Goal: Entertainment & Leisure: Consume media (video, audio)

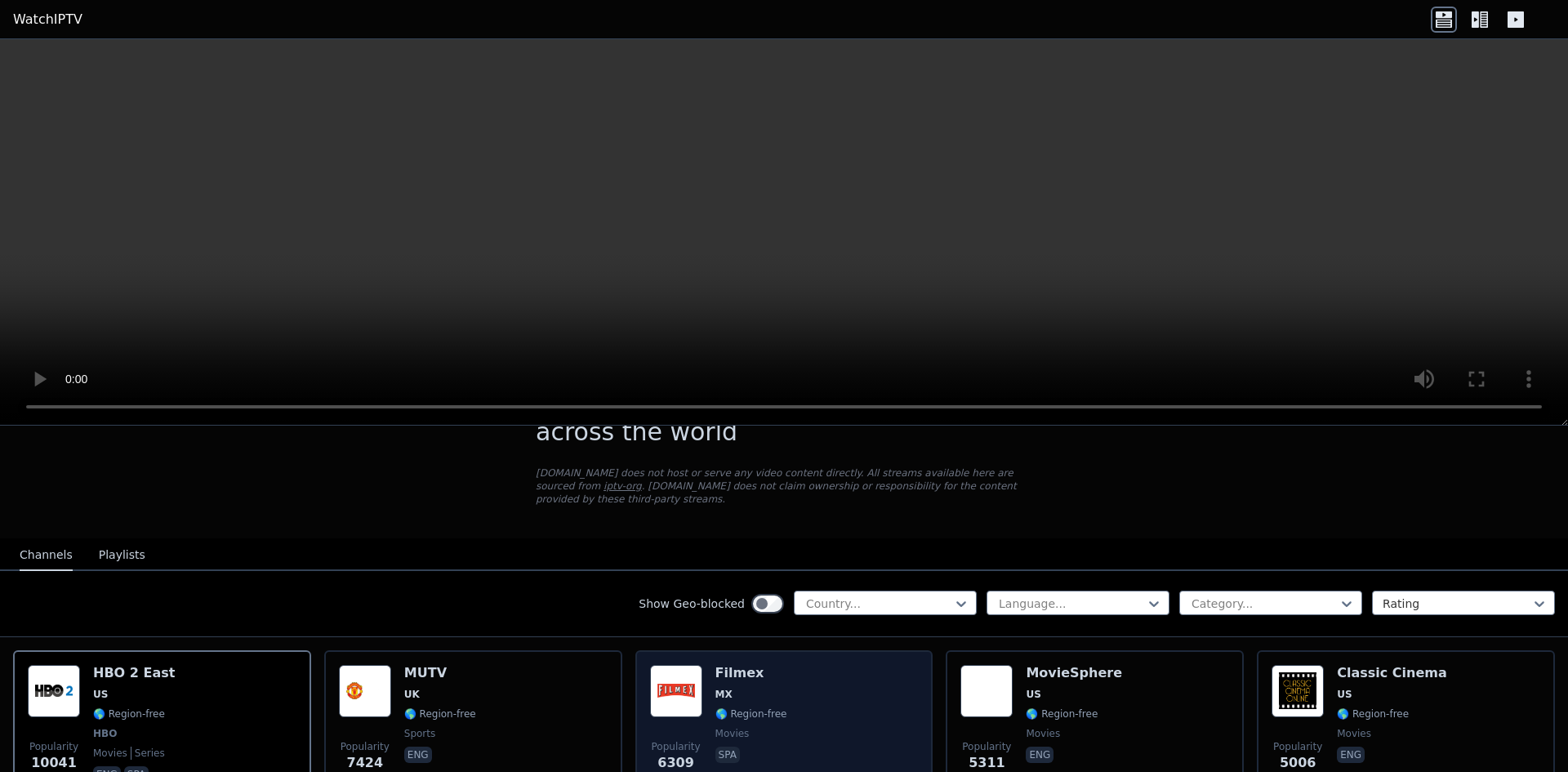
scroll to position [163, 0]
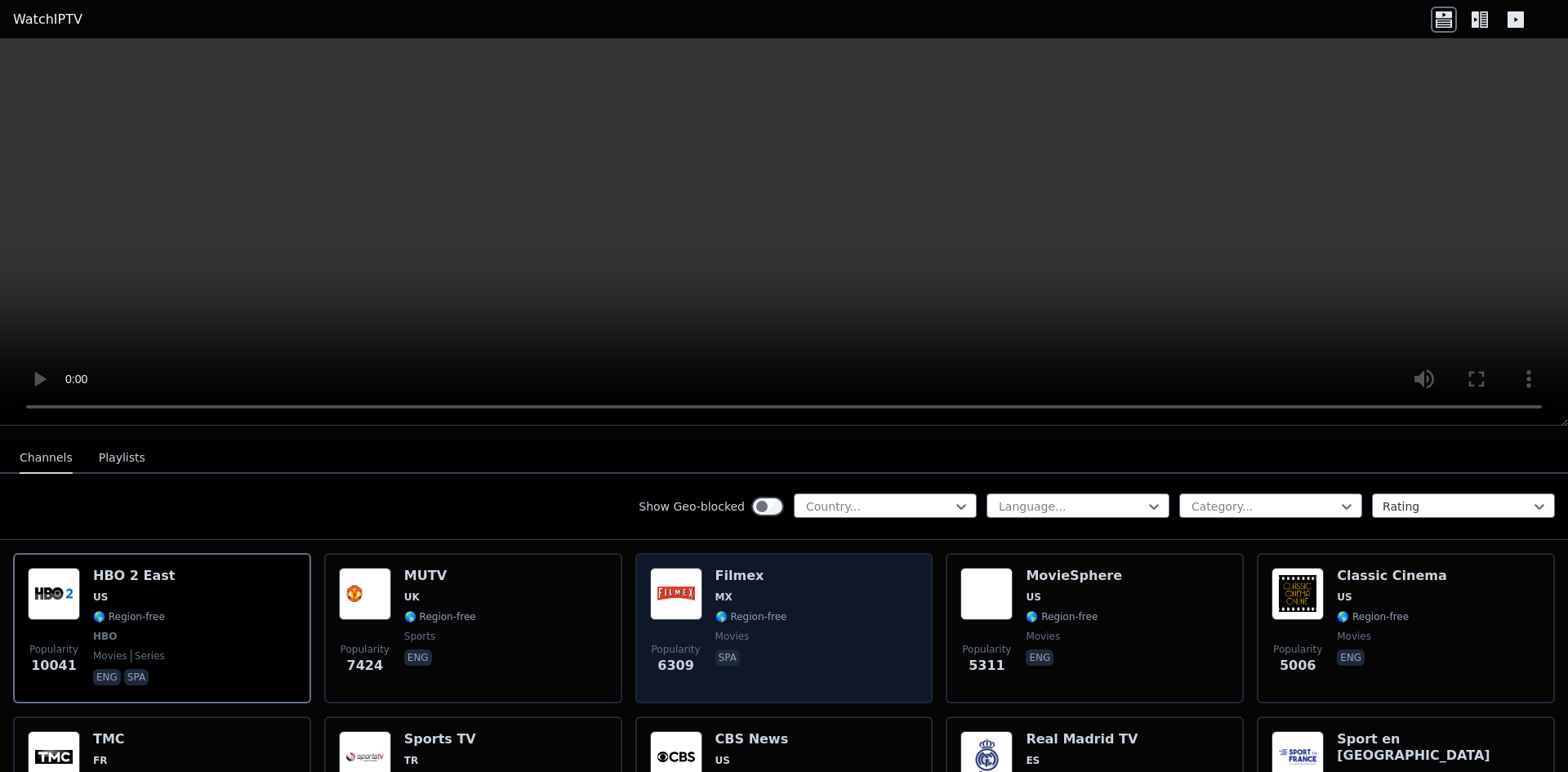
click at [719, 610] on span "🌎 Region-free" at bounding box center [752, 616] width 72 height 13
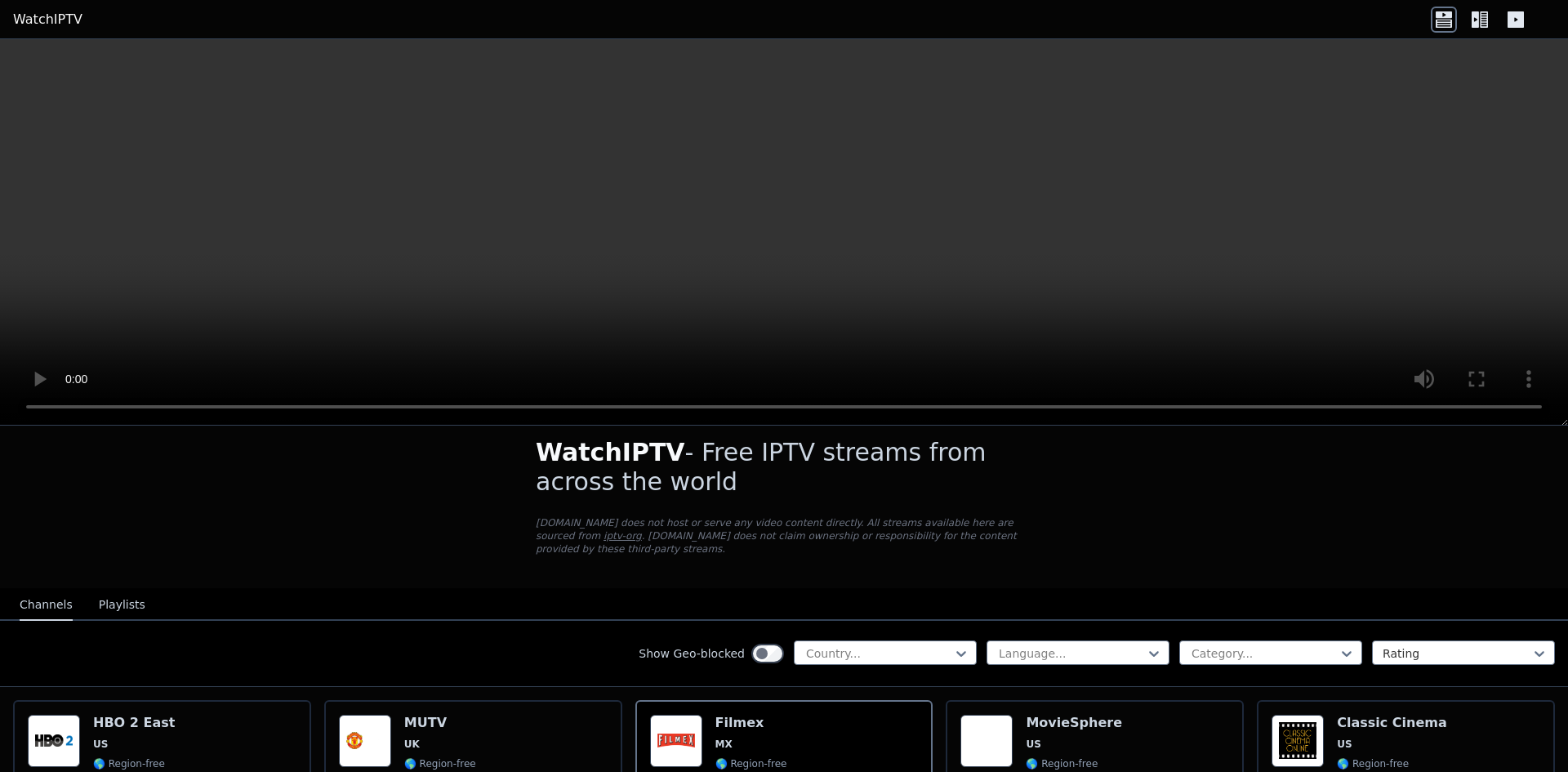
scroll to position [0, 0]
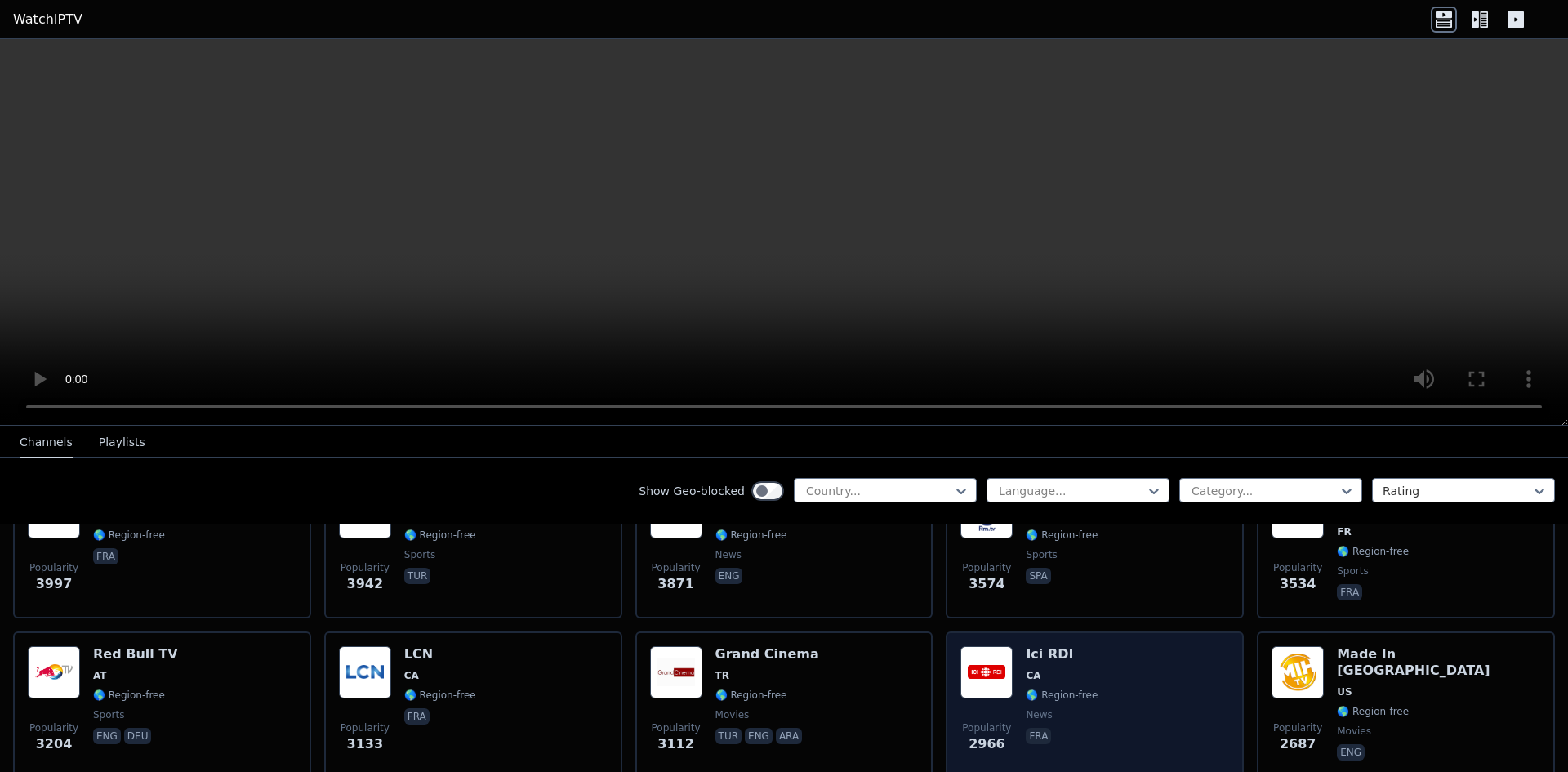
click at [1068, 646] on h6 "Ici RDI" at bounding box center [1062, 654] width 72 height 17
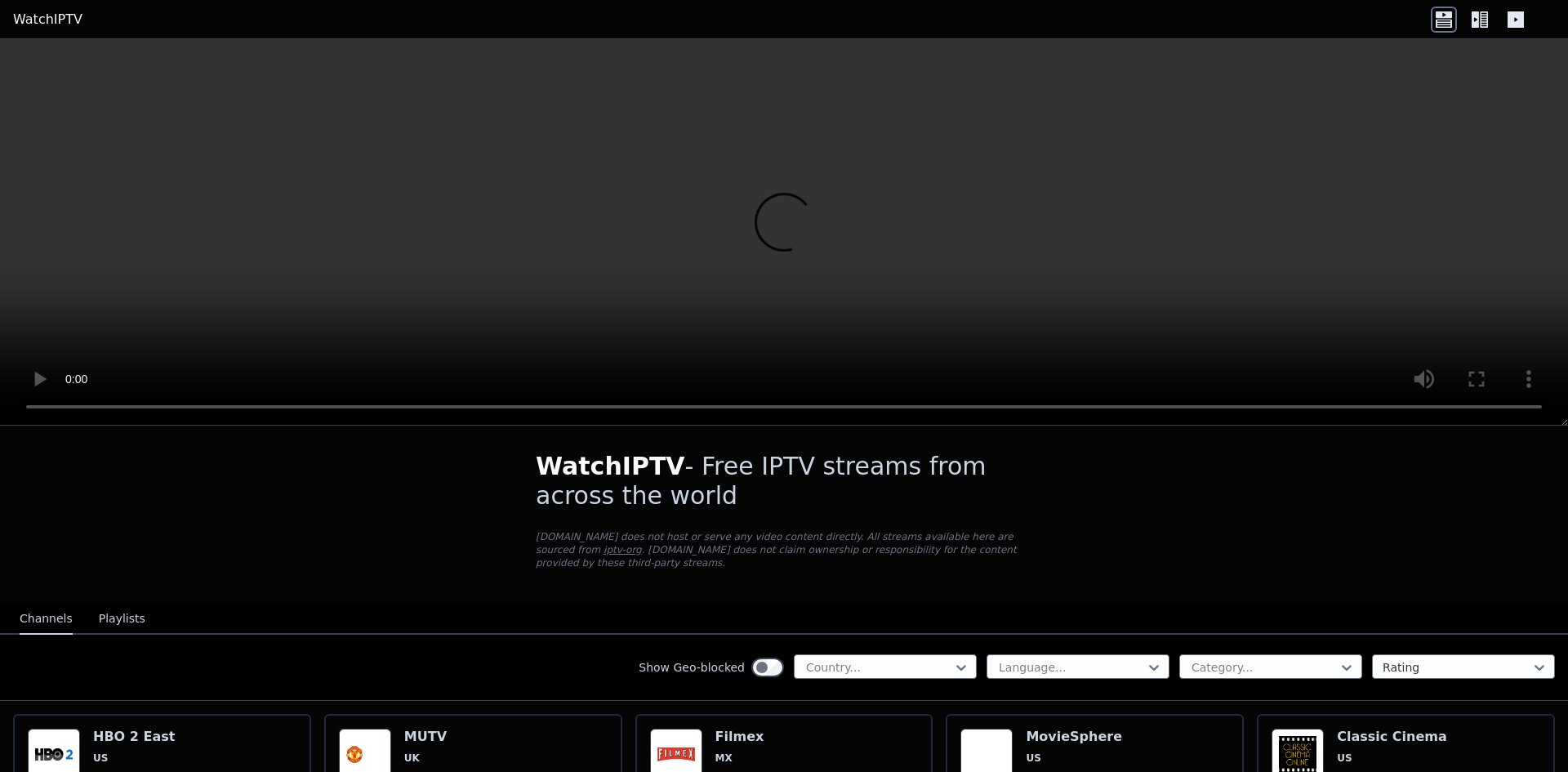
scroll to position [0, 0]
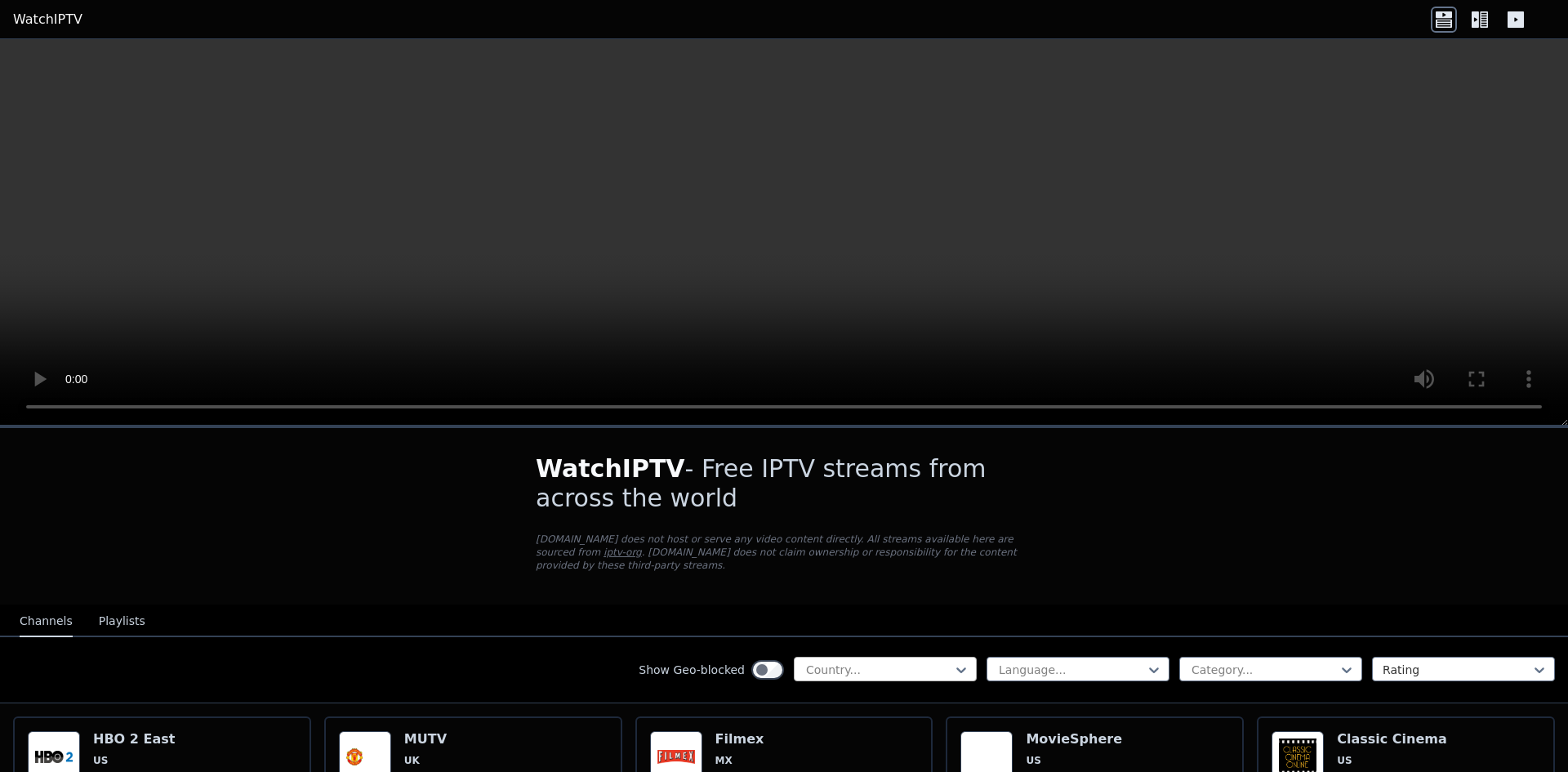
click at [887, 657] on div "Country..." at bounding box center [885, 669] width 183 height 25
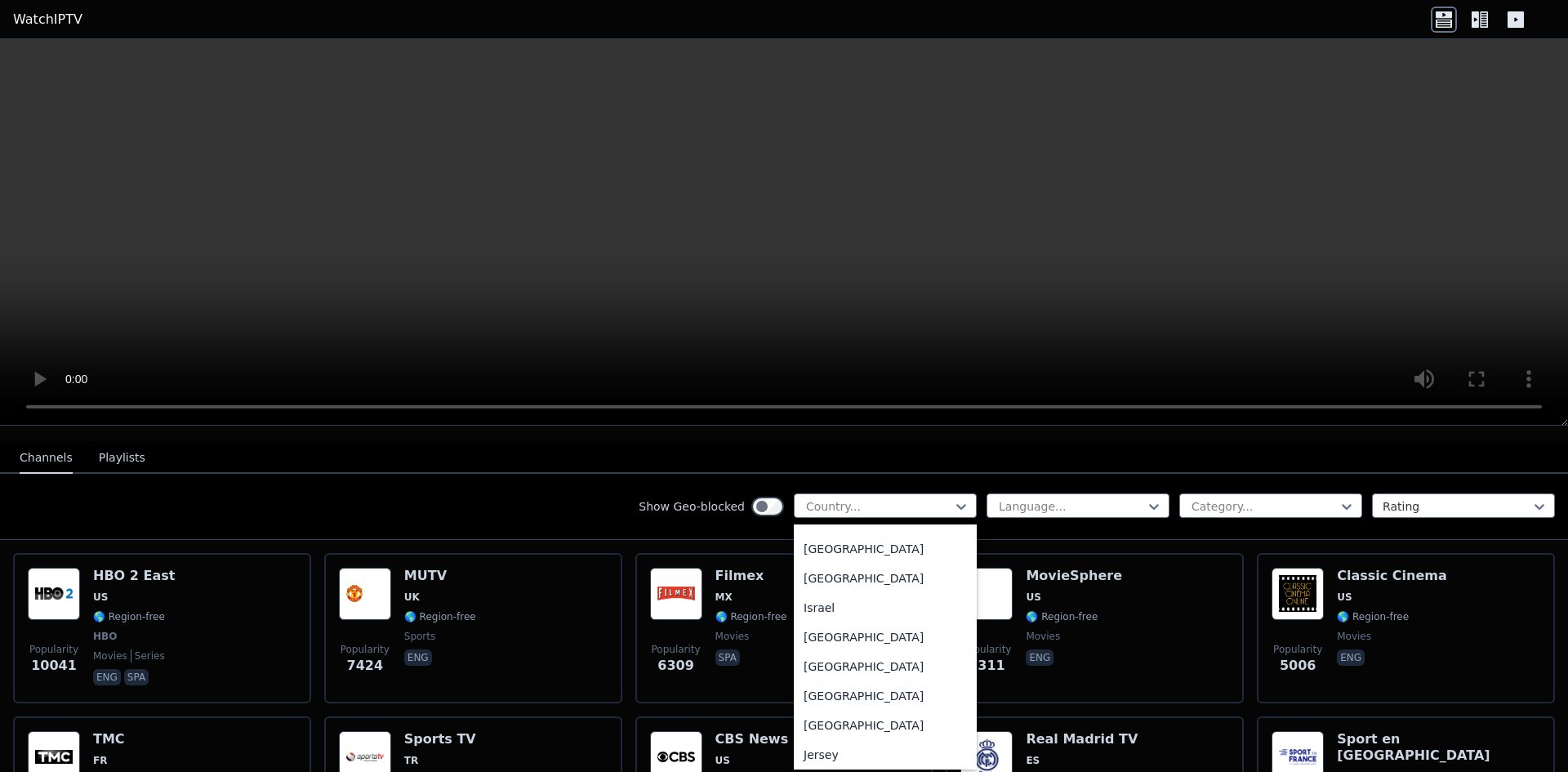
scroll to position [2613, 0]
click at [836, 642] on div "[GEOGRAPHIC_DATA]" at bounding box center [885, 634] width 183 height 30
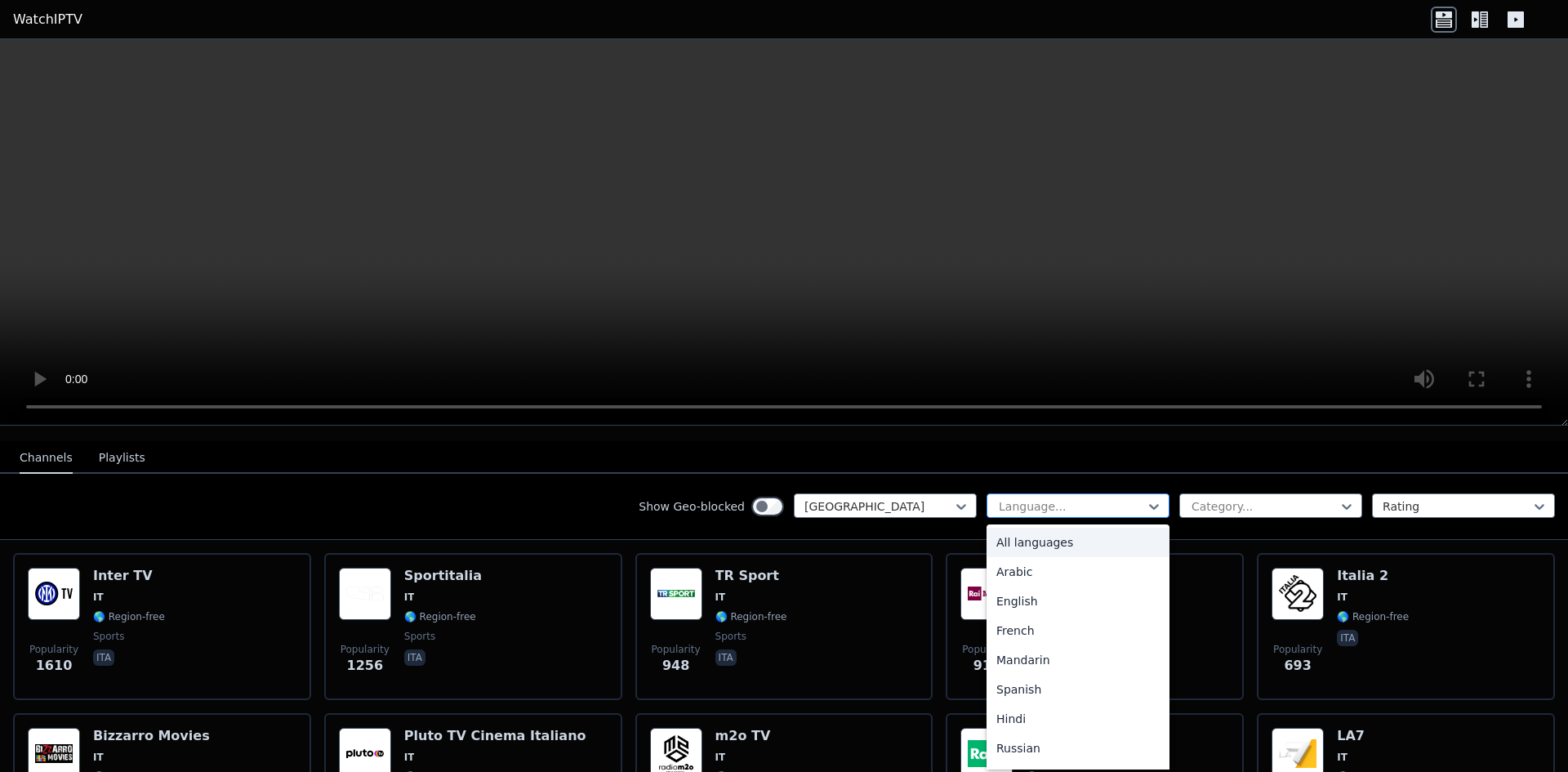
click at [1023, 498] on div at bounding box center [1071, 506] width 148 height 17
click at [1001, 707] on div "Italian" at bounding box center [1078, 722] width 183 height 30
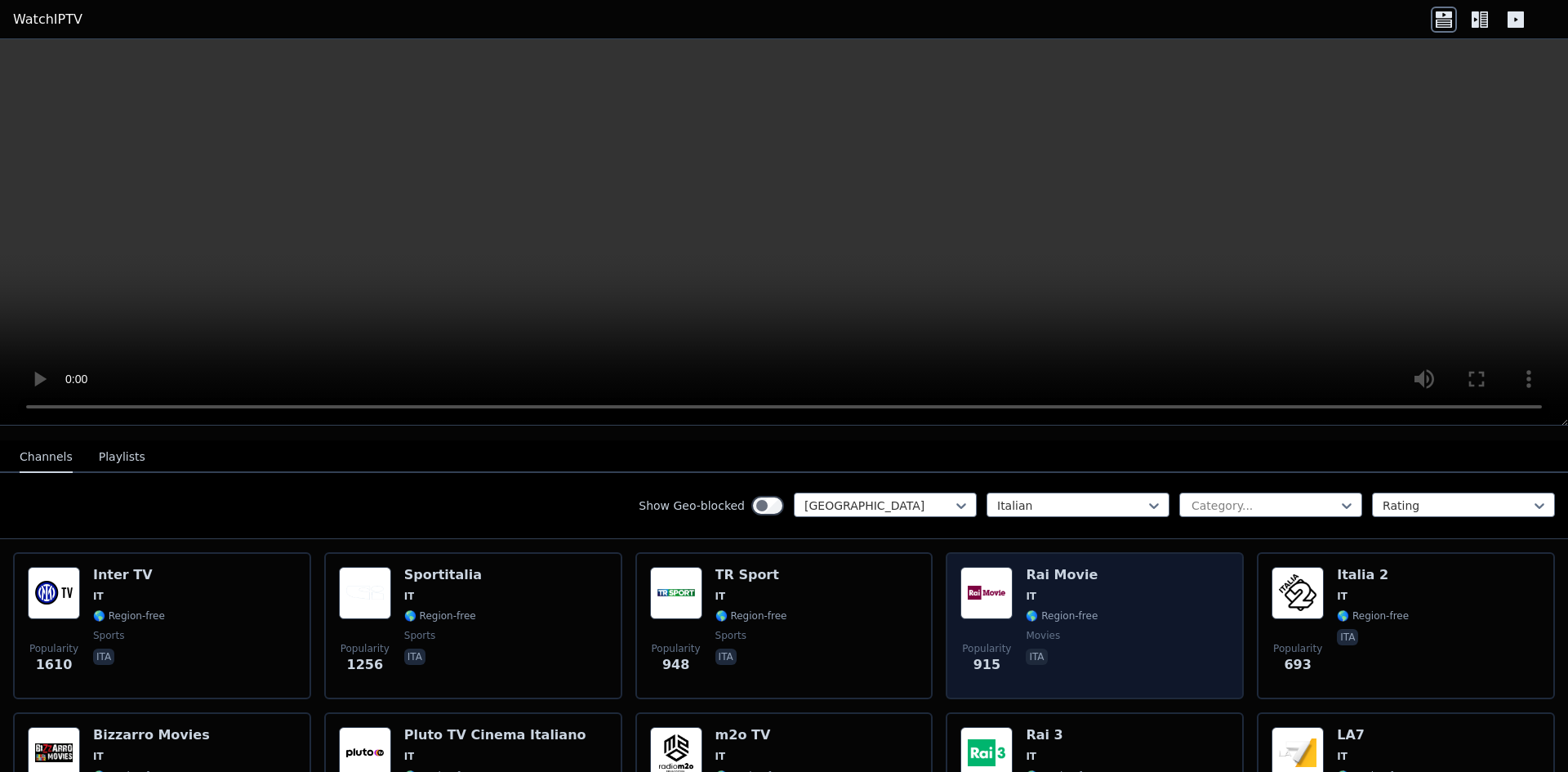
scroll to position [163, 0]
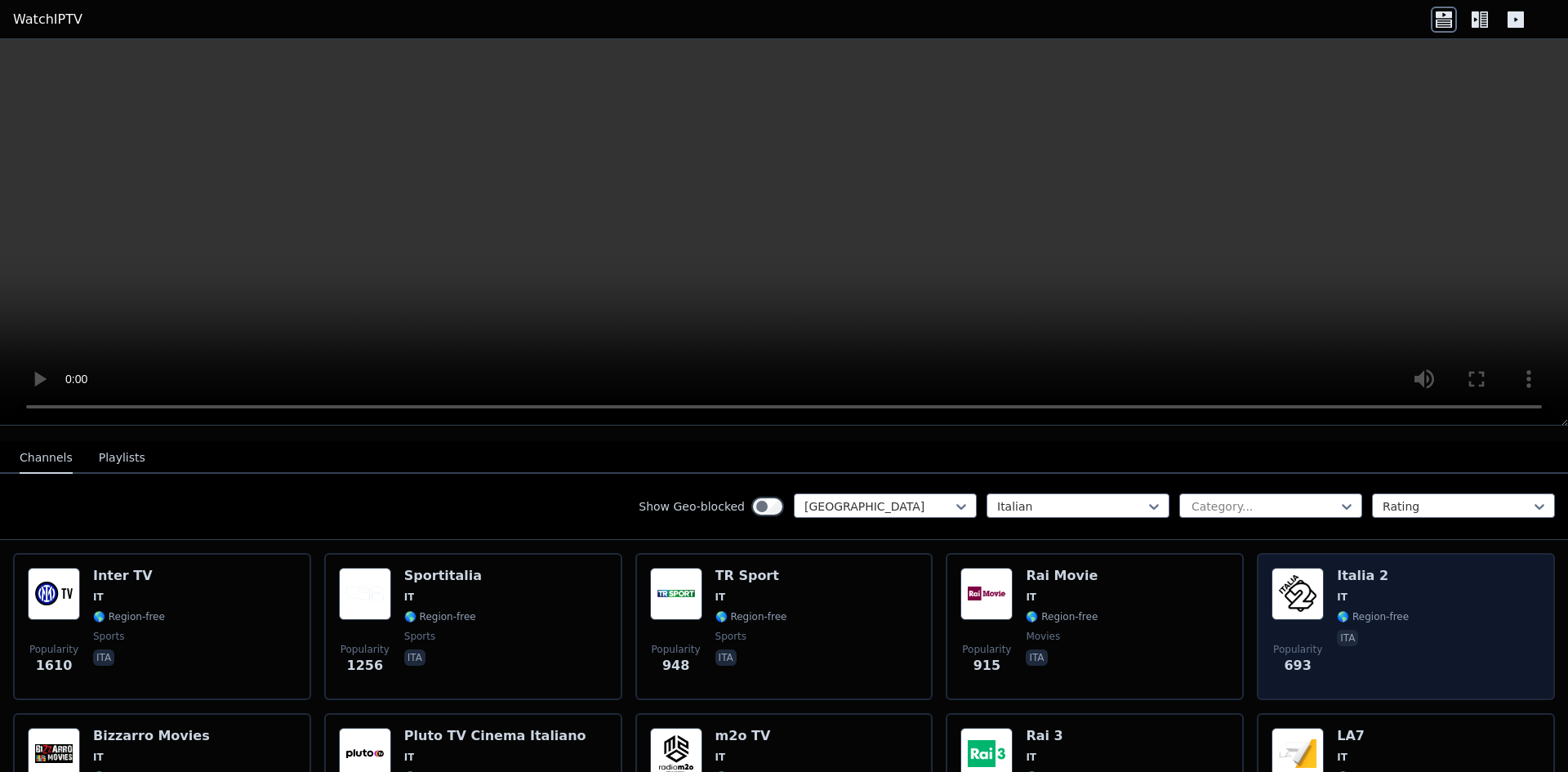
click at [1291, 578] on img at bounding box center [1298, 593] width 53 height 53
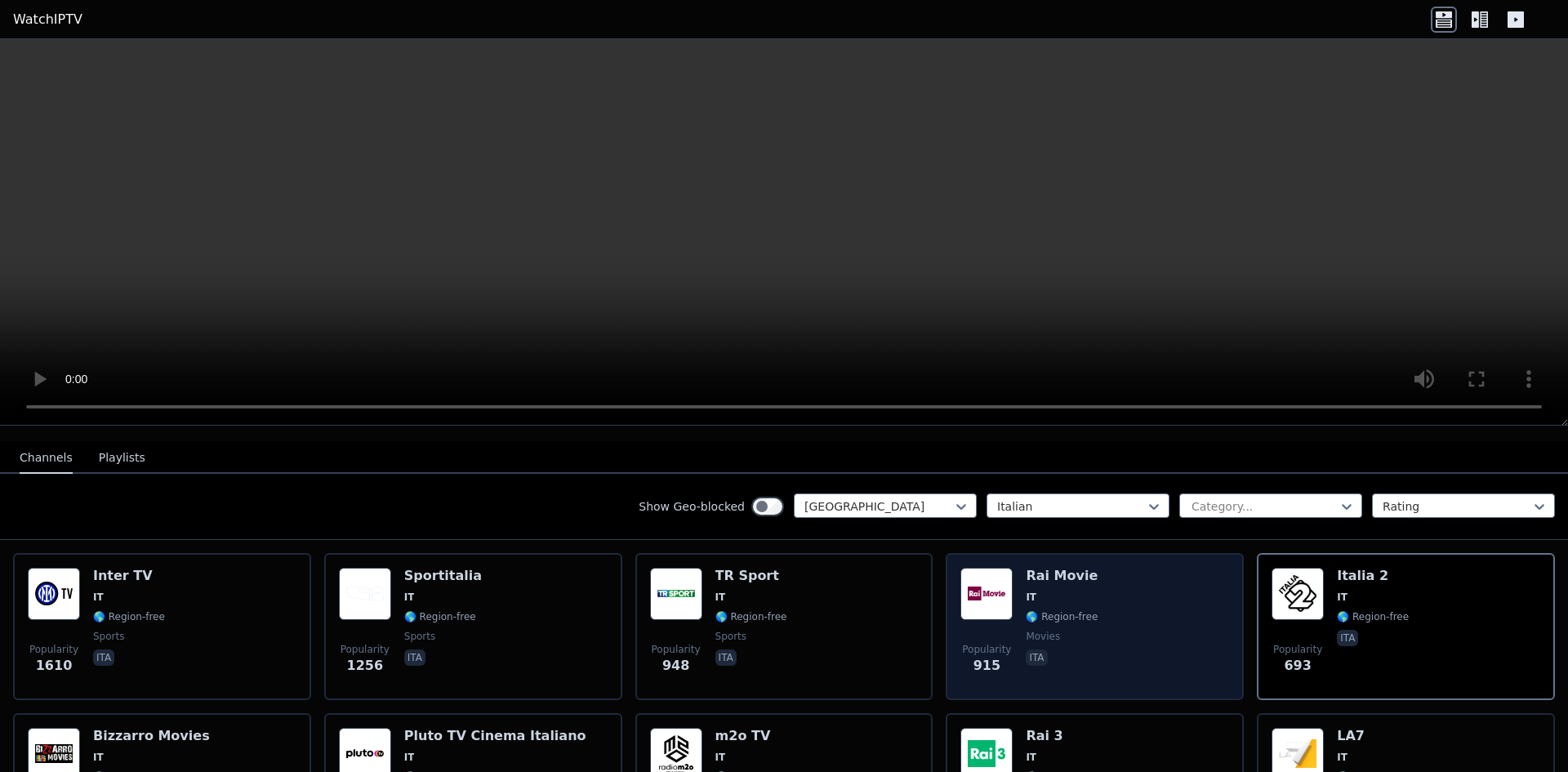
click at [1121, 606] on div "Popularity 915 Rai Movie IT 🌎 Region-free movies ita" at bounding box center [1094, 626] width 268 height 118
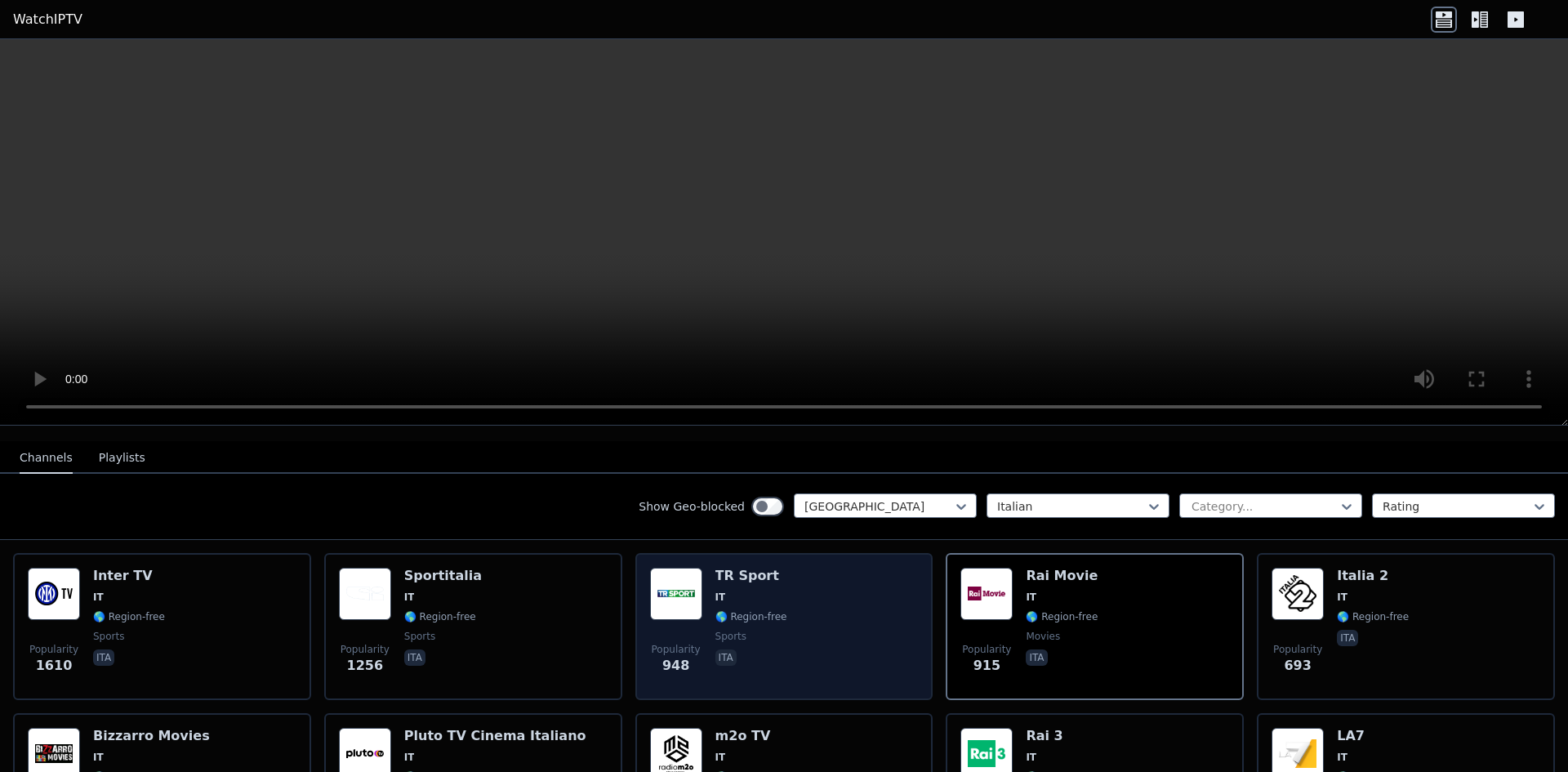
click at [853, 584] on div "Popularity 948 TR Sport IT 🌎 Region-free sports ita" at bounding box center [784, 626] width 268 height 118
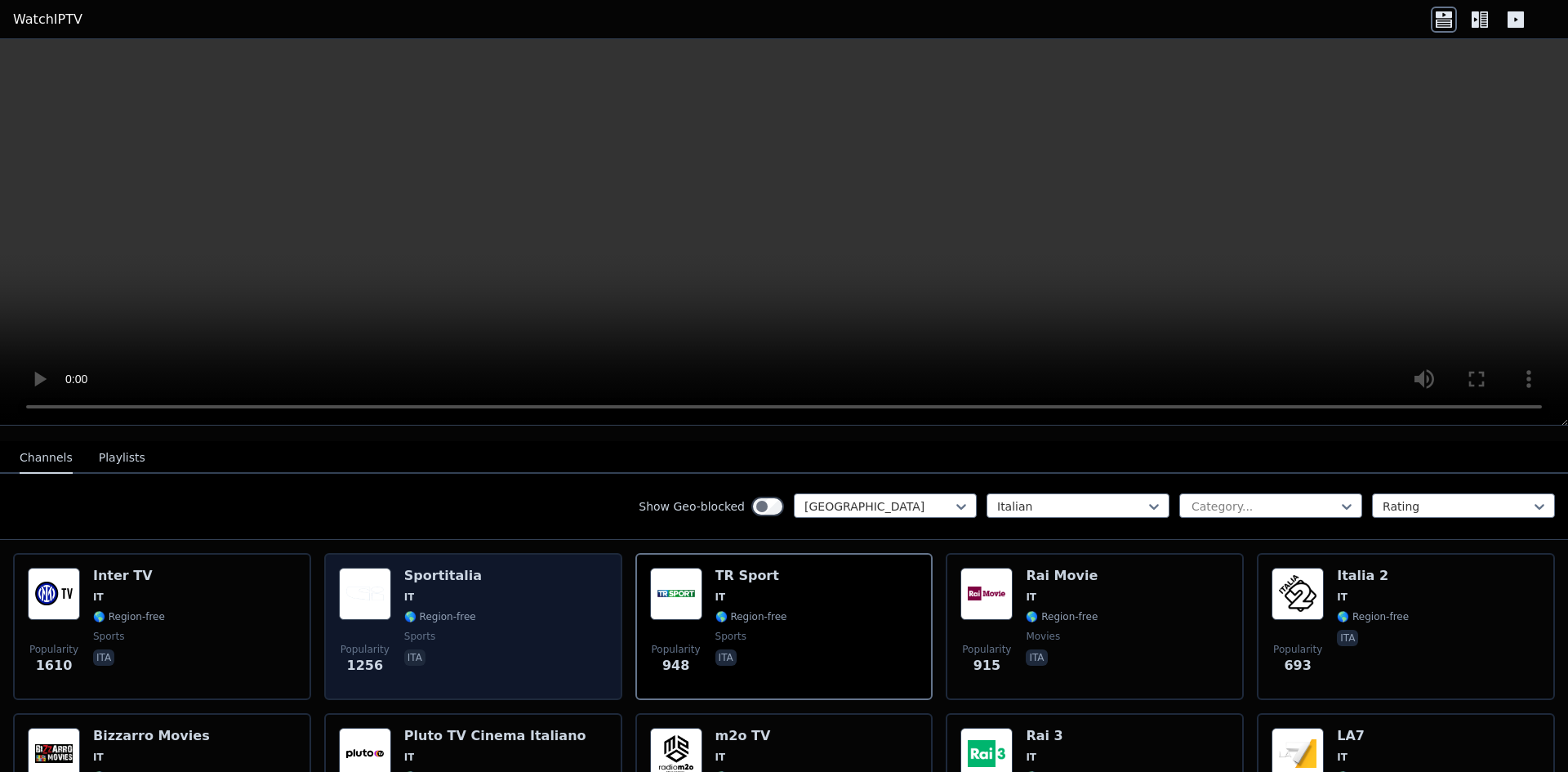
click at [410, 590] on span "IT" at bounding box center [443, 597] width 77 height 13
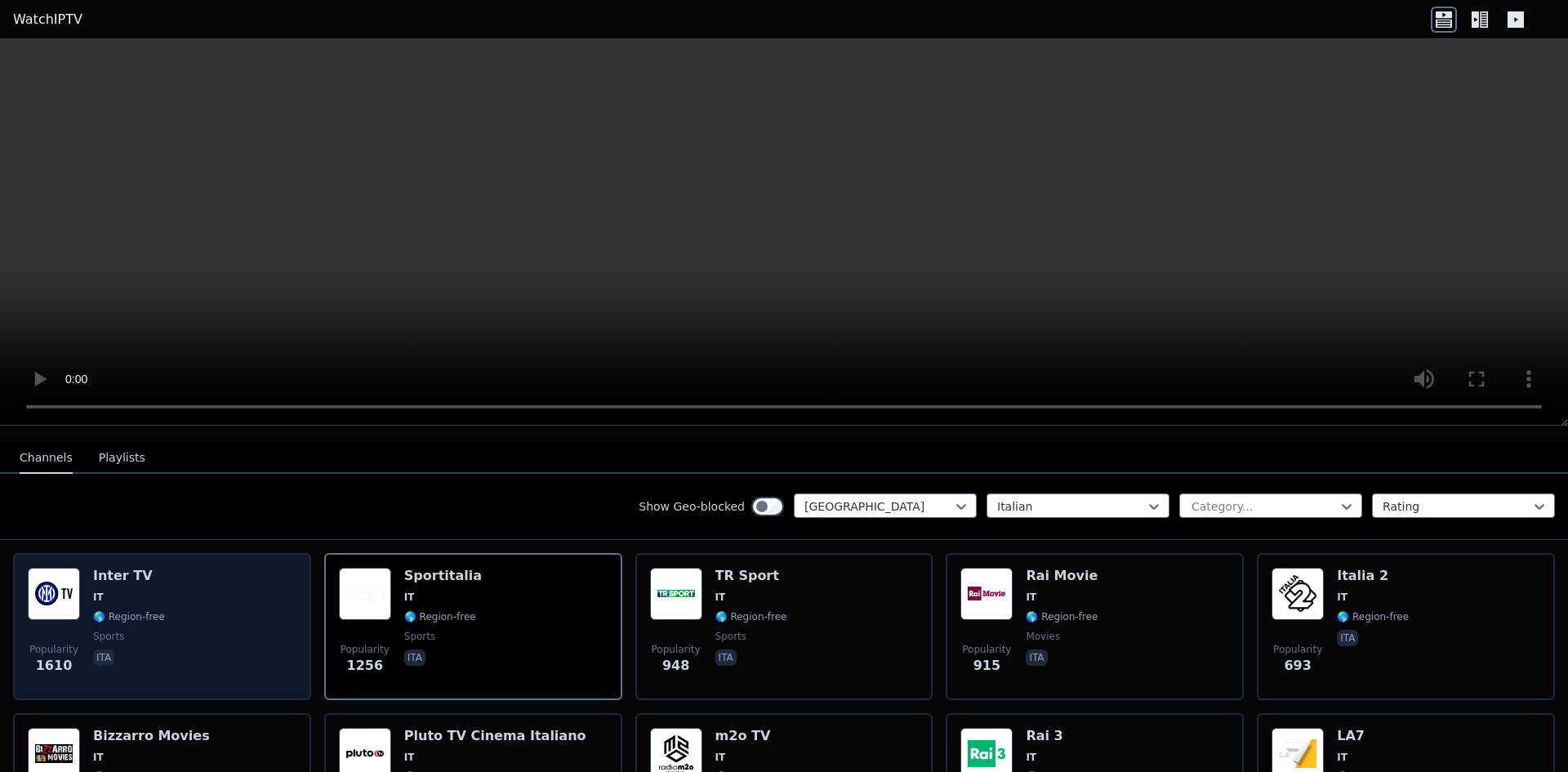
click at [289, 584] on div "Popularity 1610 Inter TV IT 🌎 Region-free sports ita" at bounding box center [161, 626] width 268 height 118
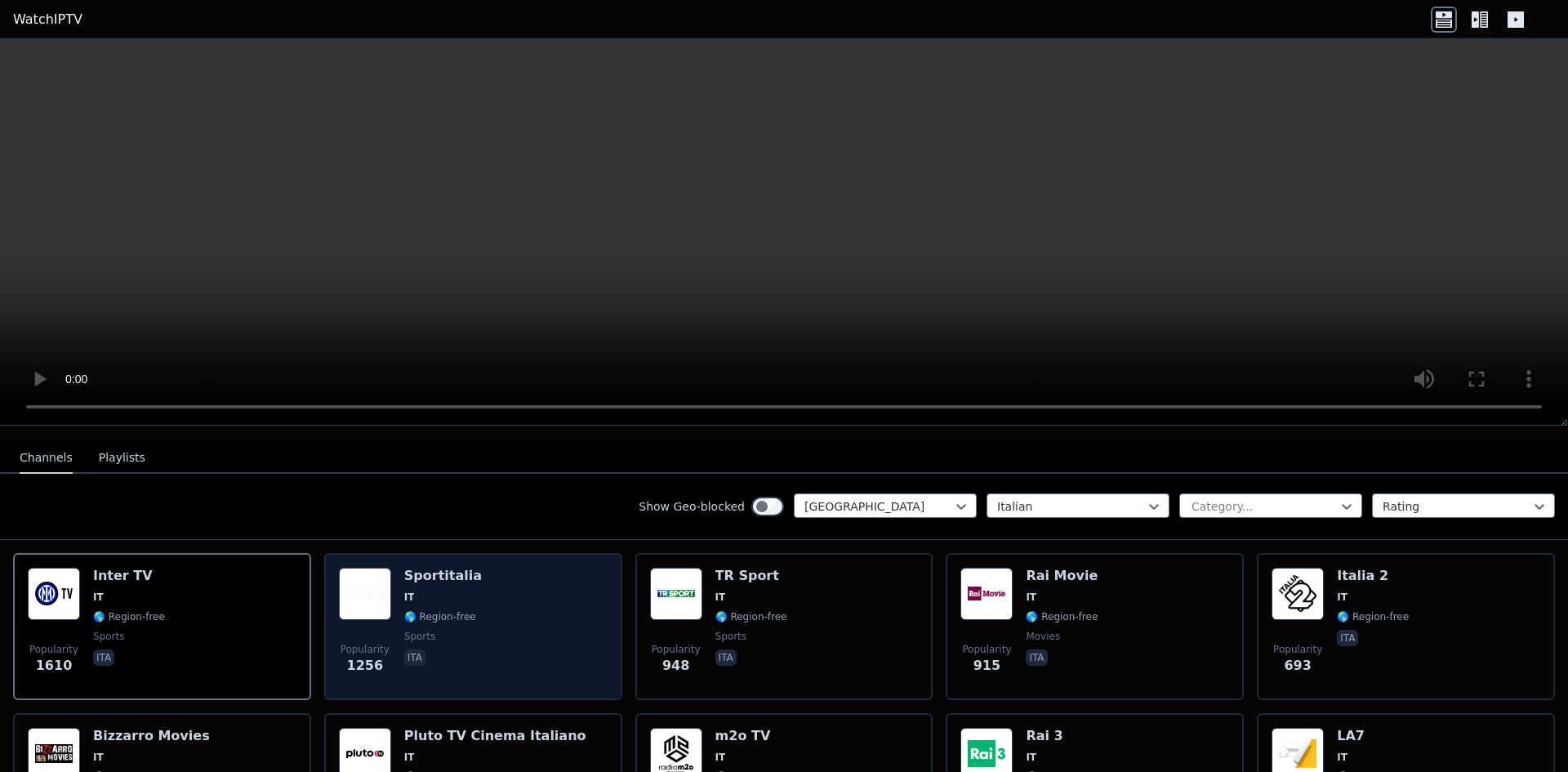
click at [461, 590] on span "IT" at bounding box center [443, 597] width 77 height 13
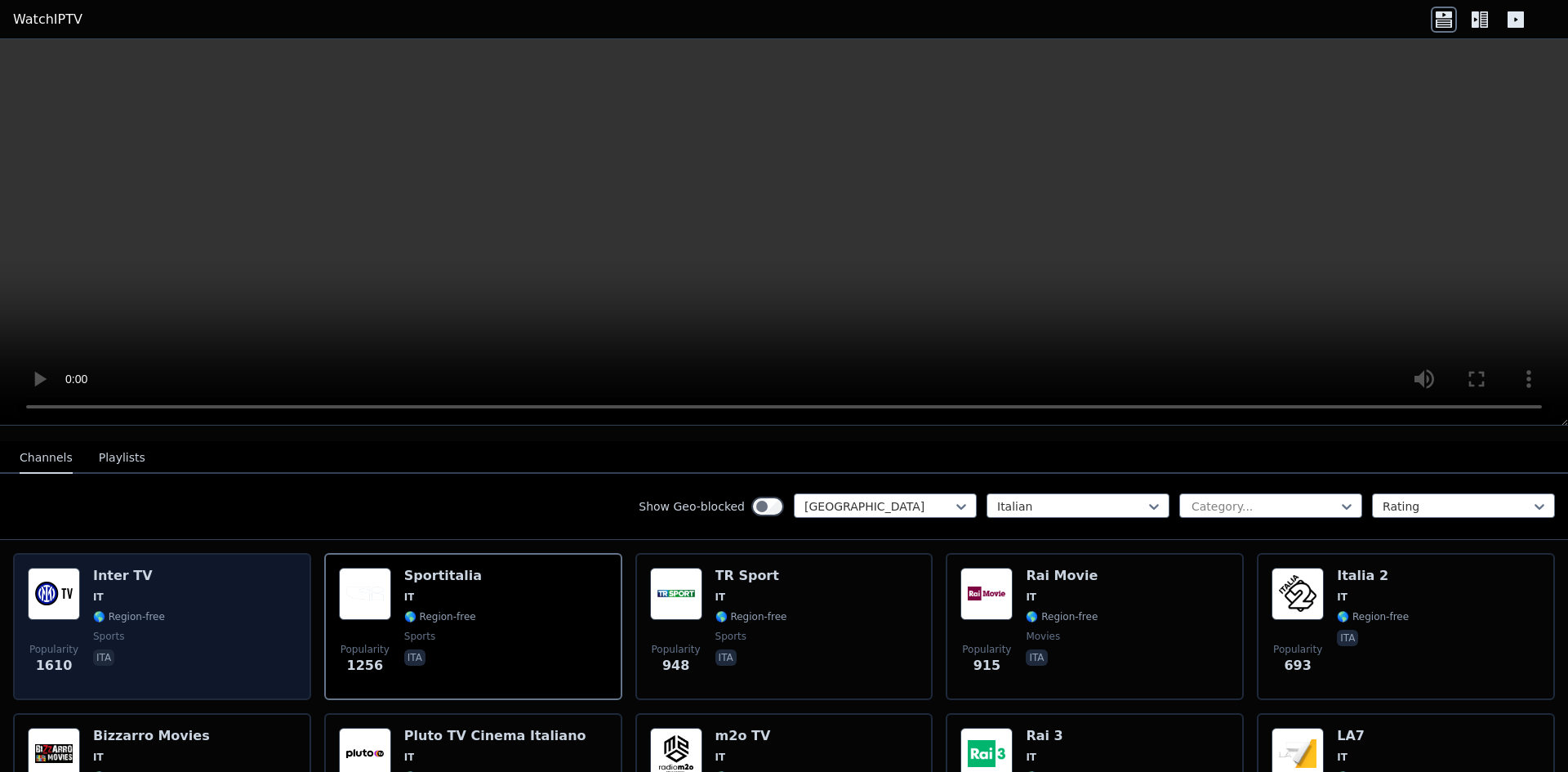
click at [245, 588] on div "Popularity 1610 Inter TV IT 🌎 Region-free sports ita" at bounding box center [161, 626] width 268 height 118
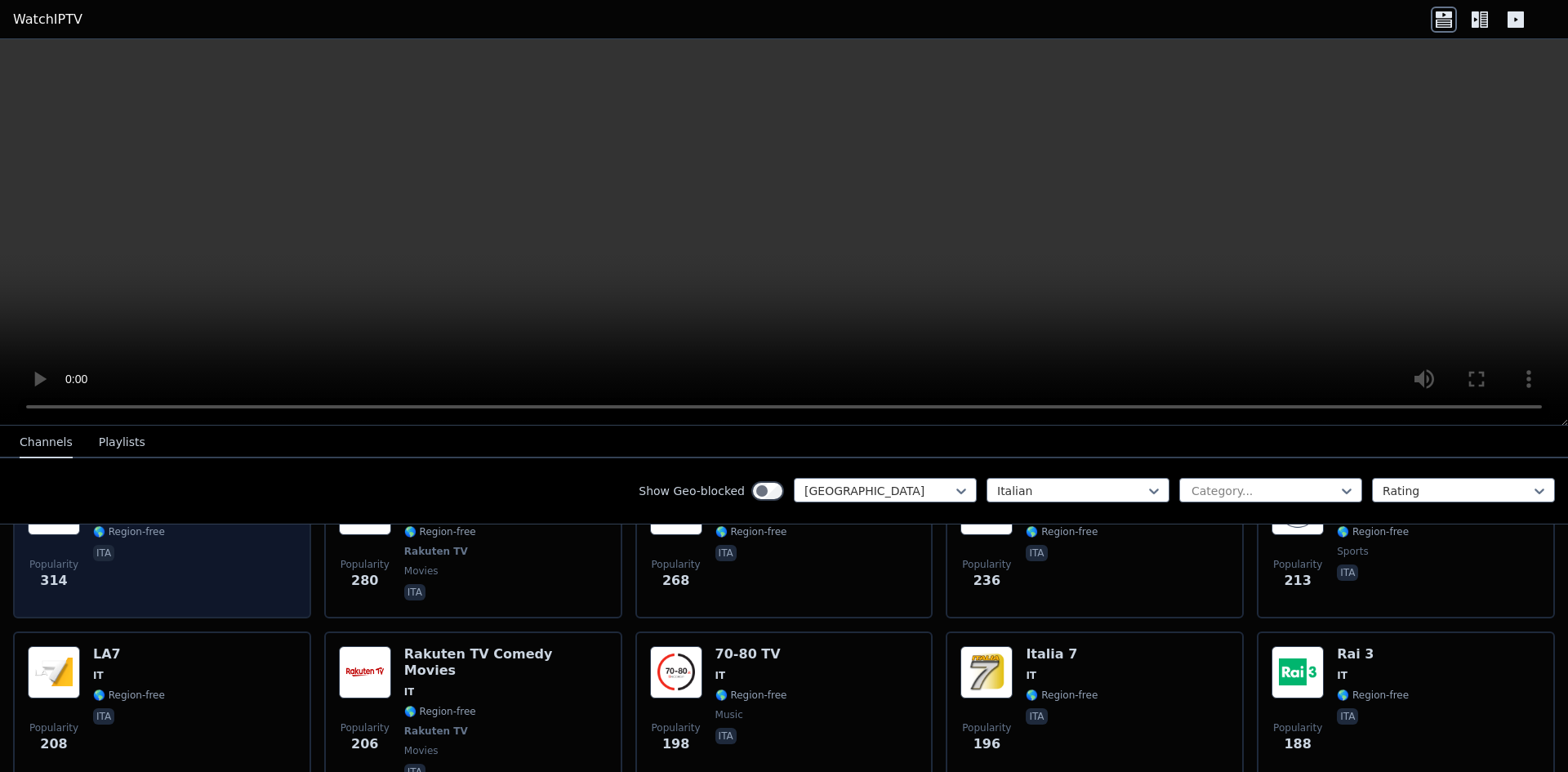
scroll to position [490, 0]
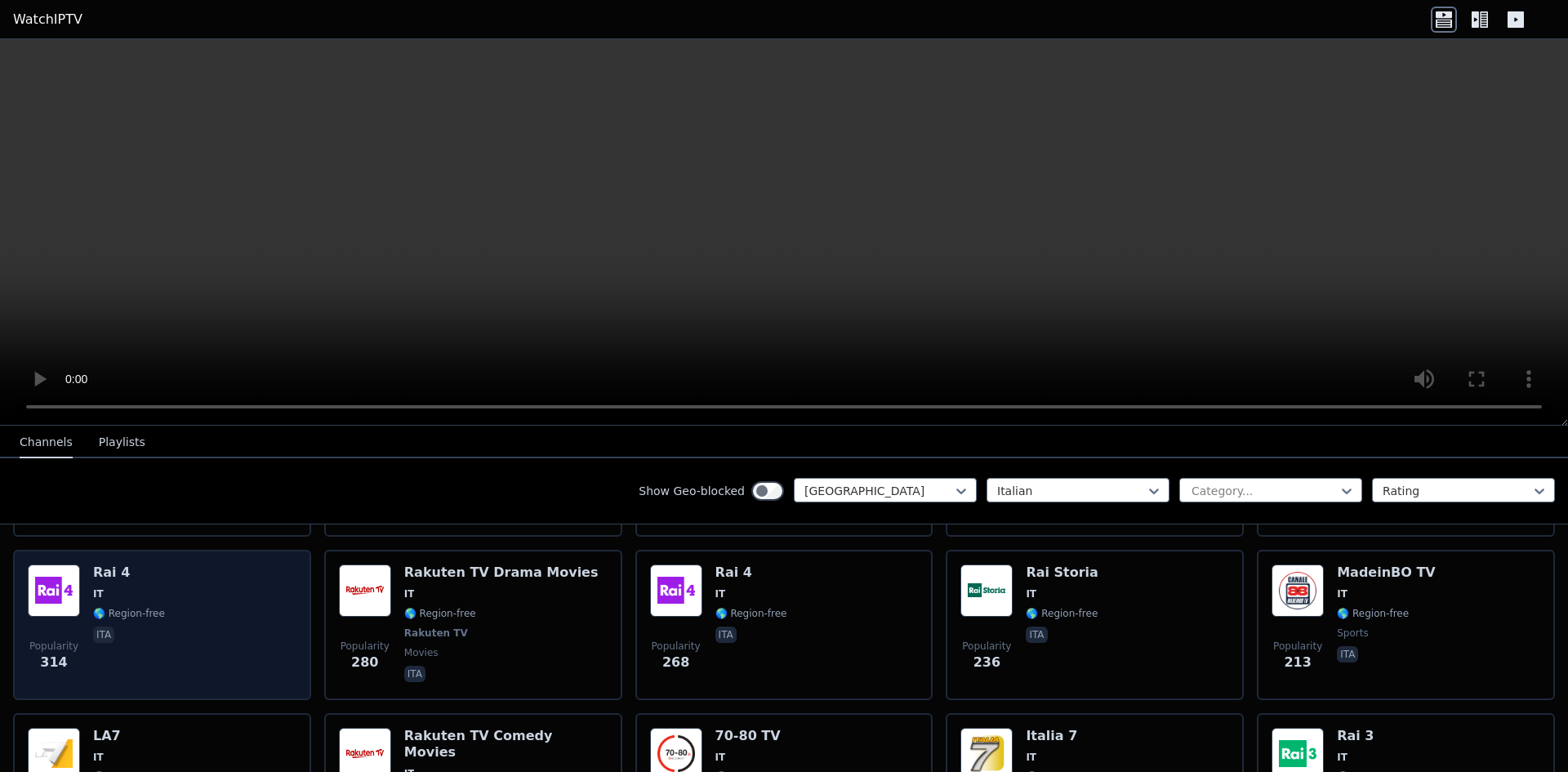
click at [143, 588] on span "IT" at bounding box center [129, 594] width 72 height 13
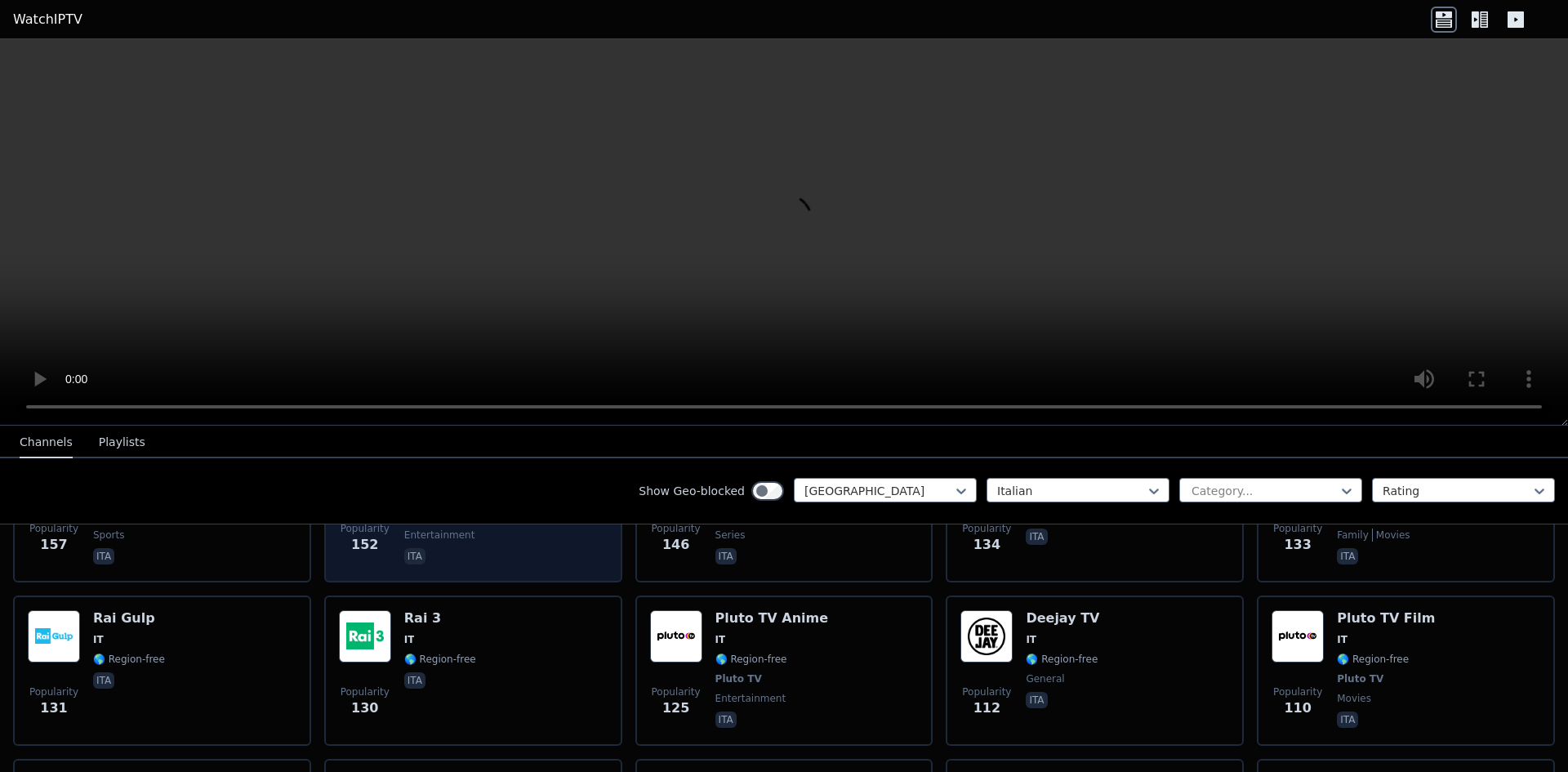
scroll to position [980, 0]
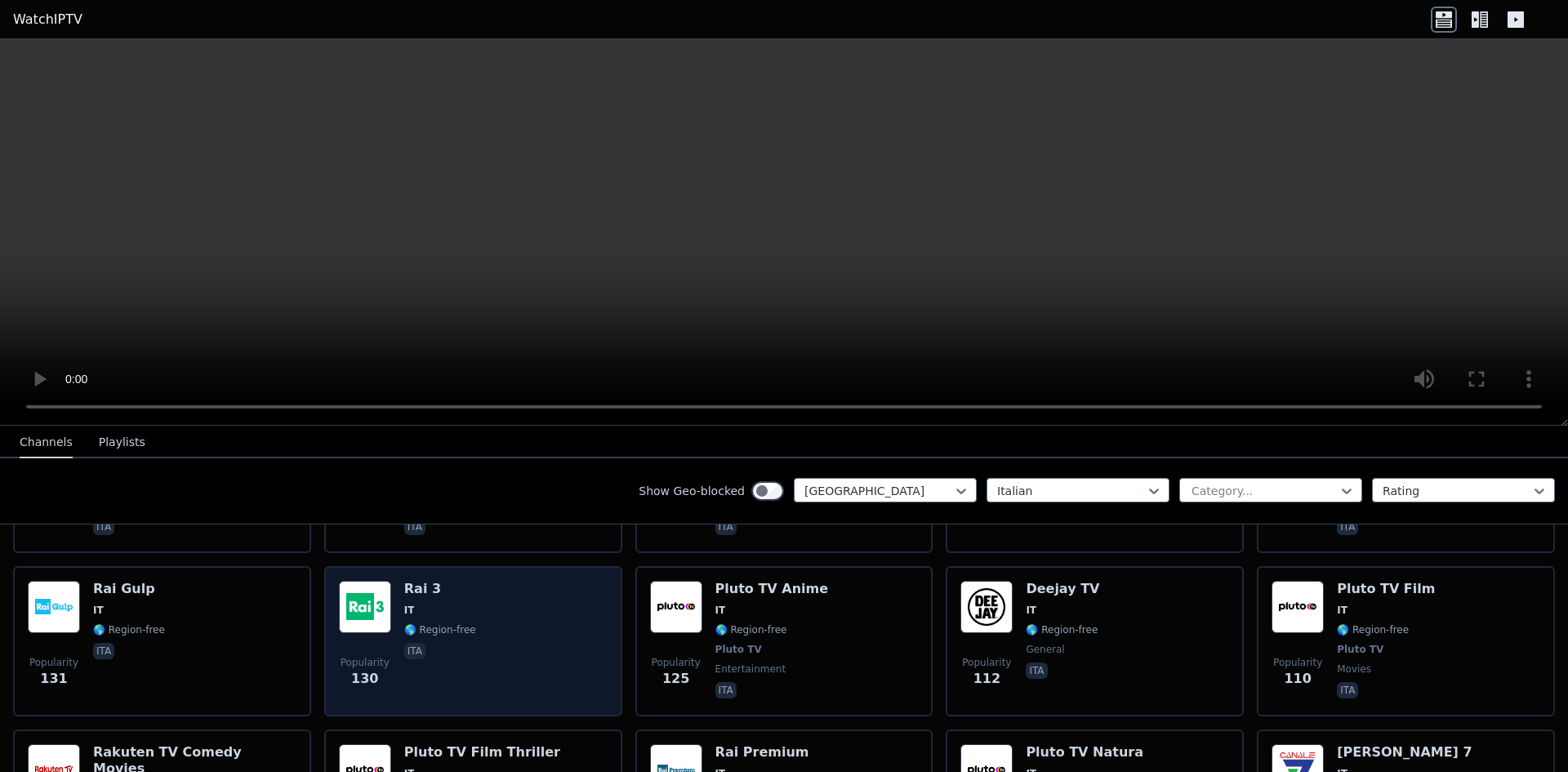
click at [443, 643] on span "ita" at bounding box center [440, 652] width 72 height 19
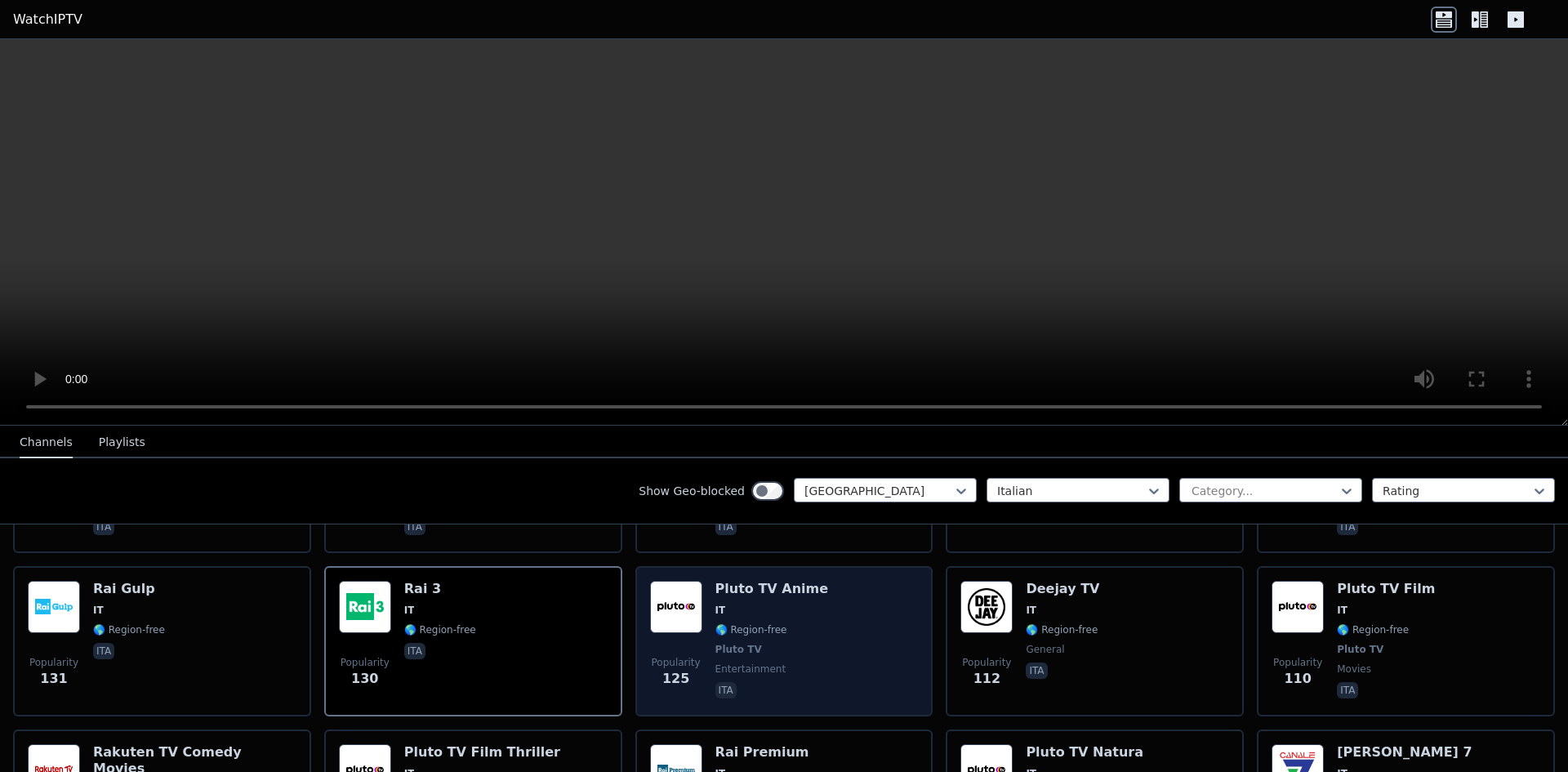
click at [727, 643] on span "Pluto TV" at bounding box center [739, 649] width 46 height 13
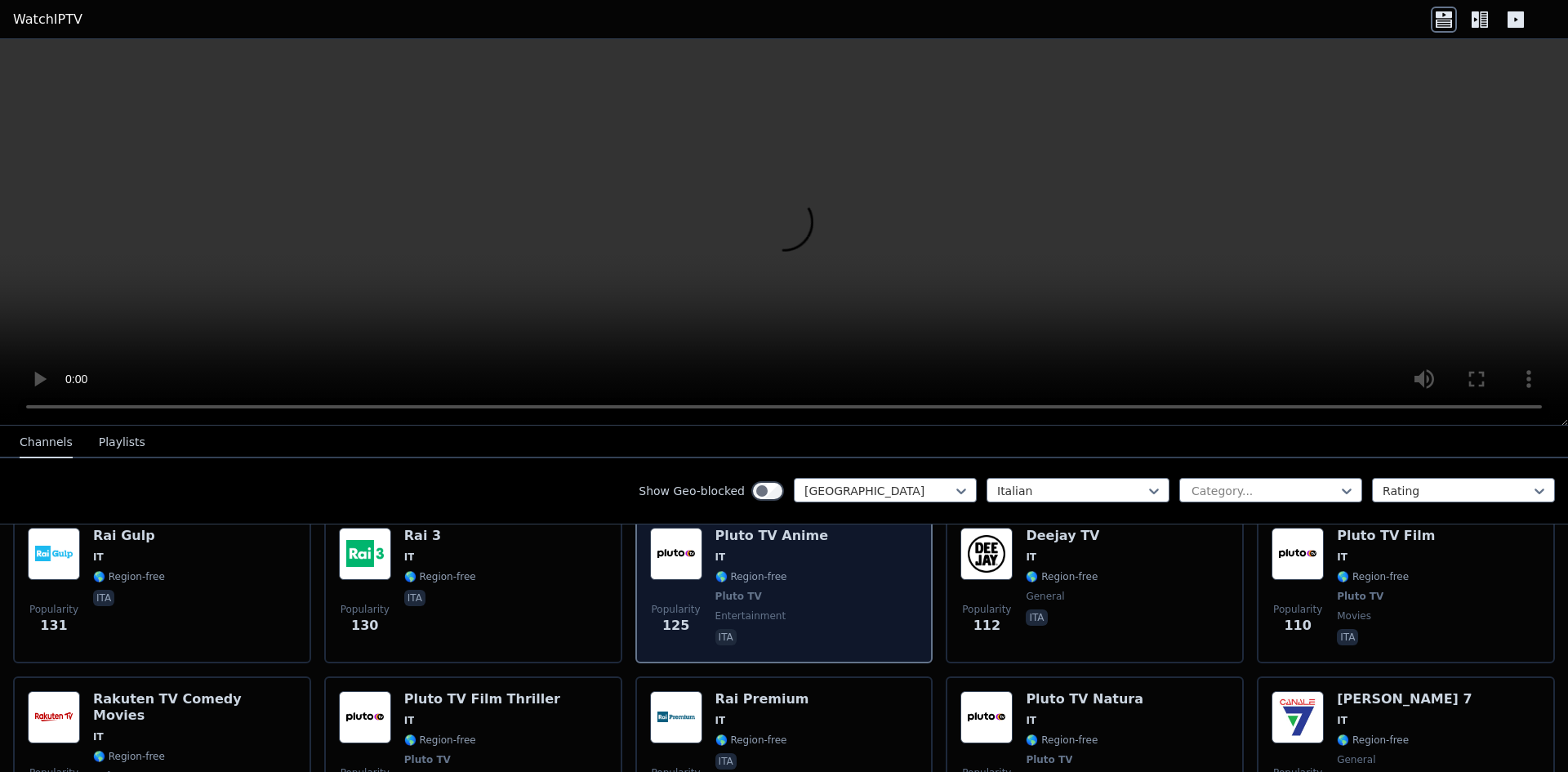
scroll to position [1062, 0]
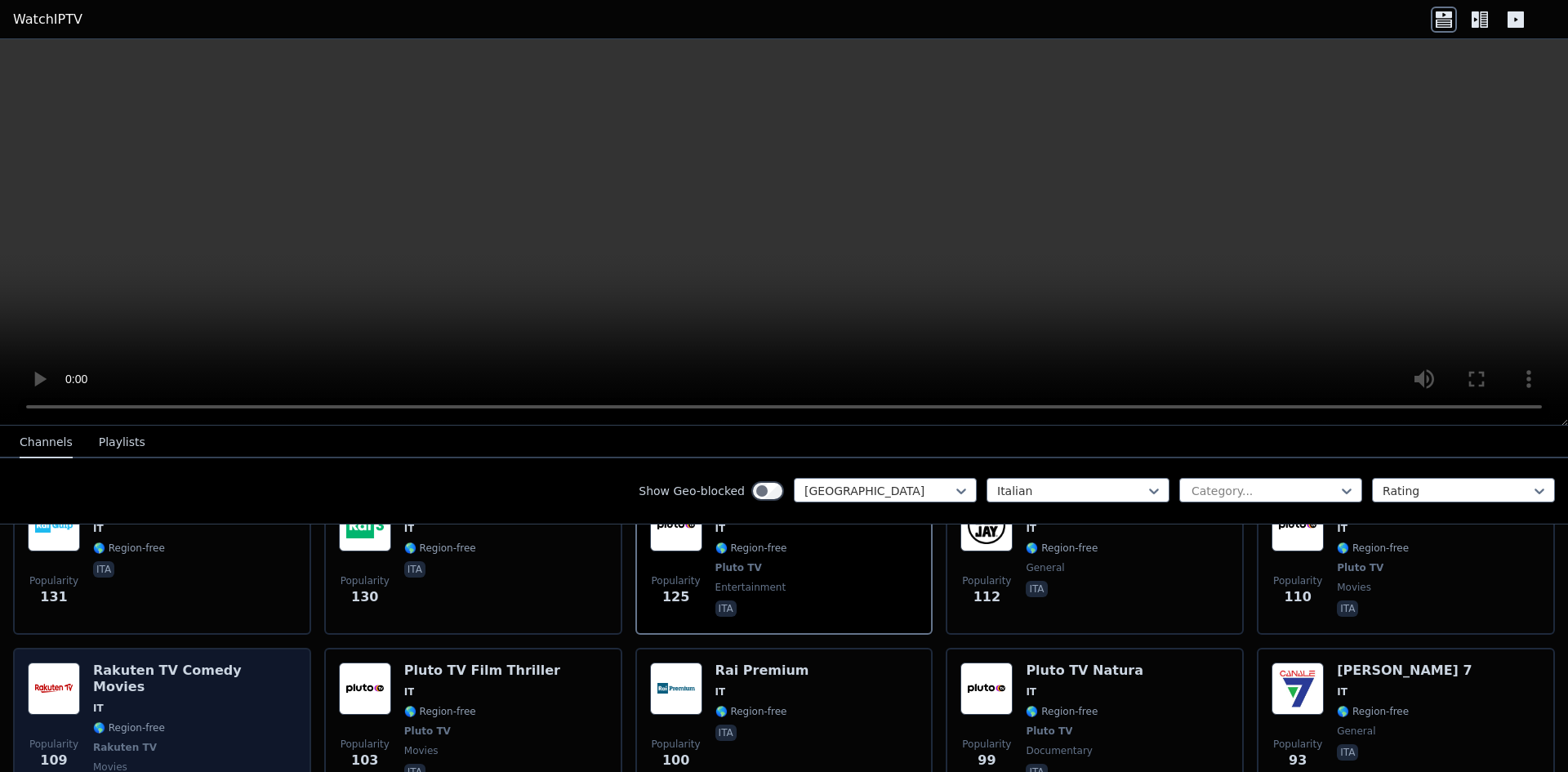
click at [163, 702] on span "IT" at bounding box center [195, 708] width 203 height 13
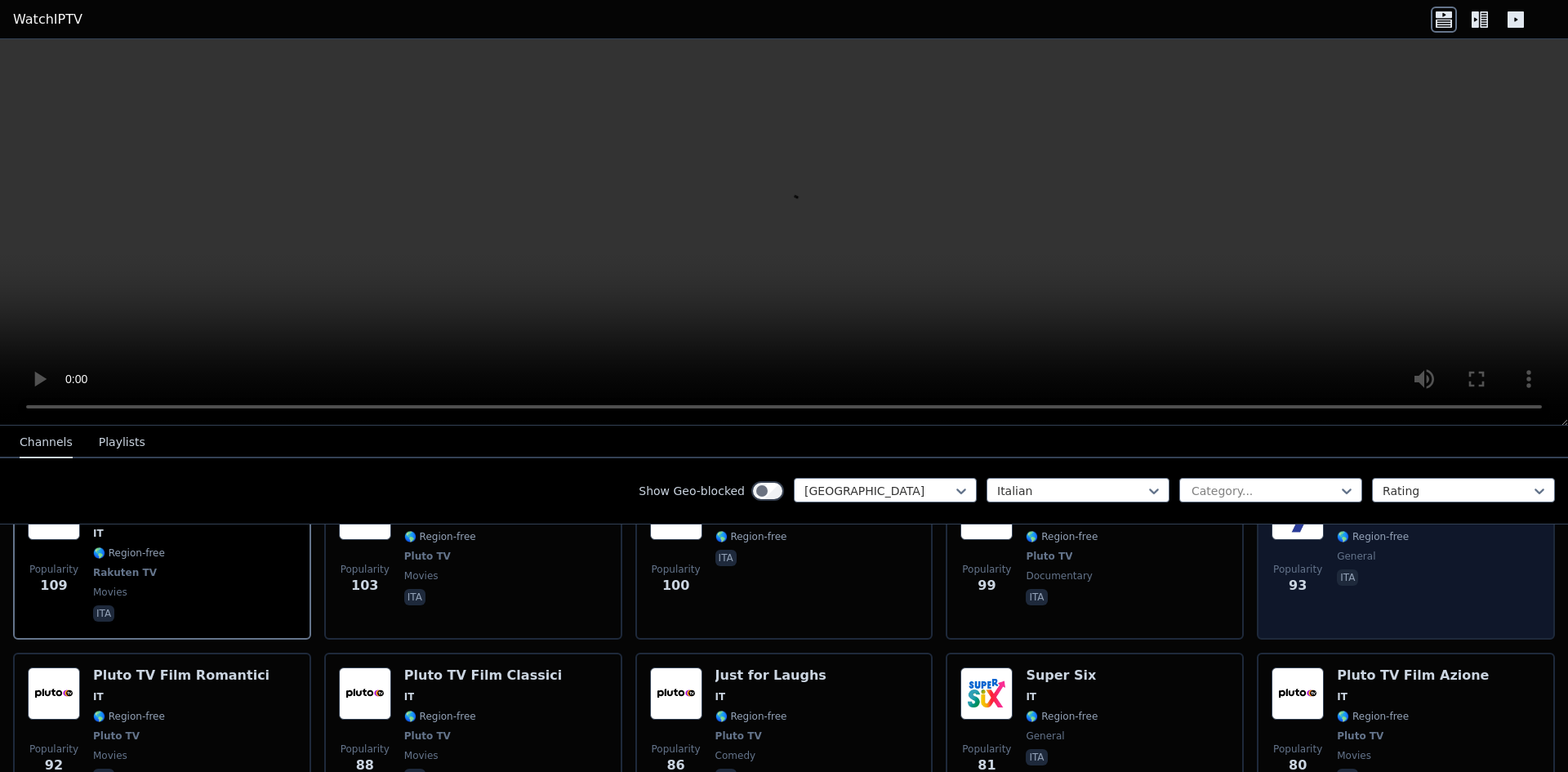
scroll to position [1307, 0]
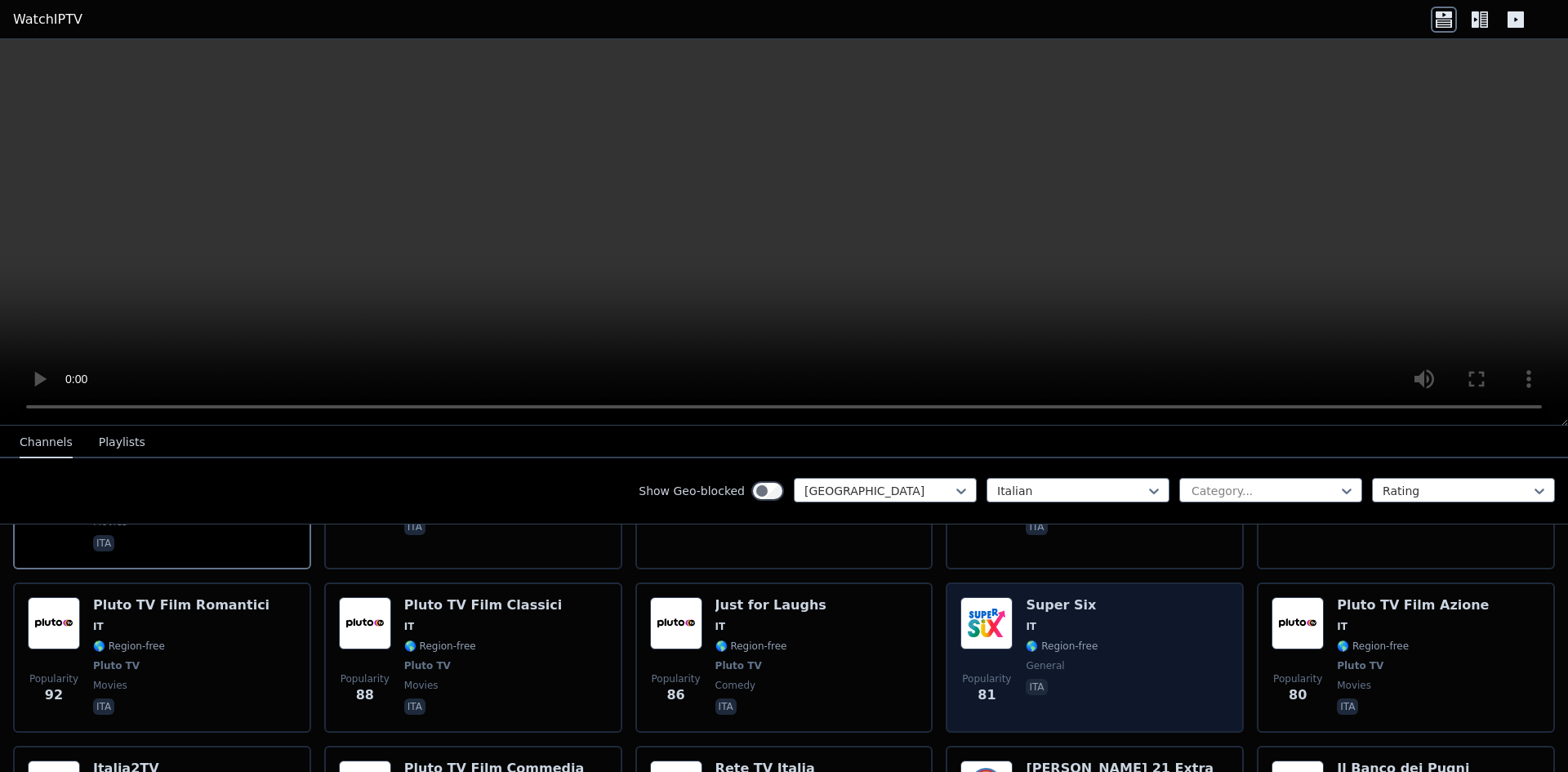
click at [1067, 639] on span "🌎 Region-free" at bounding box center [1062, 646] width 72 height 13
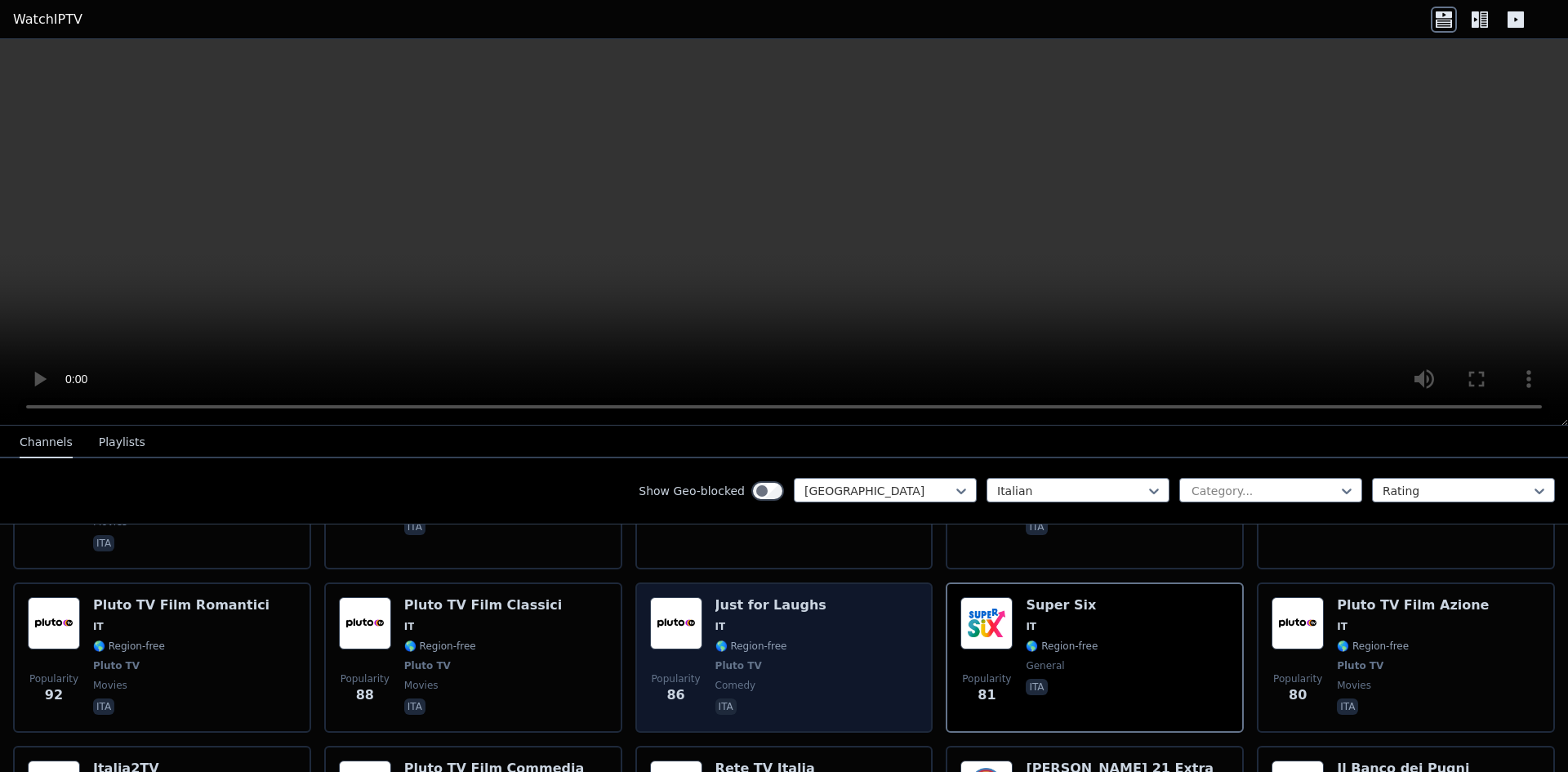
click at [818, 597] on div "Popularity 86 Just for Laughs IT 🌎 Region-free Pluto TV comedy ita" at bounding box center [784, 657] width 268 height 121
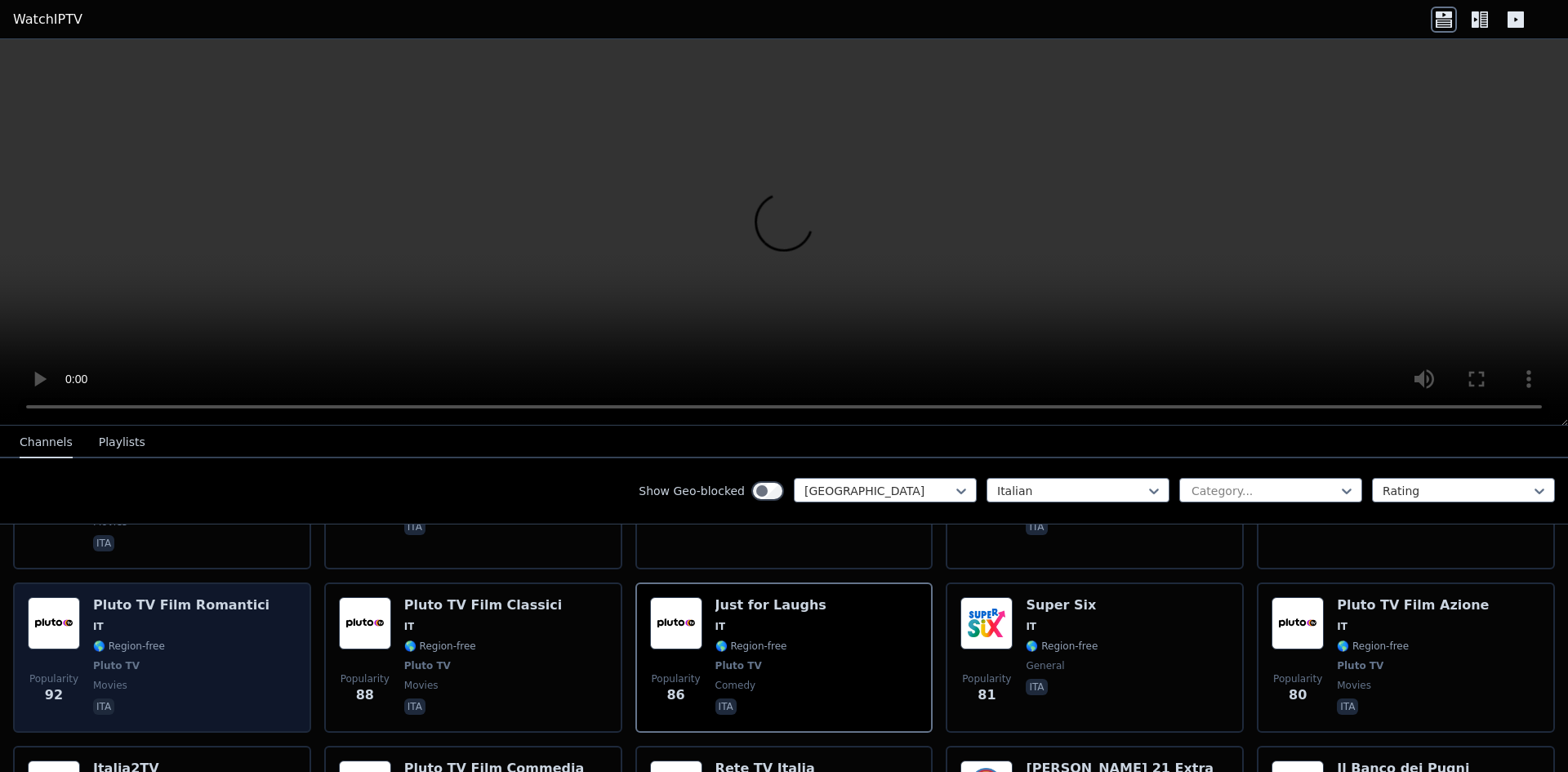
scroll to position [1388, 0]
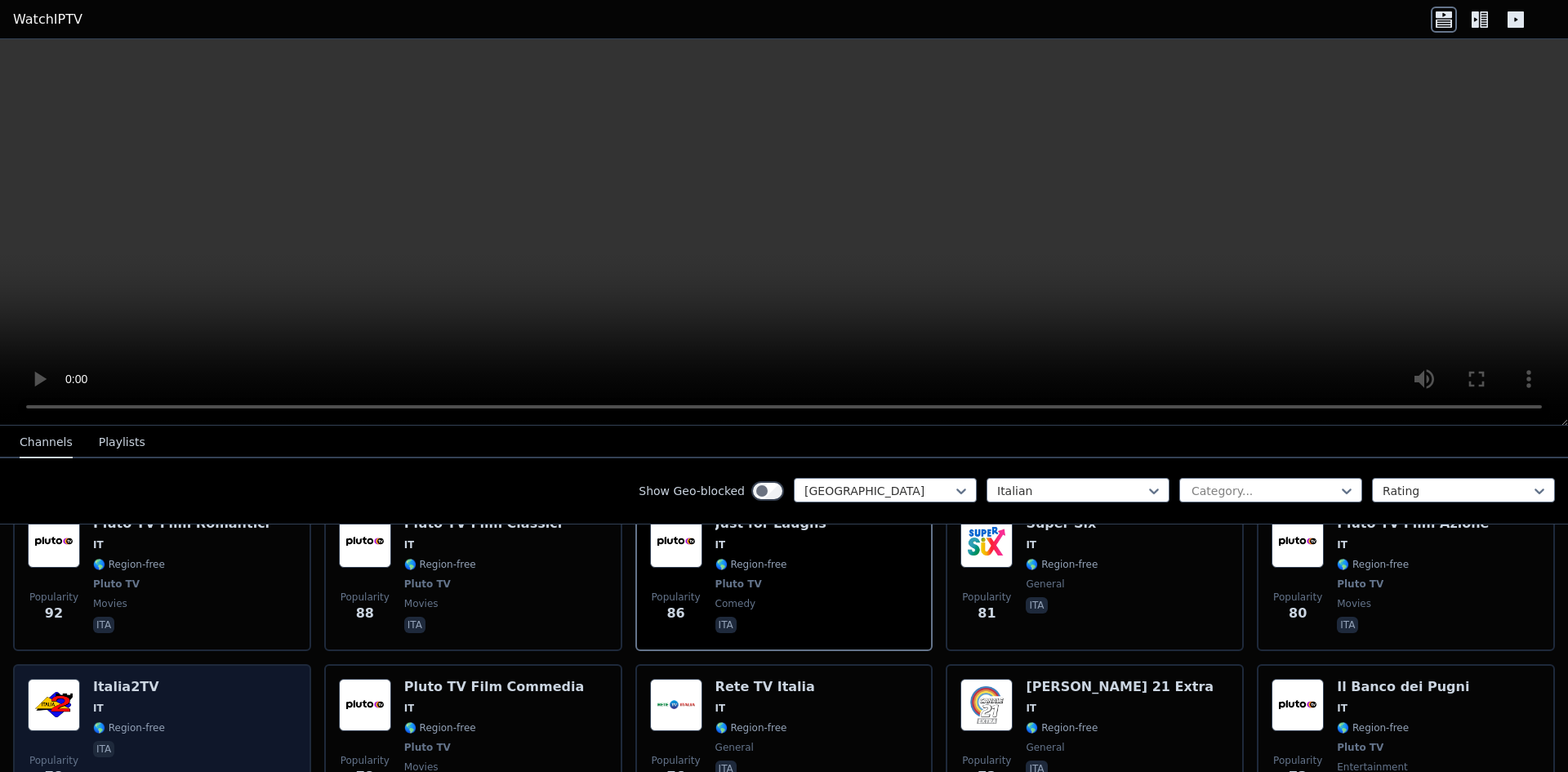
click at [163, 679] on div "Popularity 78 Italia2TV IT 🌎 Region-free ita" at bounding box center [161, 739] width 268 height 121
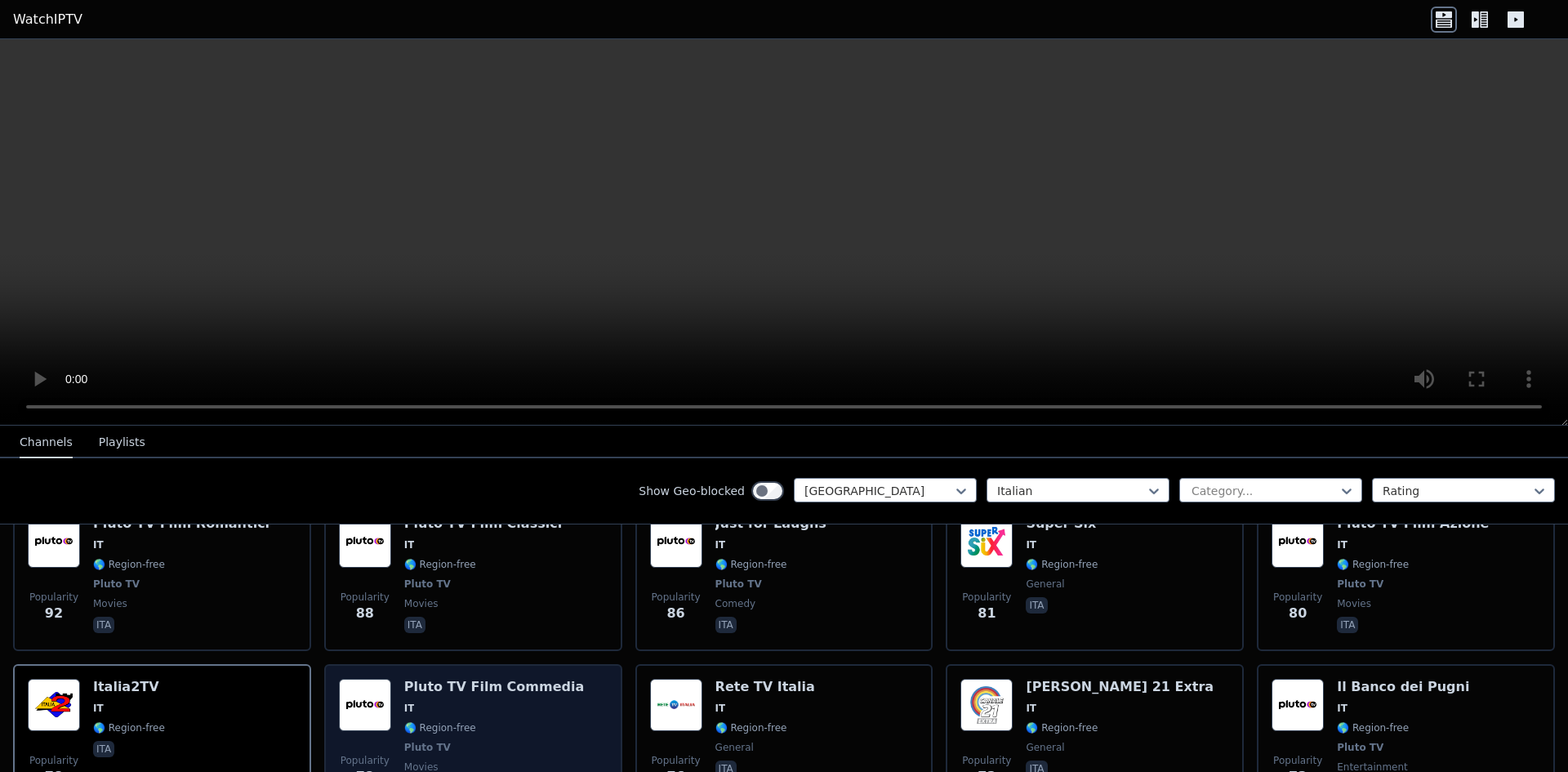
click at [445, 702] on span "IT" at bounding box center [493, 708] width 180 height 13
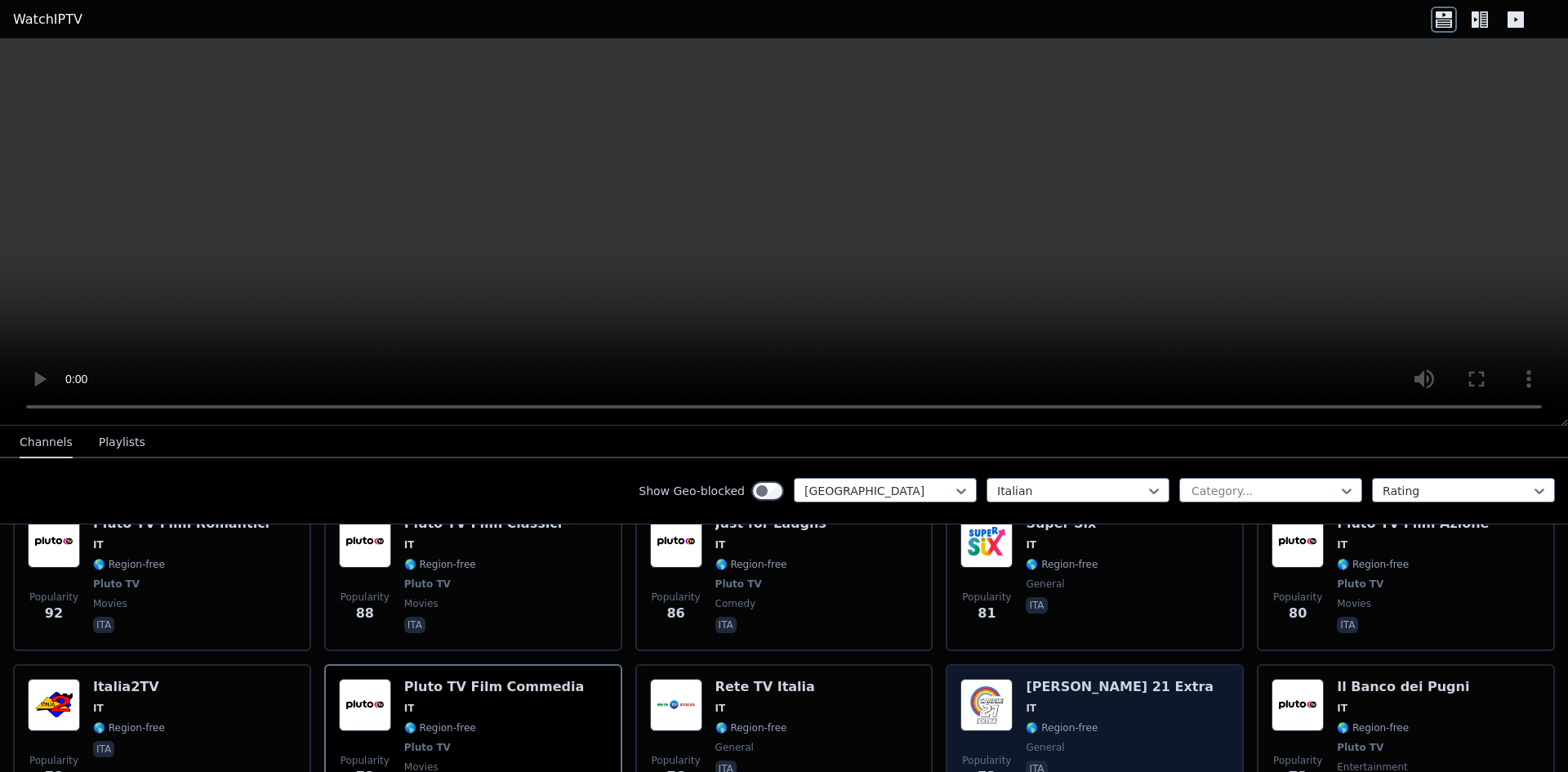
click at [1048, 702] on span "IT" at bounding box center [1120, 708] width 188 height 13
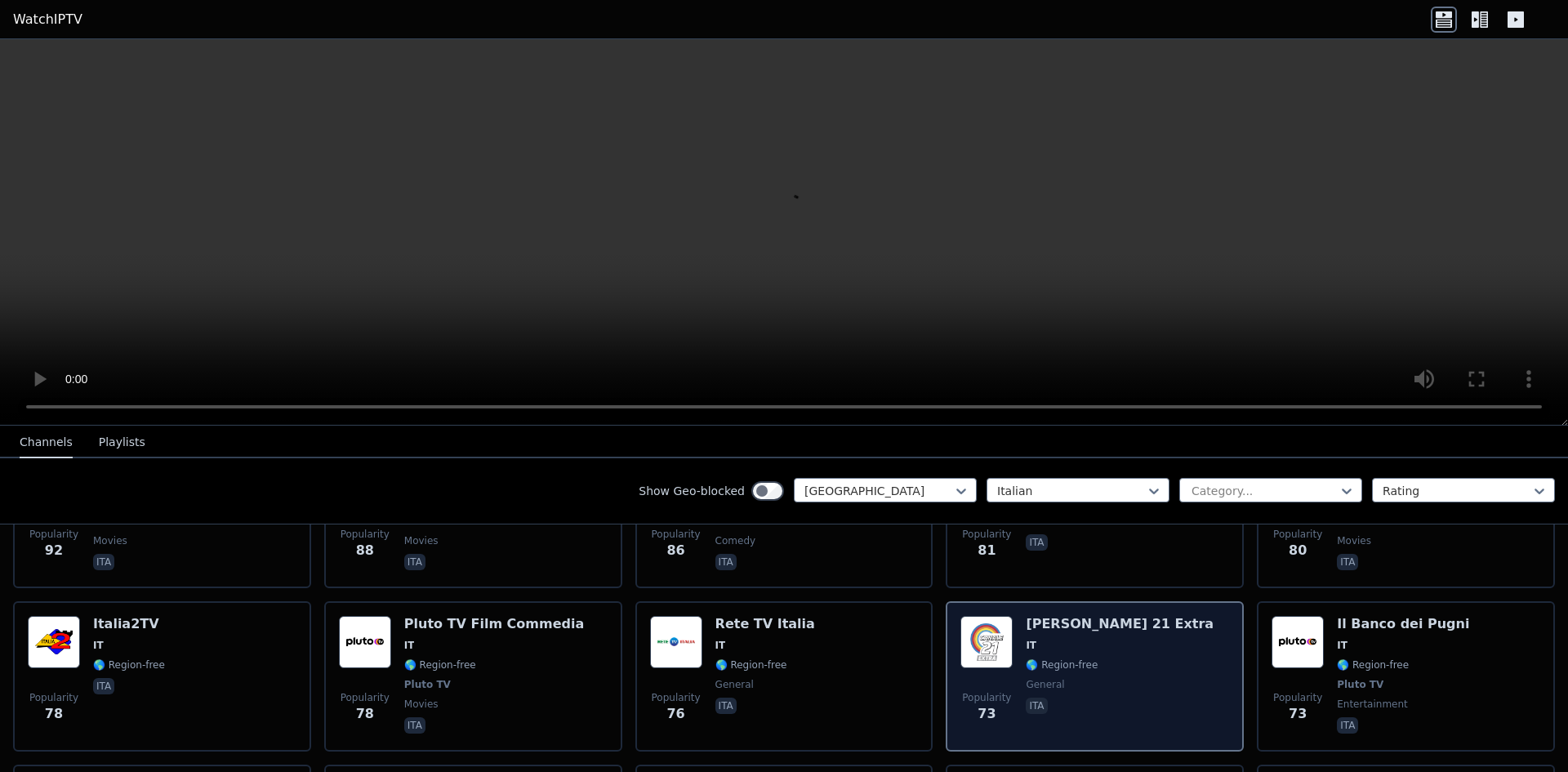
scroll to position [1470, 0]
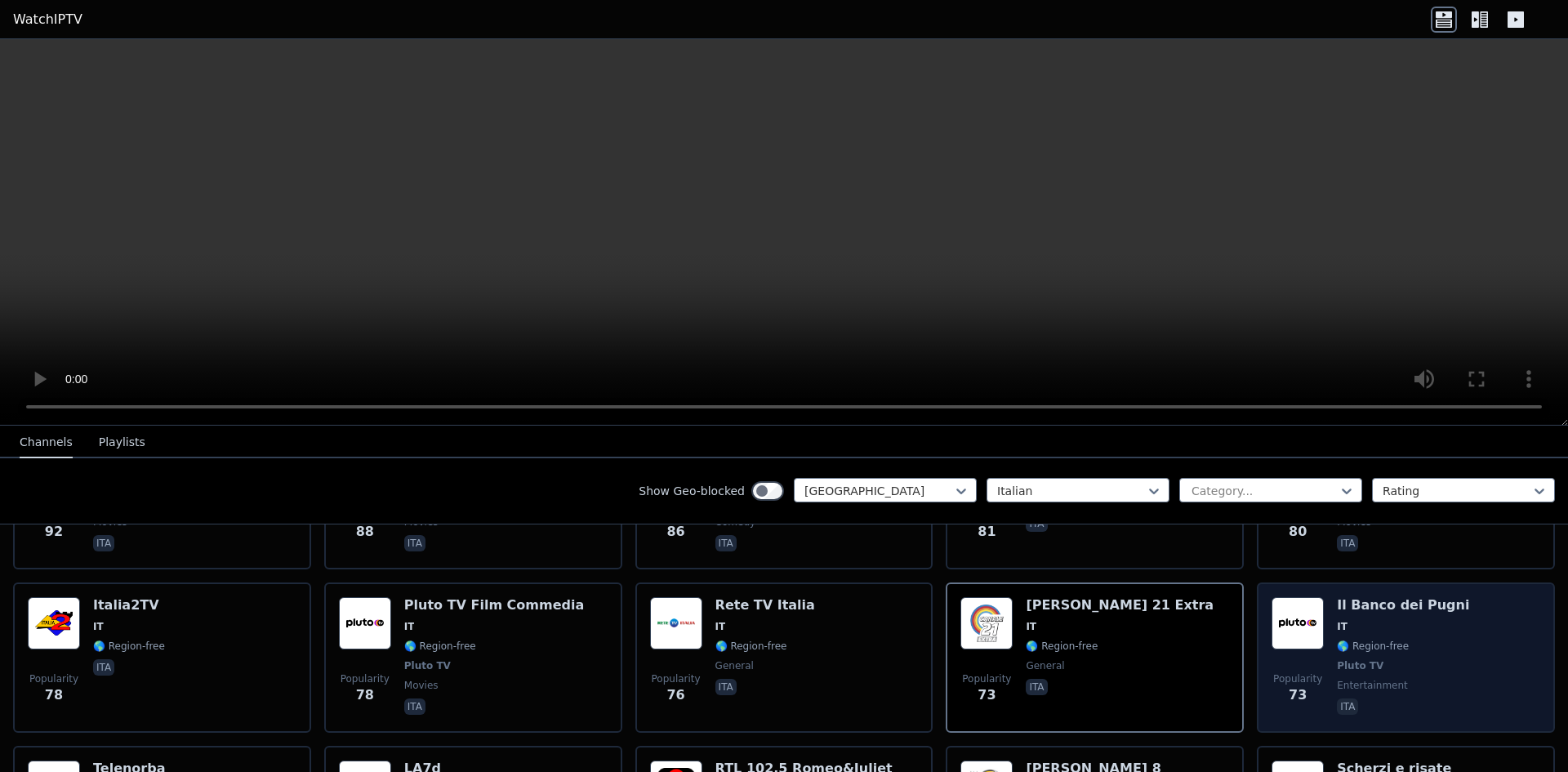
click at [1304, 597] on img at bounding box center [1298, 623] width 53 height 53
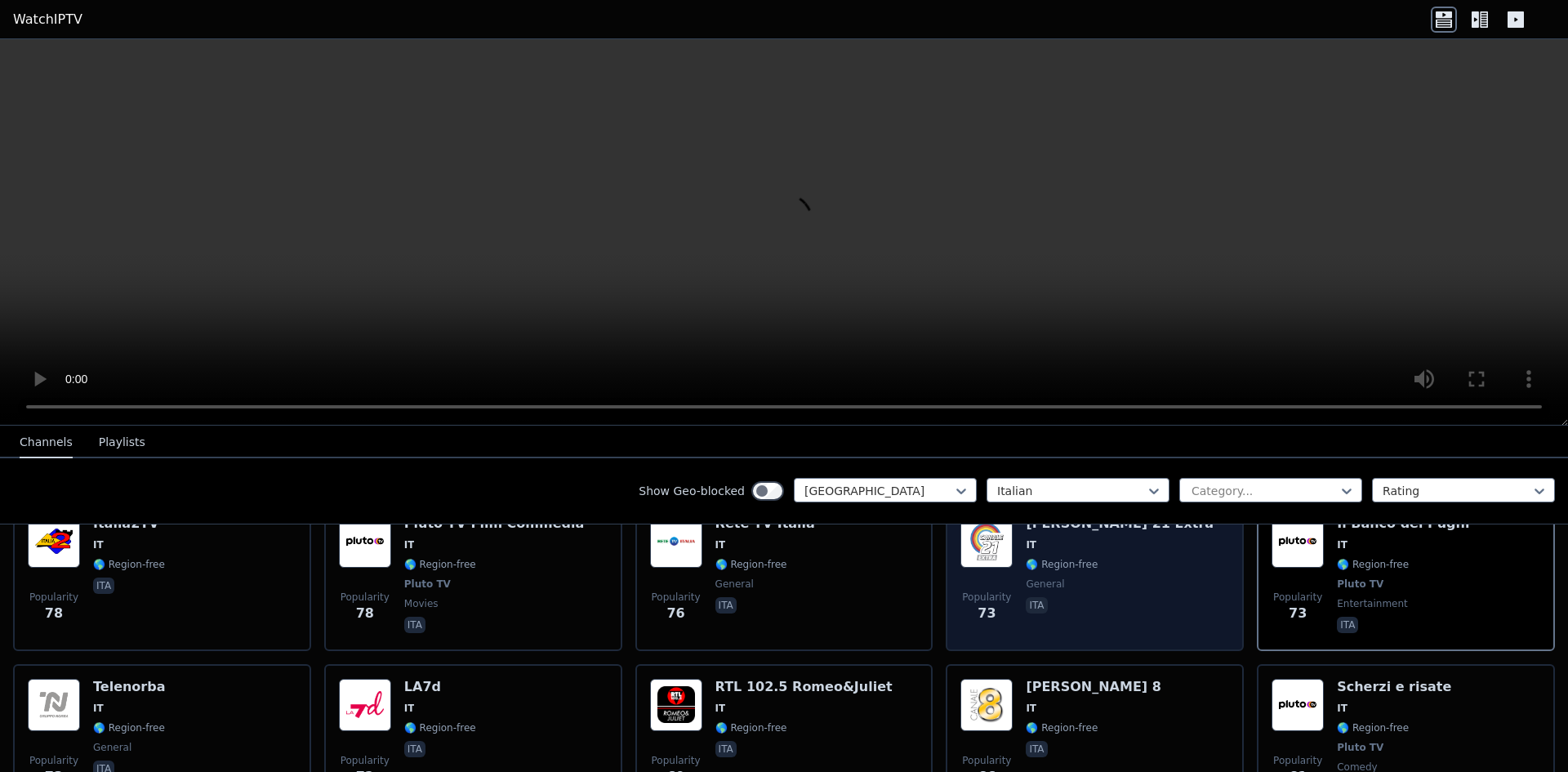
scroll to position [1633, 0]
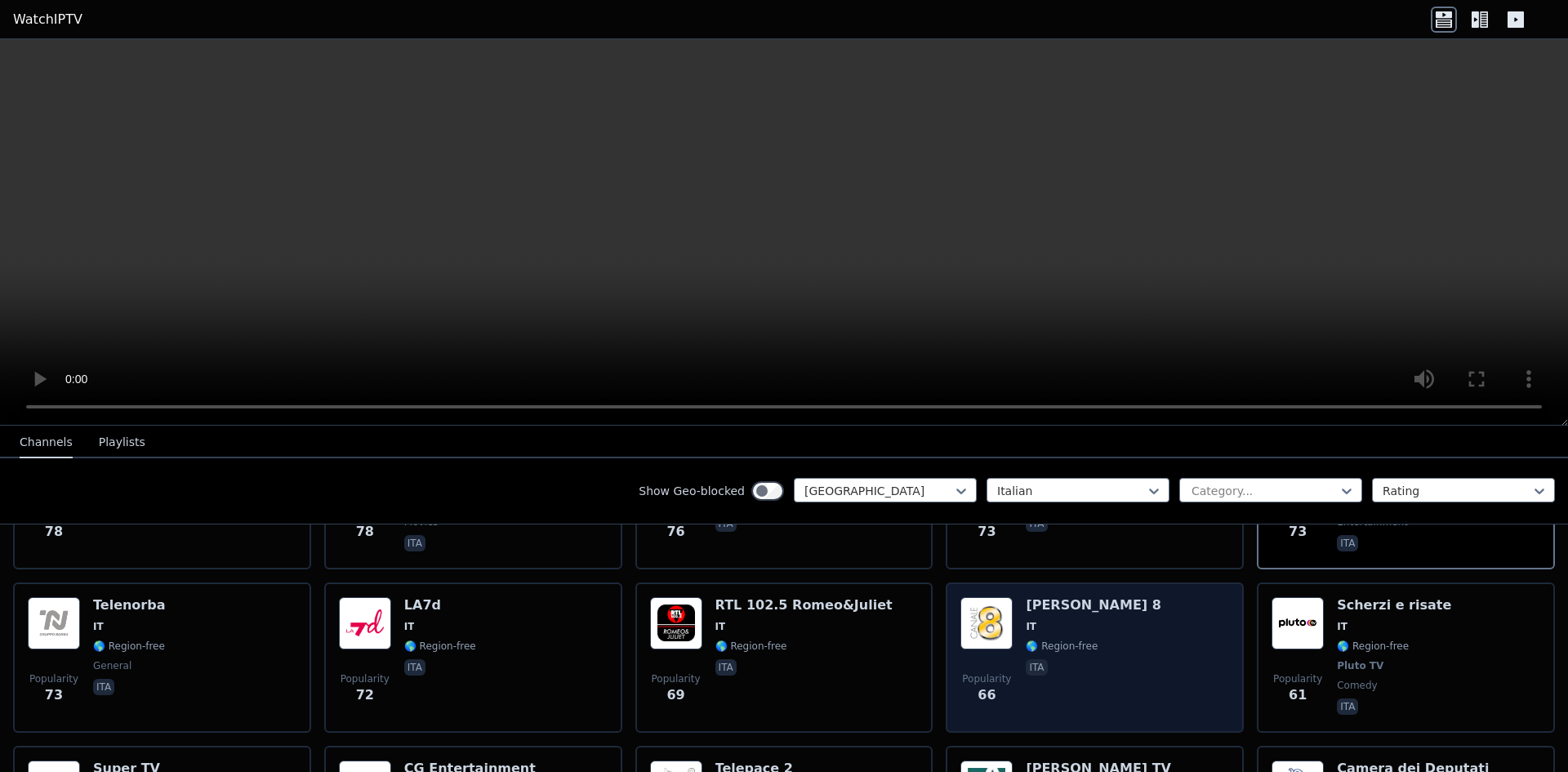
click at [1093, 618] on div "Popularity 66 Canale 8 IT 🌎 Region-free ita" at bounding box center [1094, 657] width 268 height 121
click at [979, 672] on span "Popularity" at bounding box center [986, 679] width 49 height 13
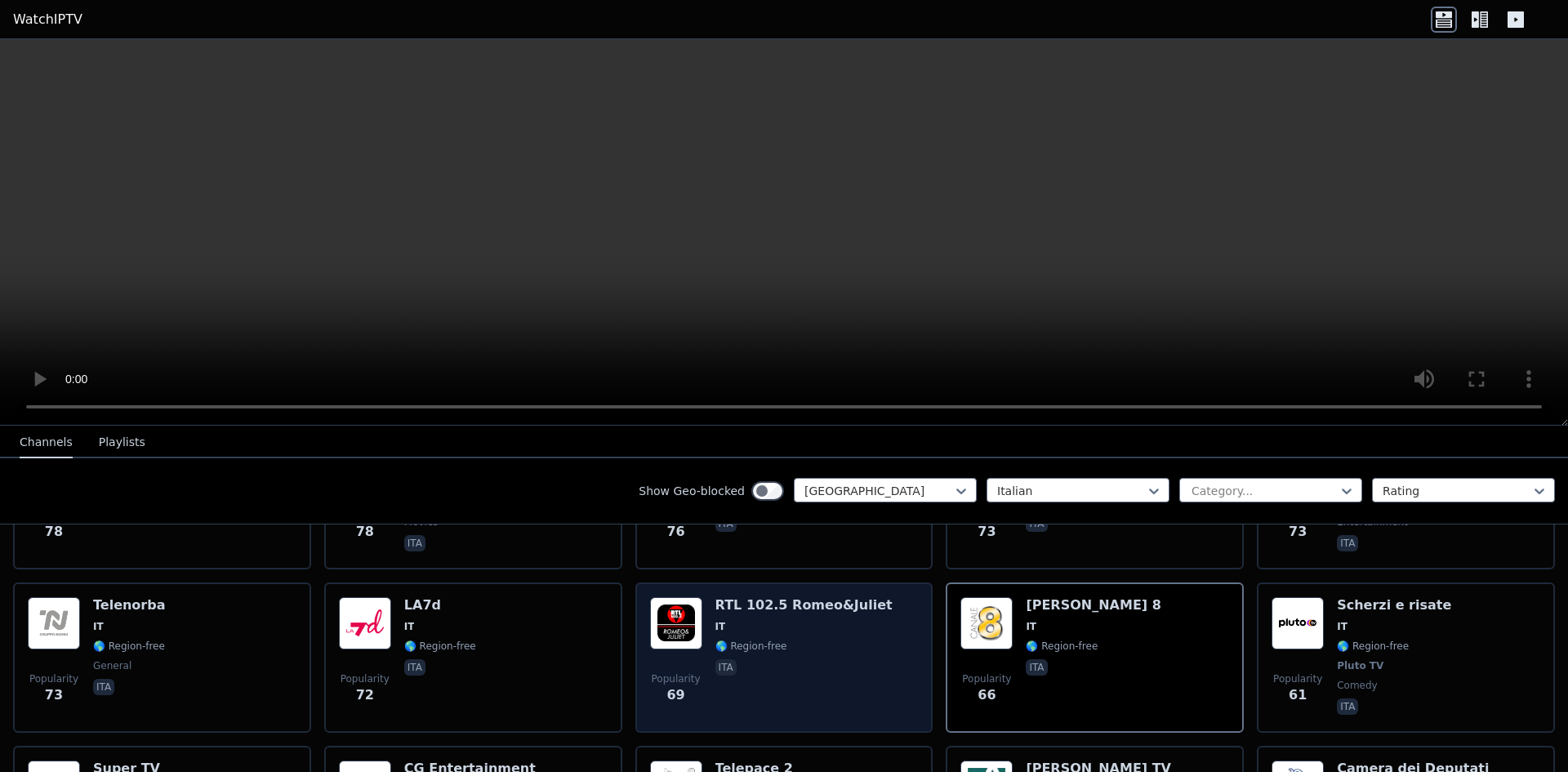
click at [683, 602] on img at bounding box center [676, 623] width 53 height 53
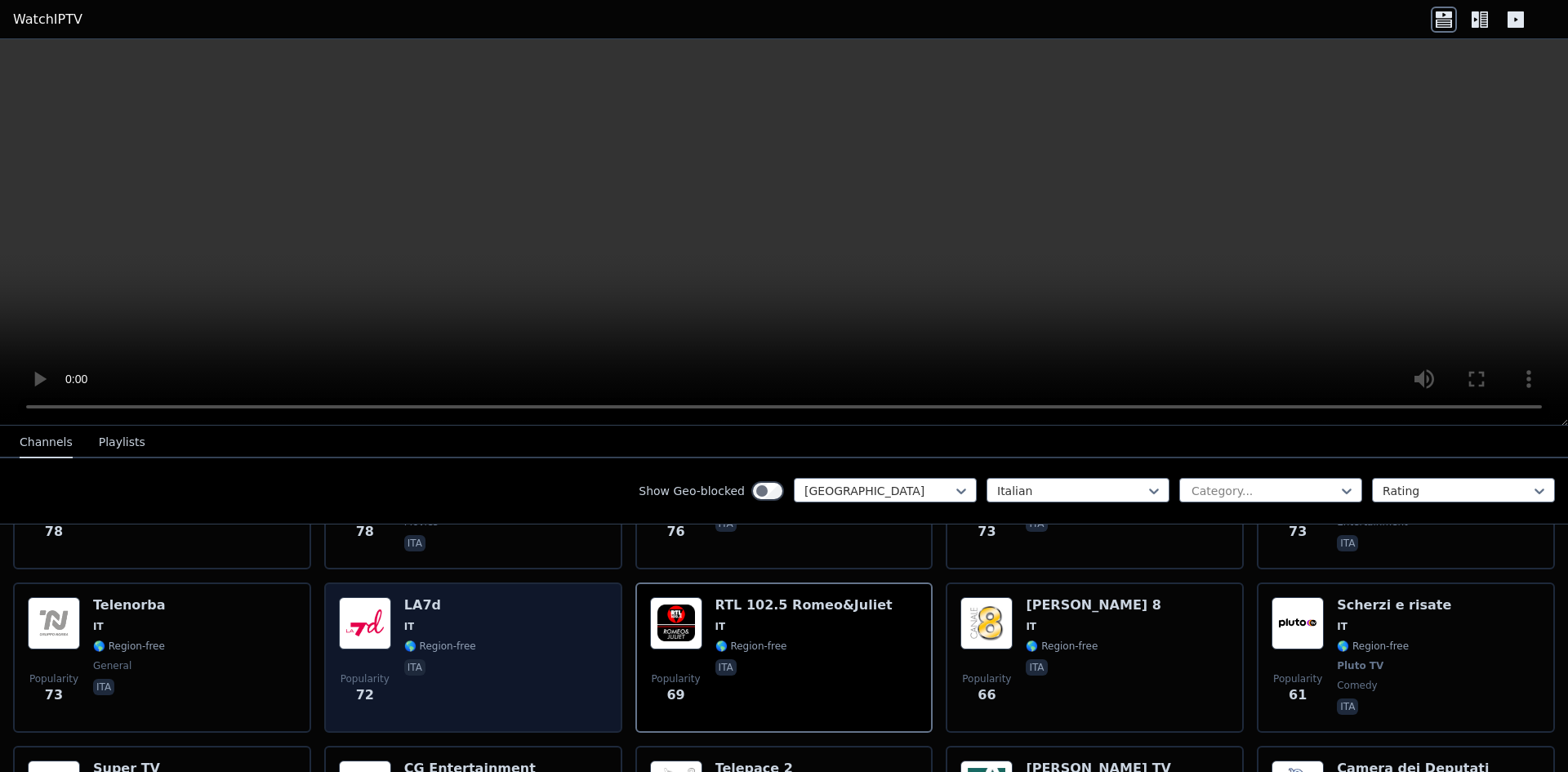
click at [489, 597] on div "Popularity 72 LA7d IT 🌎 Region-free ita" at bounding box center [472, 657] width 268 height 121
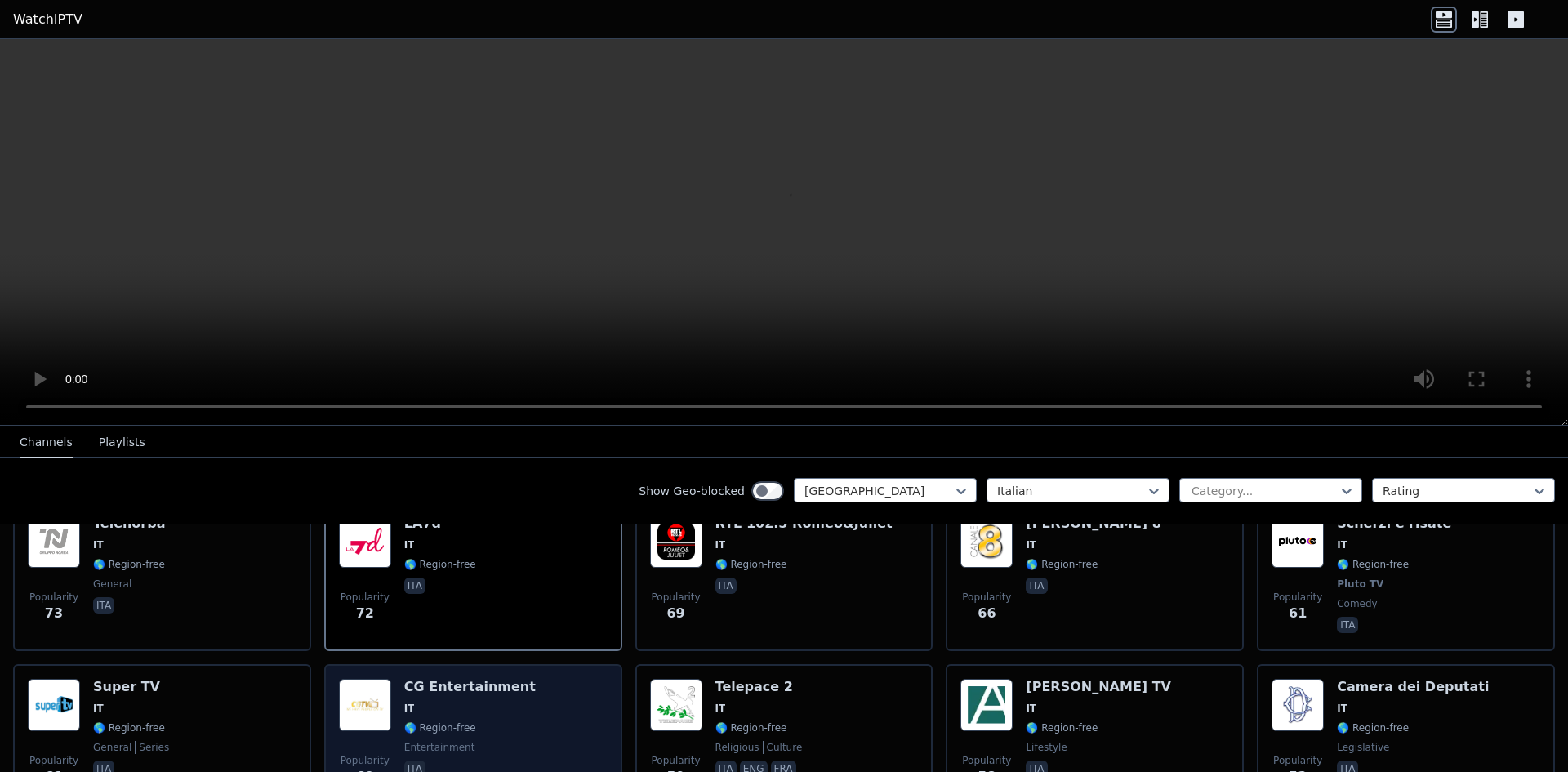
scroll to position [1797, 0]
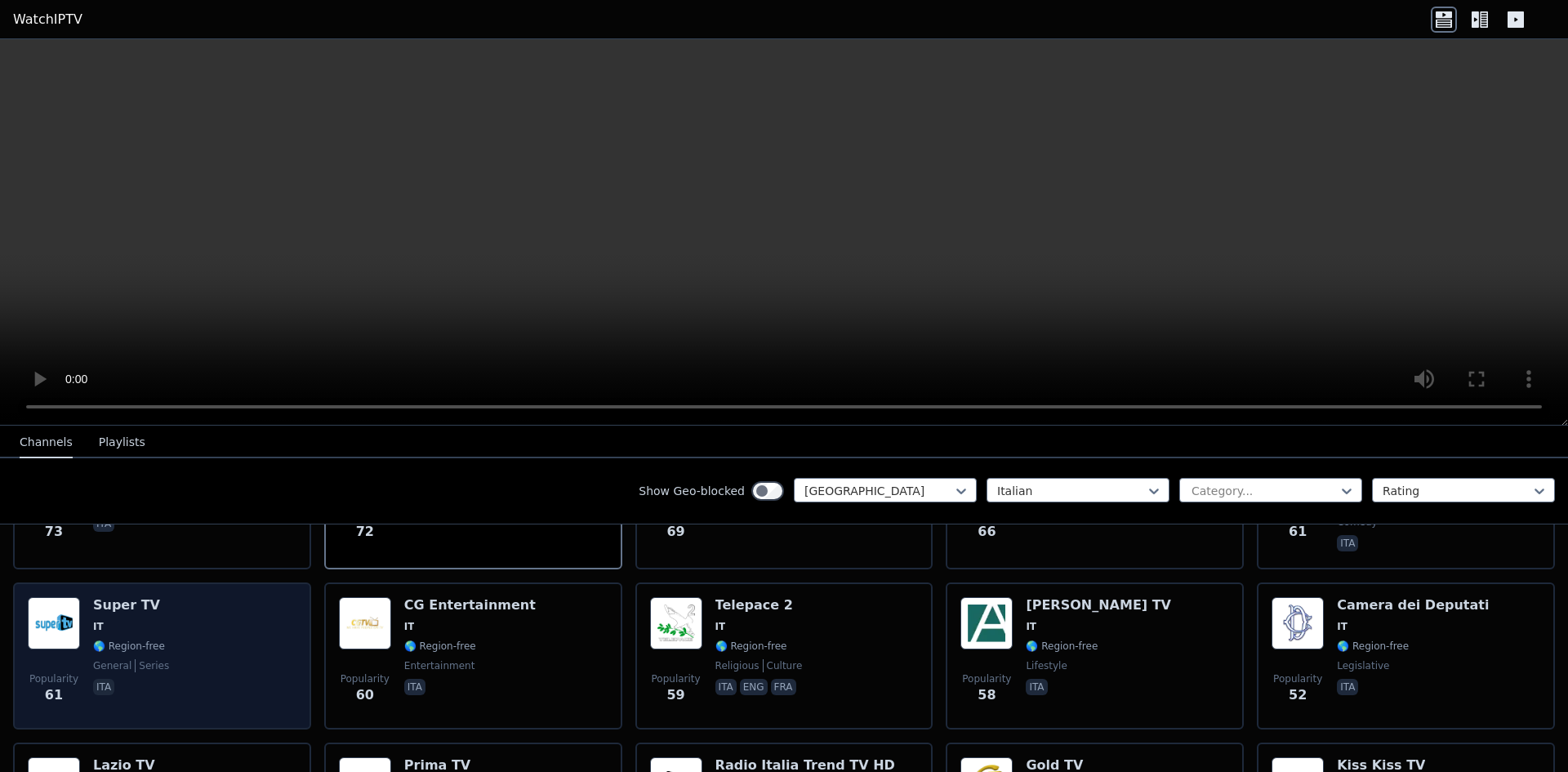
click at [160, 608] on div "Popularity 61 Super TV IT 🌎 Region-free general series ita" at bounding box center [161, 656] width 268 height 118
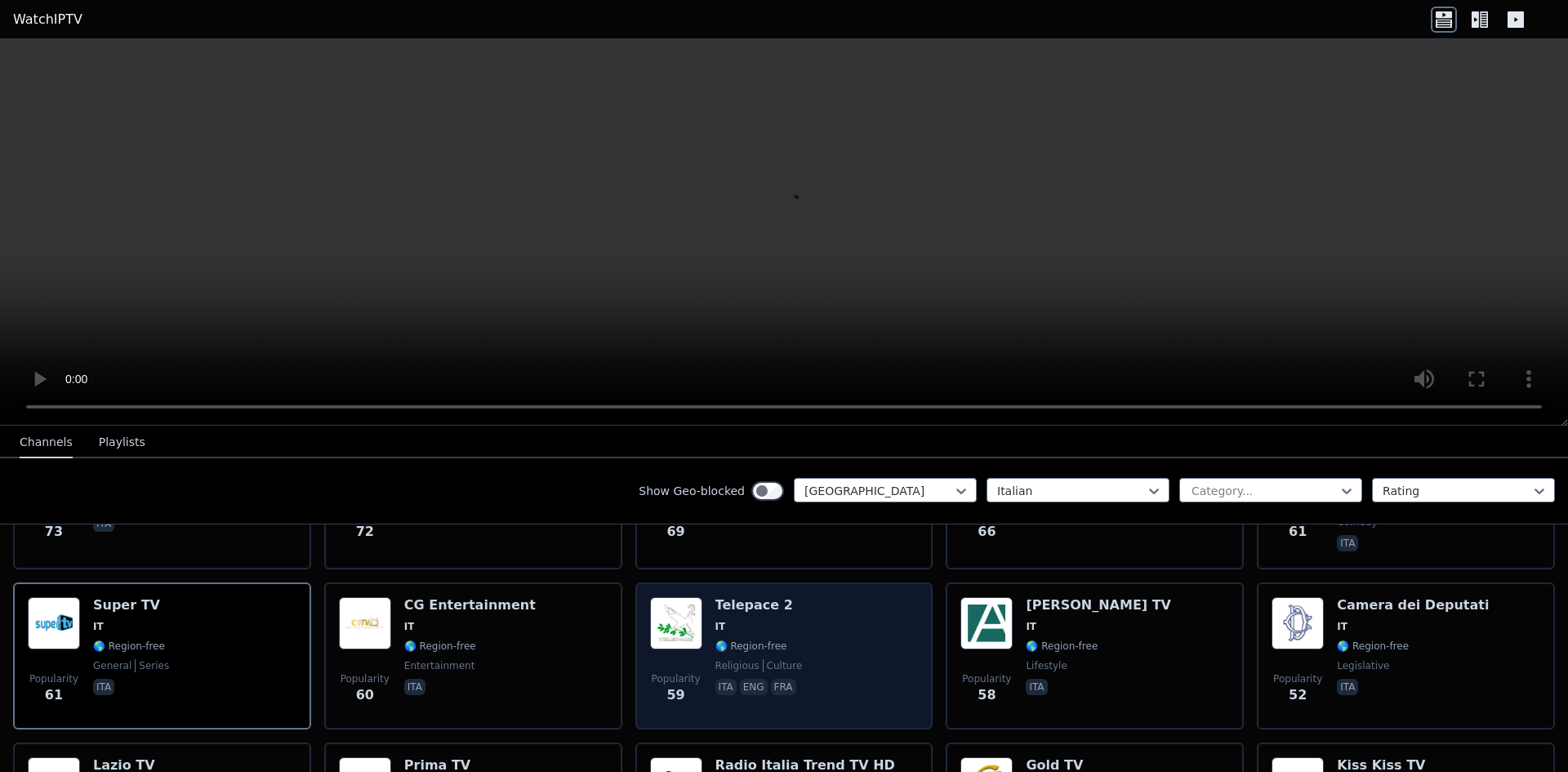
click at [695, 597] on img at bounding box center [676, 623] width 53 height 53
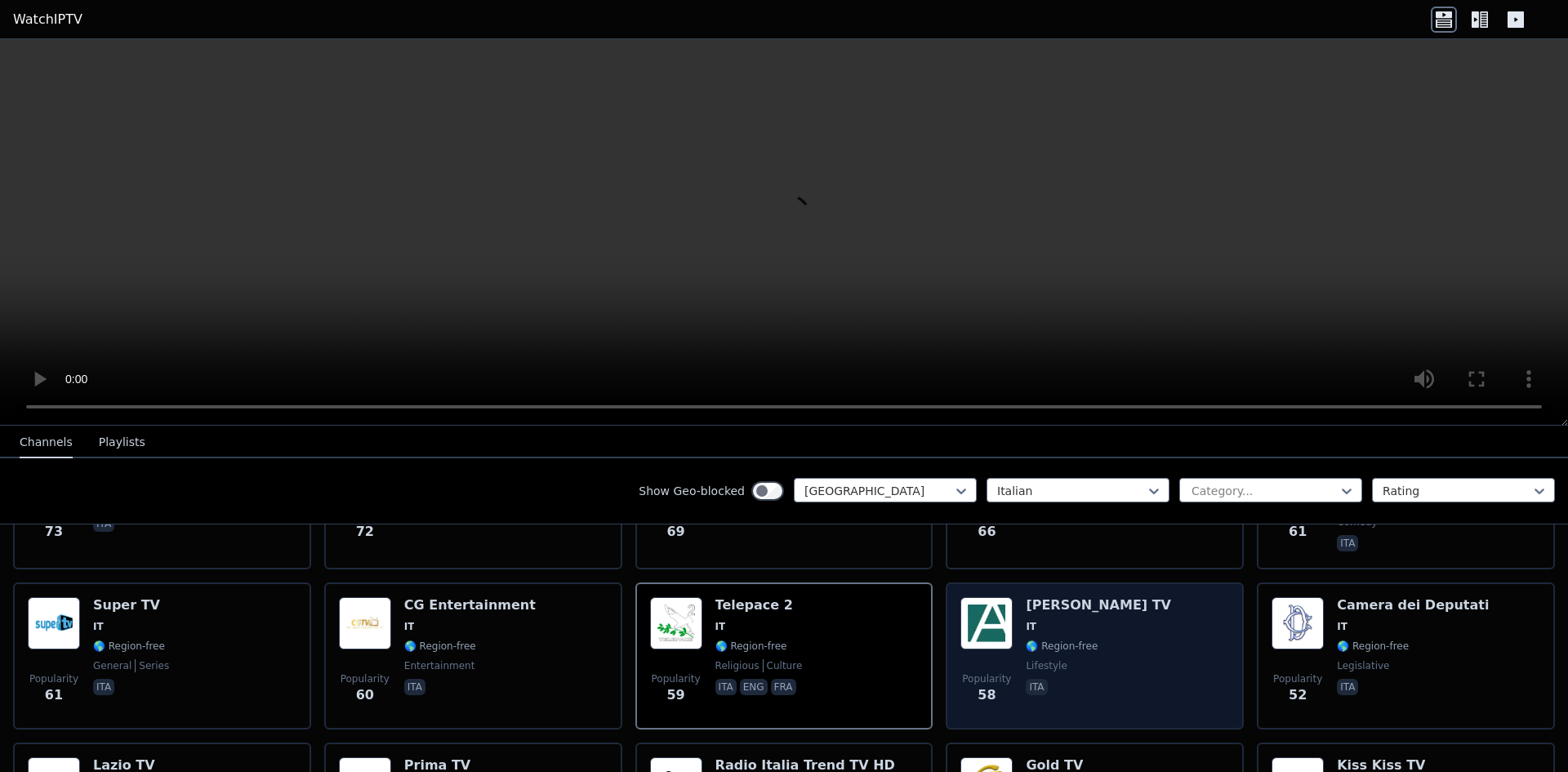
click at [1026, 597] on div "Alma TV IT 🌎 Region-free lifestyle ita" at bounding box center [1099, 656] width 146 height 118
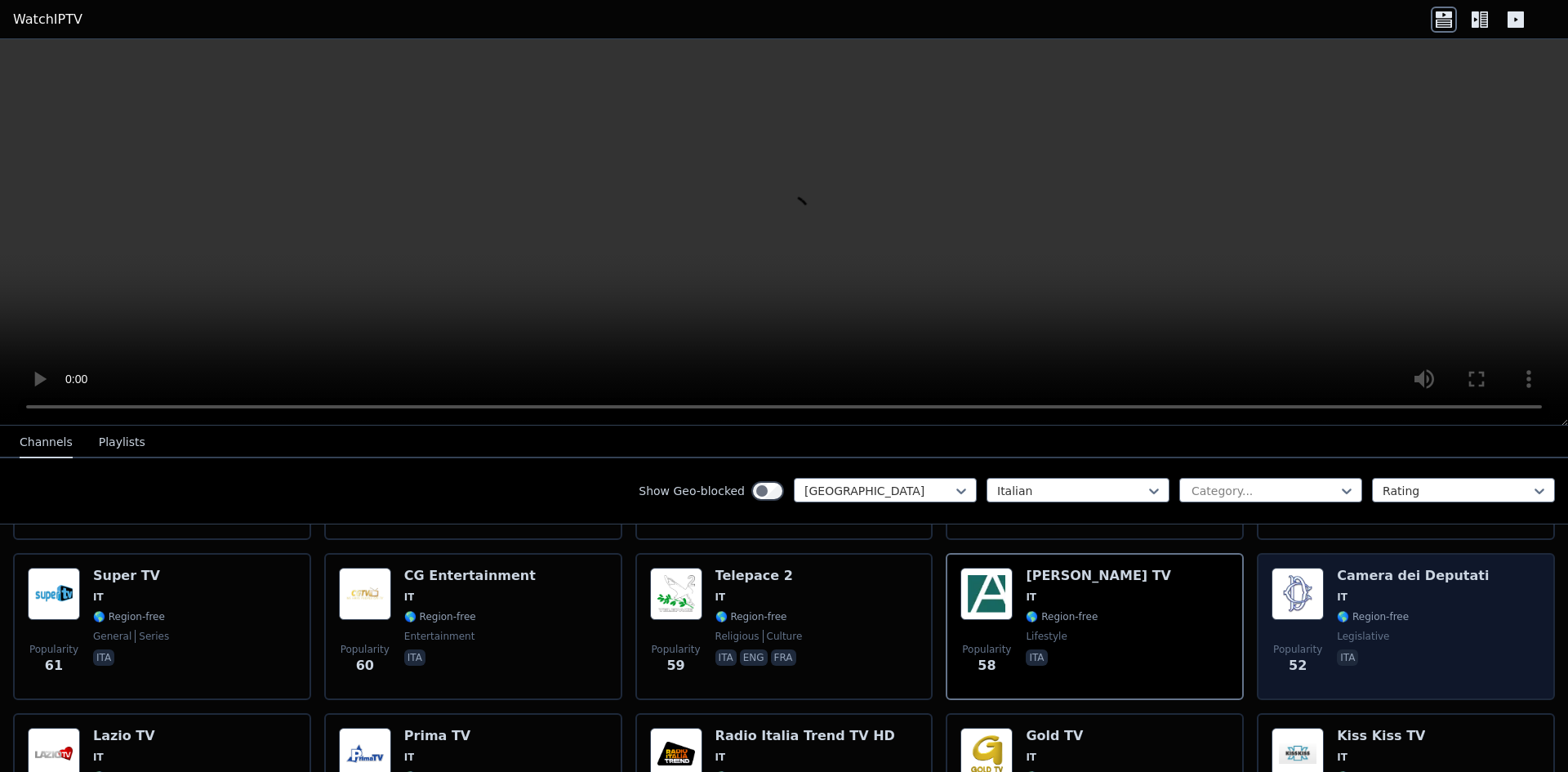
scroll to position [1878, 0]
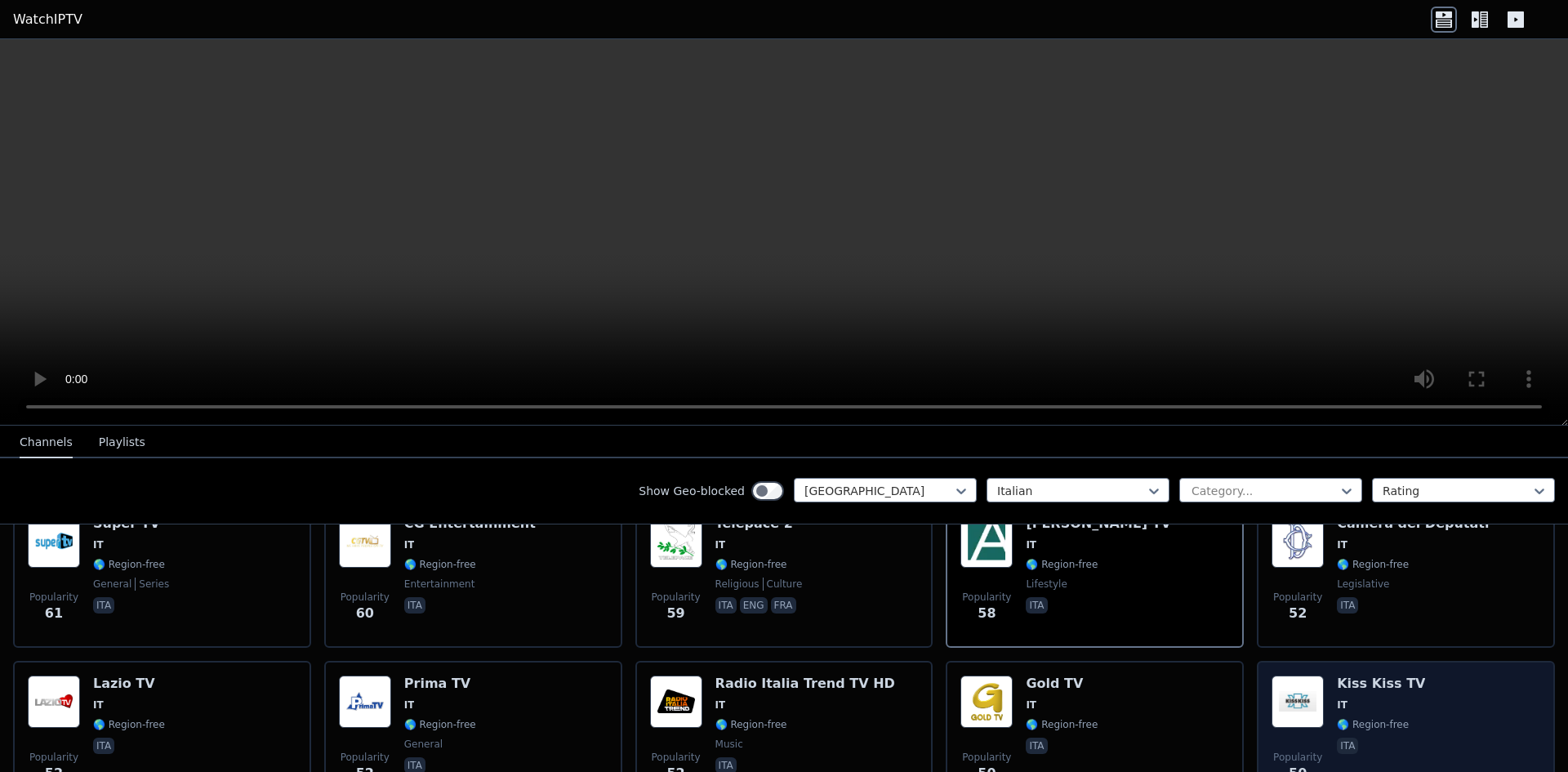
click at [1289, 675] on img at bounding box center [1298, 701] width 53 height 53
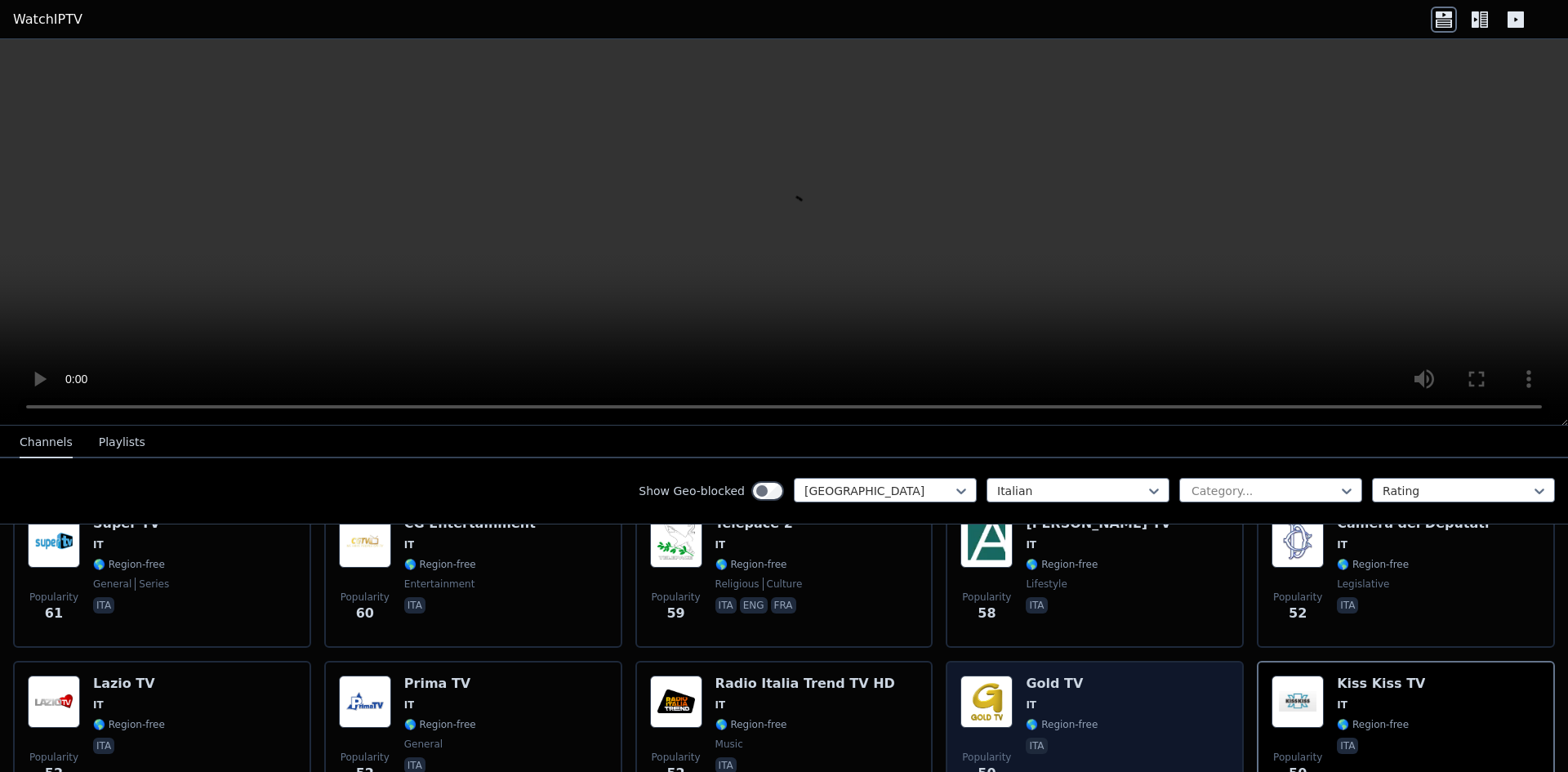
click at [1101, 675] on div "Popularity 50 Gold TV IT 🌎 Region-free ita" at bounding box center [1094, 734] width 268 height 118
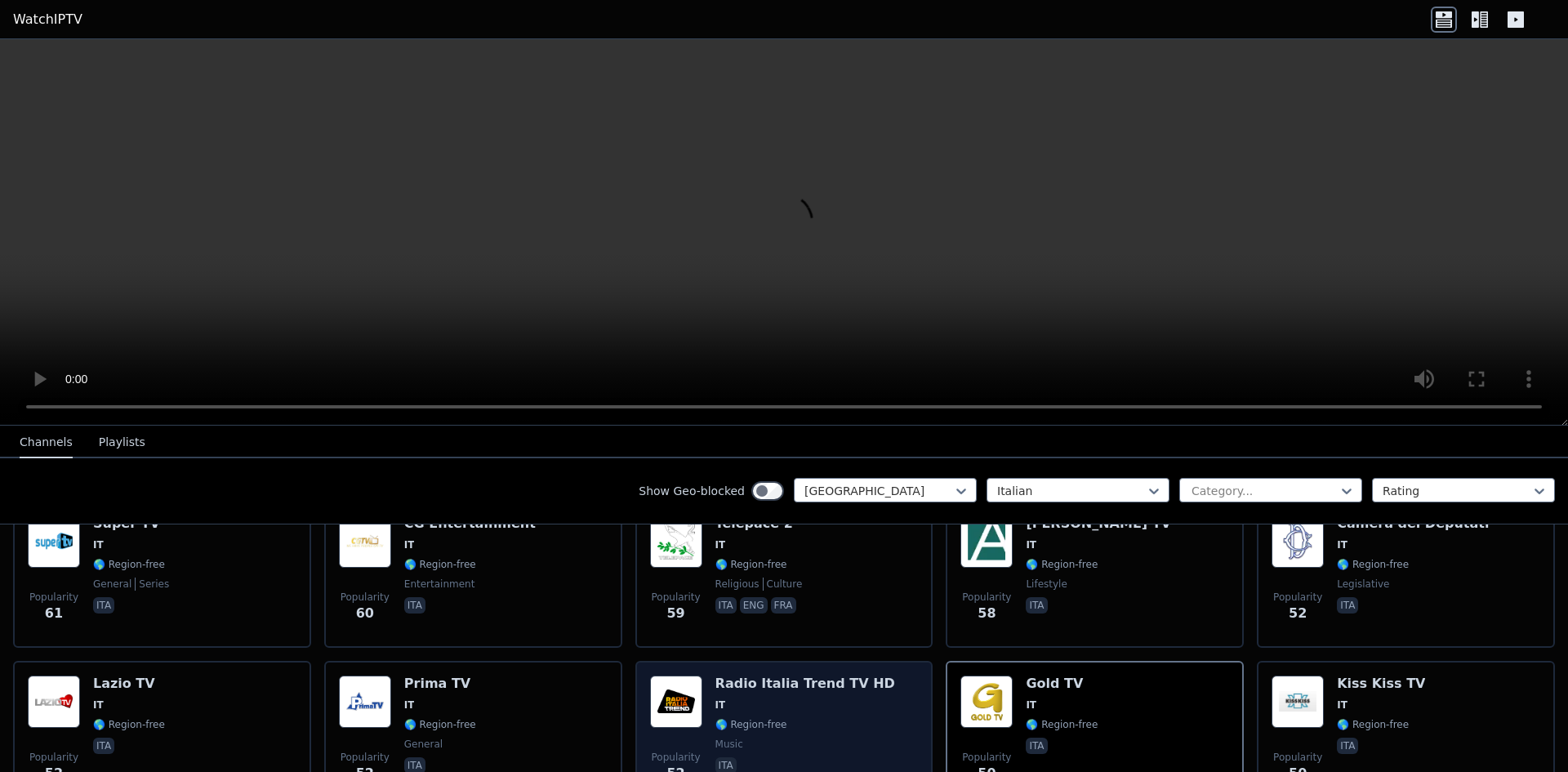
click at [805, 675] on h6 "Radio Italia Trend TV HD" at bounding box center [805, 683] width 180 height 17
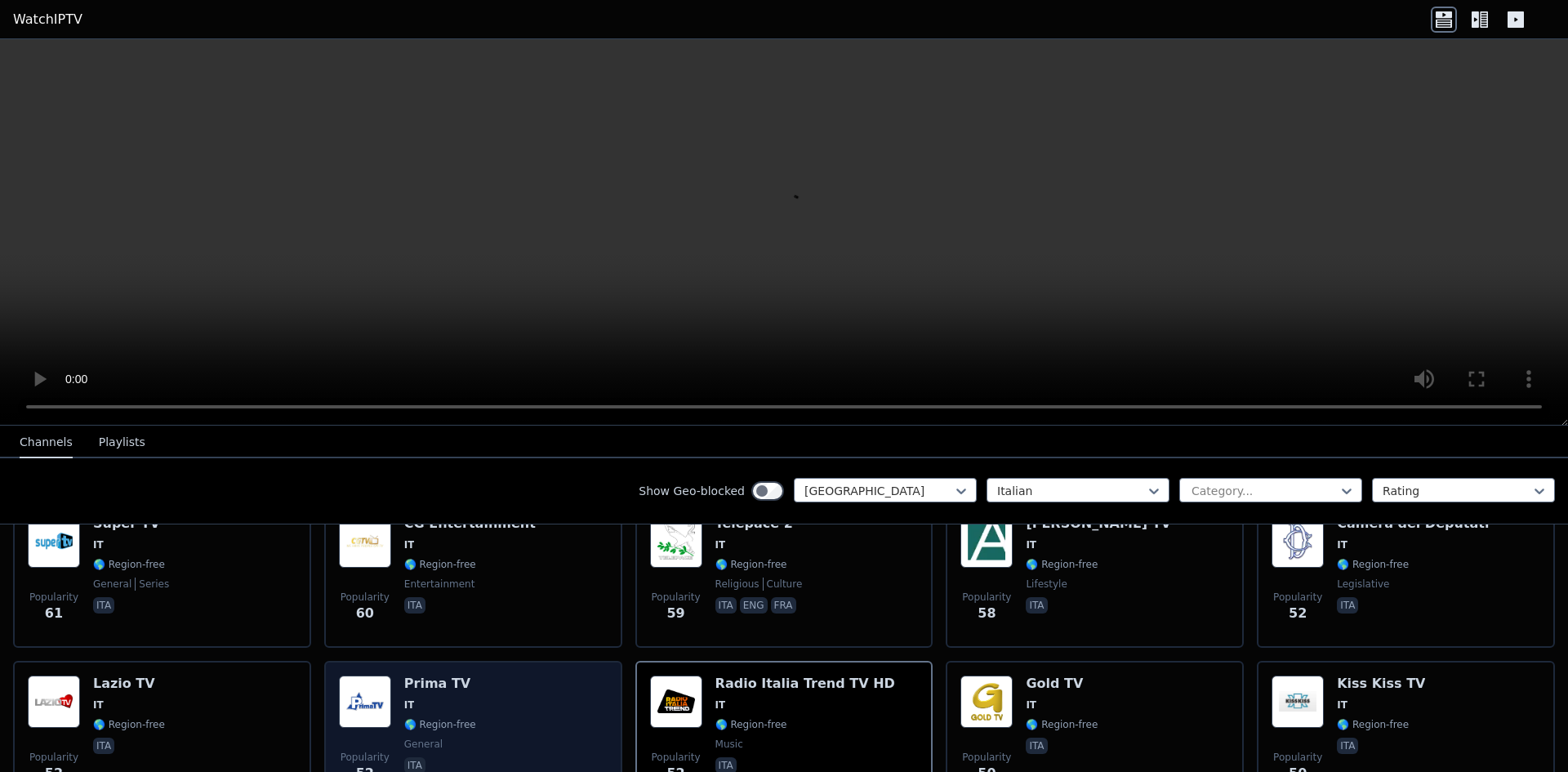
click at [563, 675] on div "Popularity 52 Prima TV IT 🌎 Region-free general ita" at bounding box center [472, 734] width 268 height 118
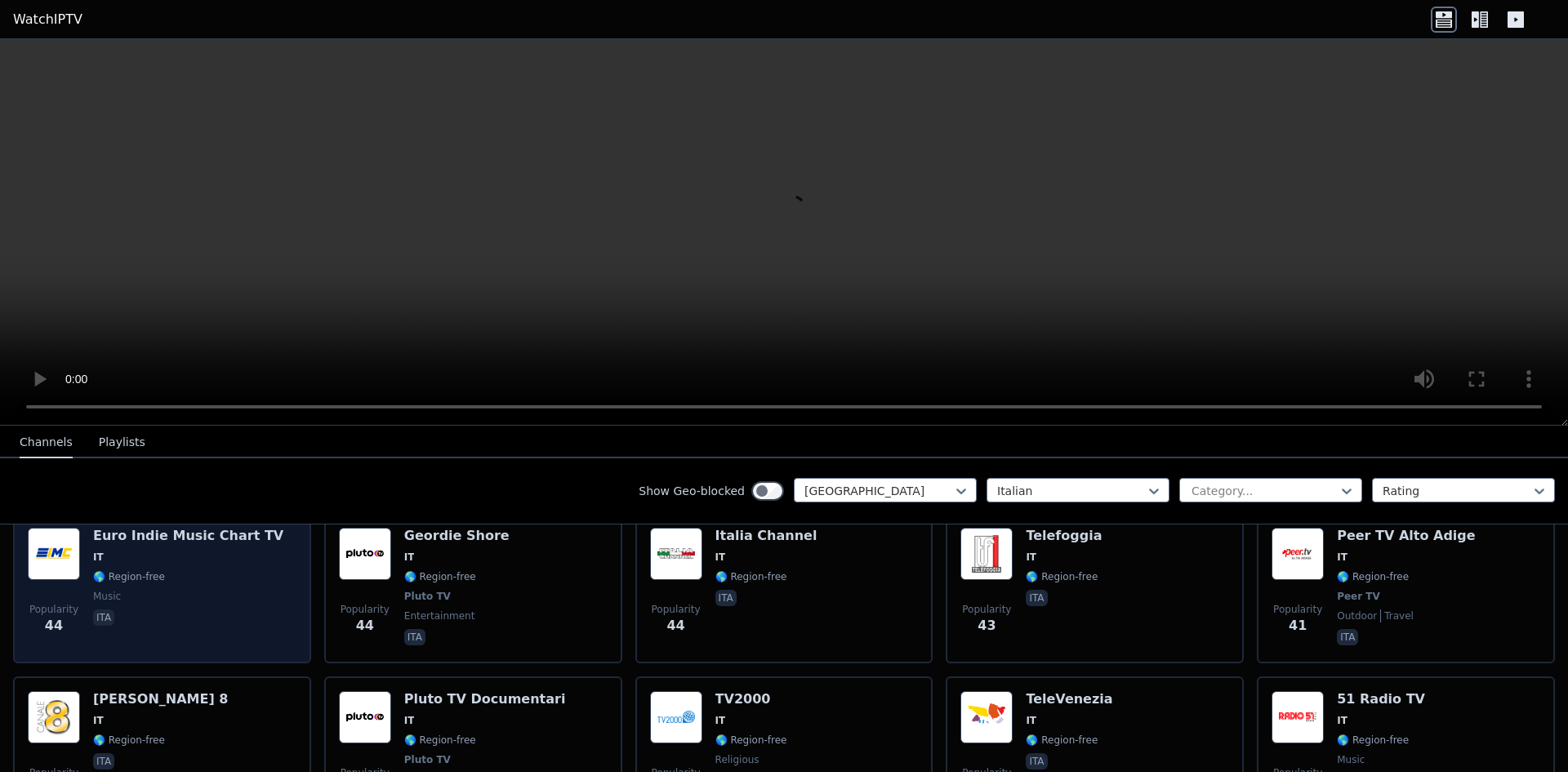
scroll to position [2369, 0]
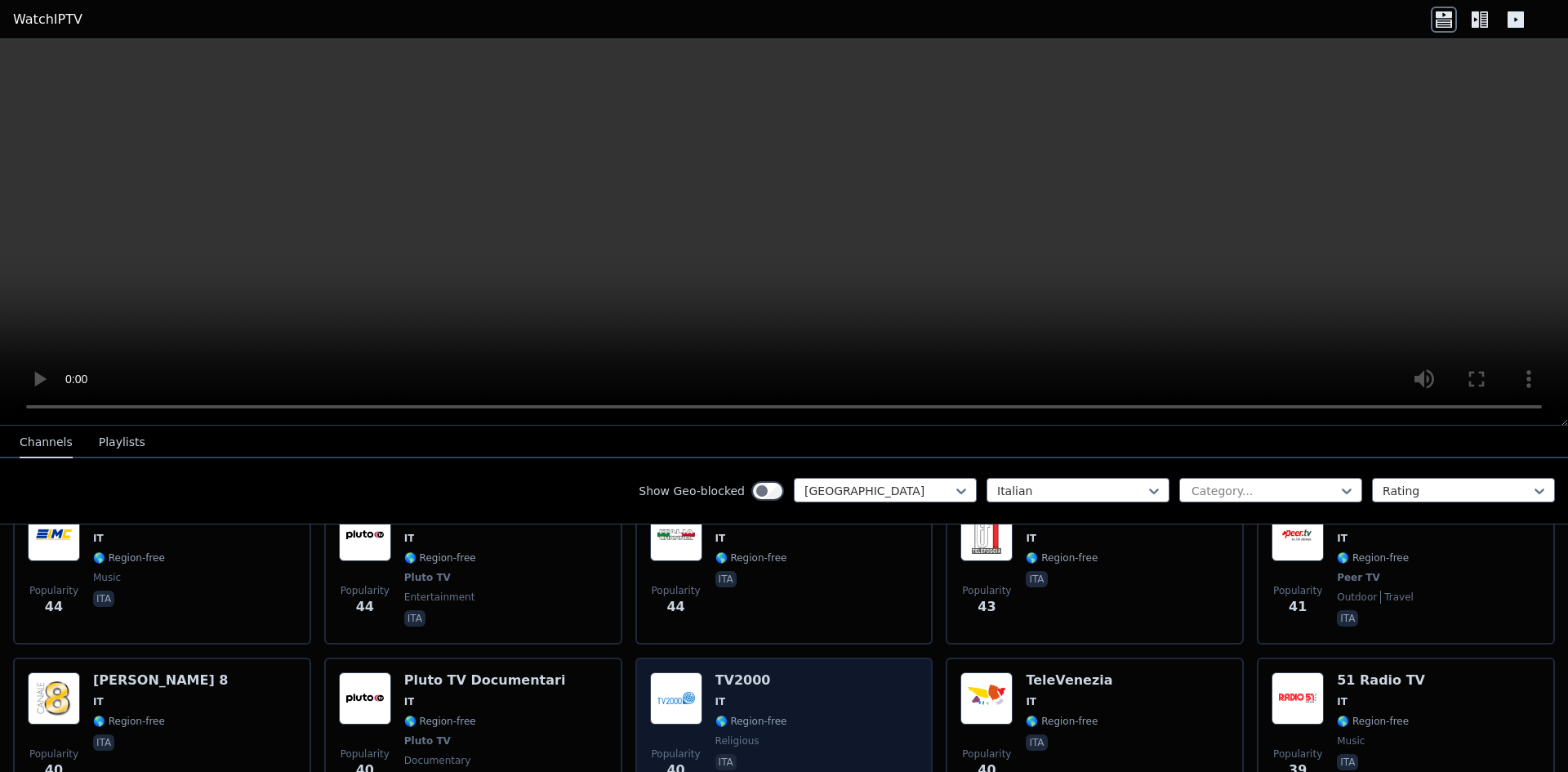
click at [737, 672] on div "TV2000 IT 🌎 Region-free religious ita" at bounding box center [752, 732] width 72 height 121
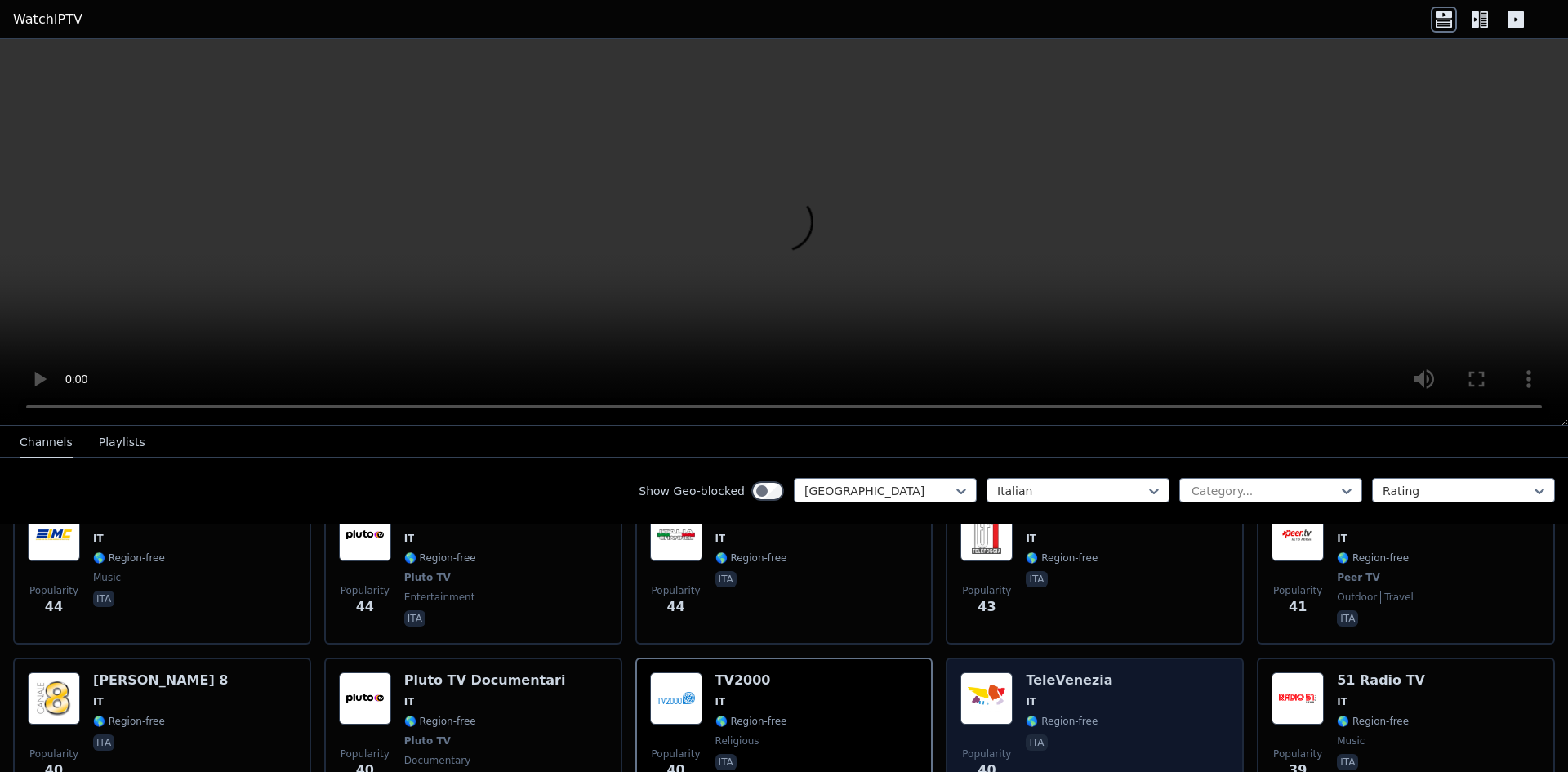
click at [1116, 672] on div "Popularity 40 TeleVenezia IT 🌎 Region-free ita" at bounding box center [1094, 732] width 268 height 121
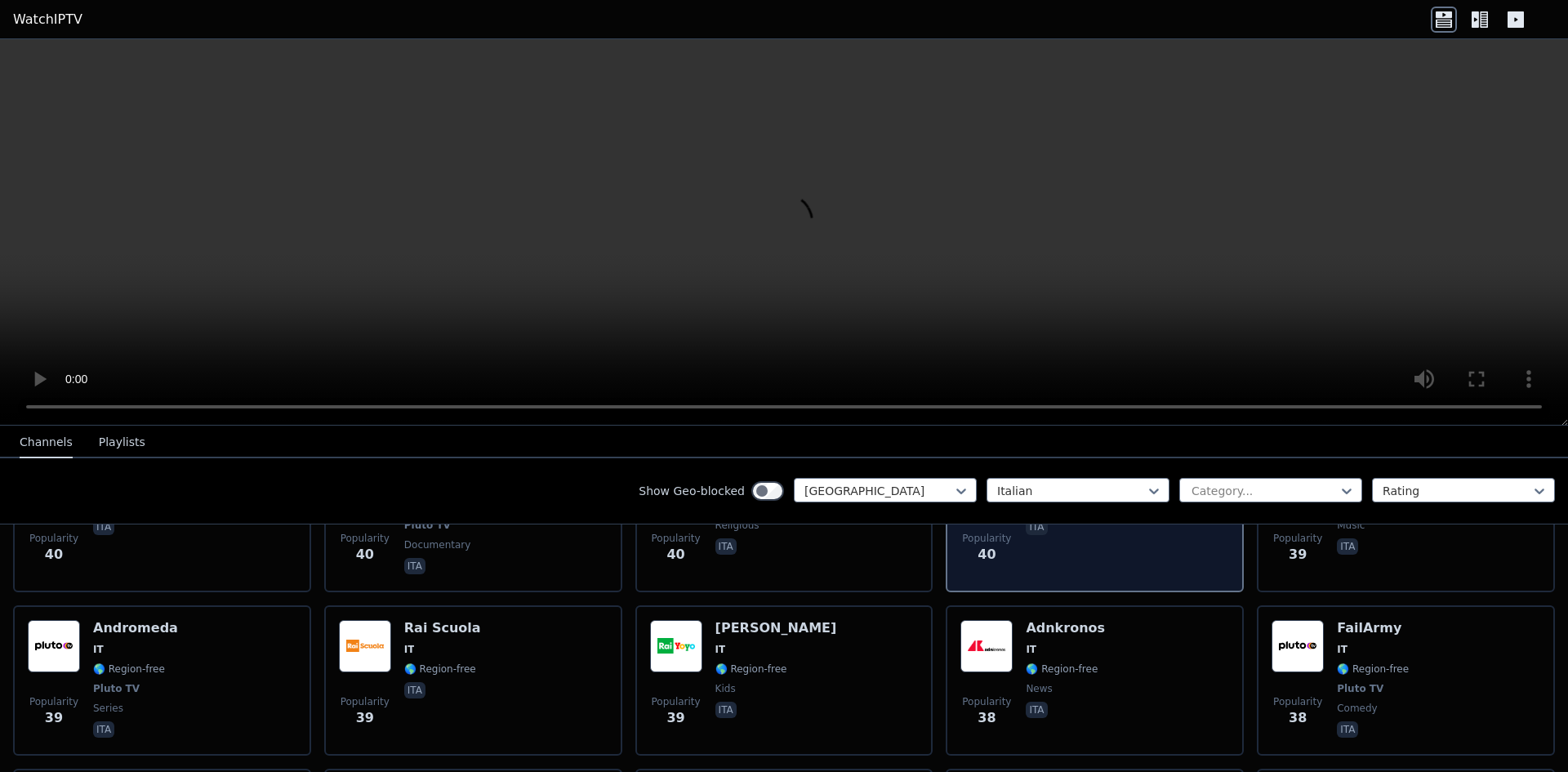
scroll to position [2613, 0]
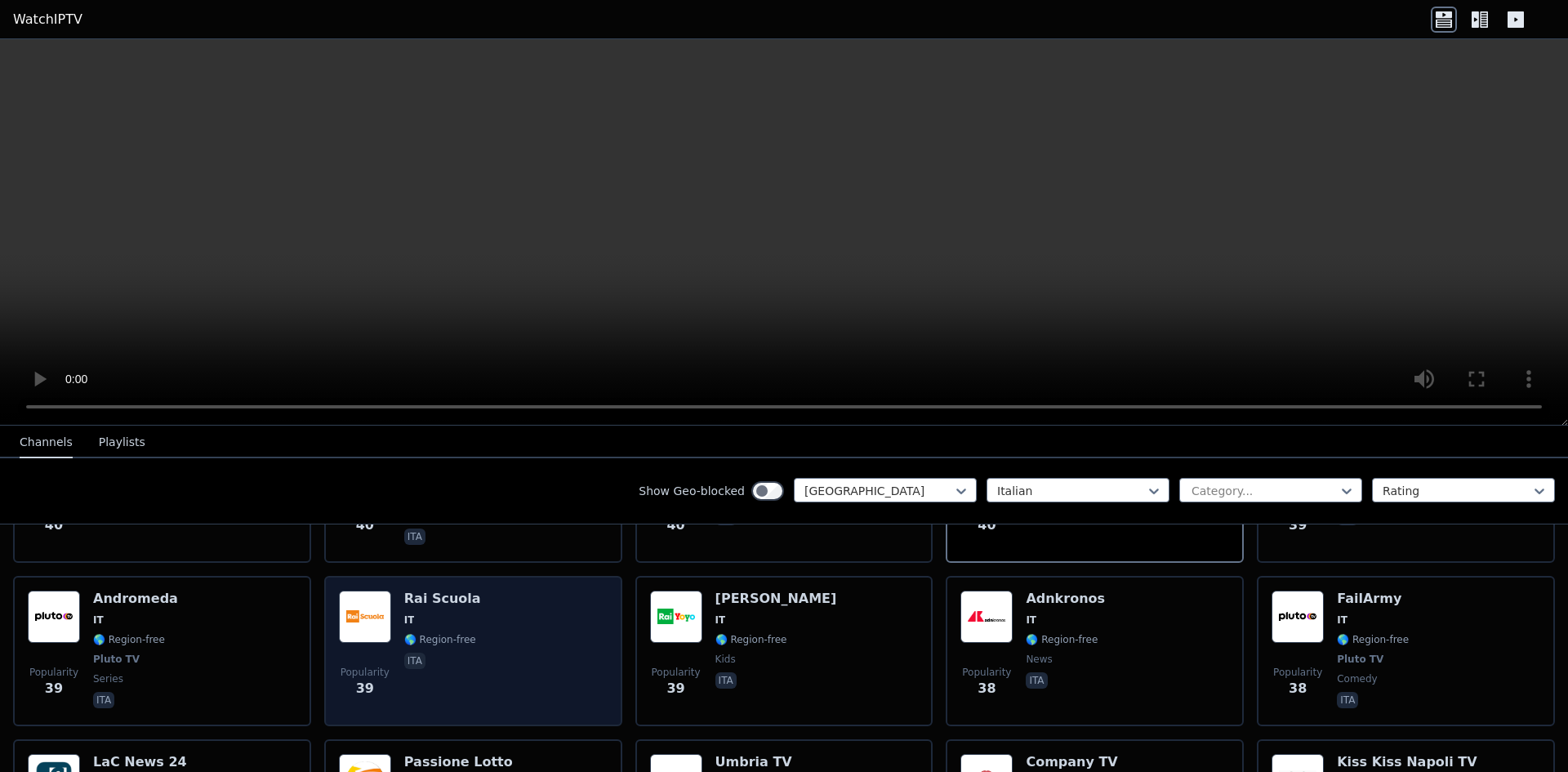
click at [400, 617] on div "Popularity 39 Rai Scuola IT 🌎 Region-free ita" at bounding box center [472, 650] width 268 height 121
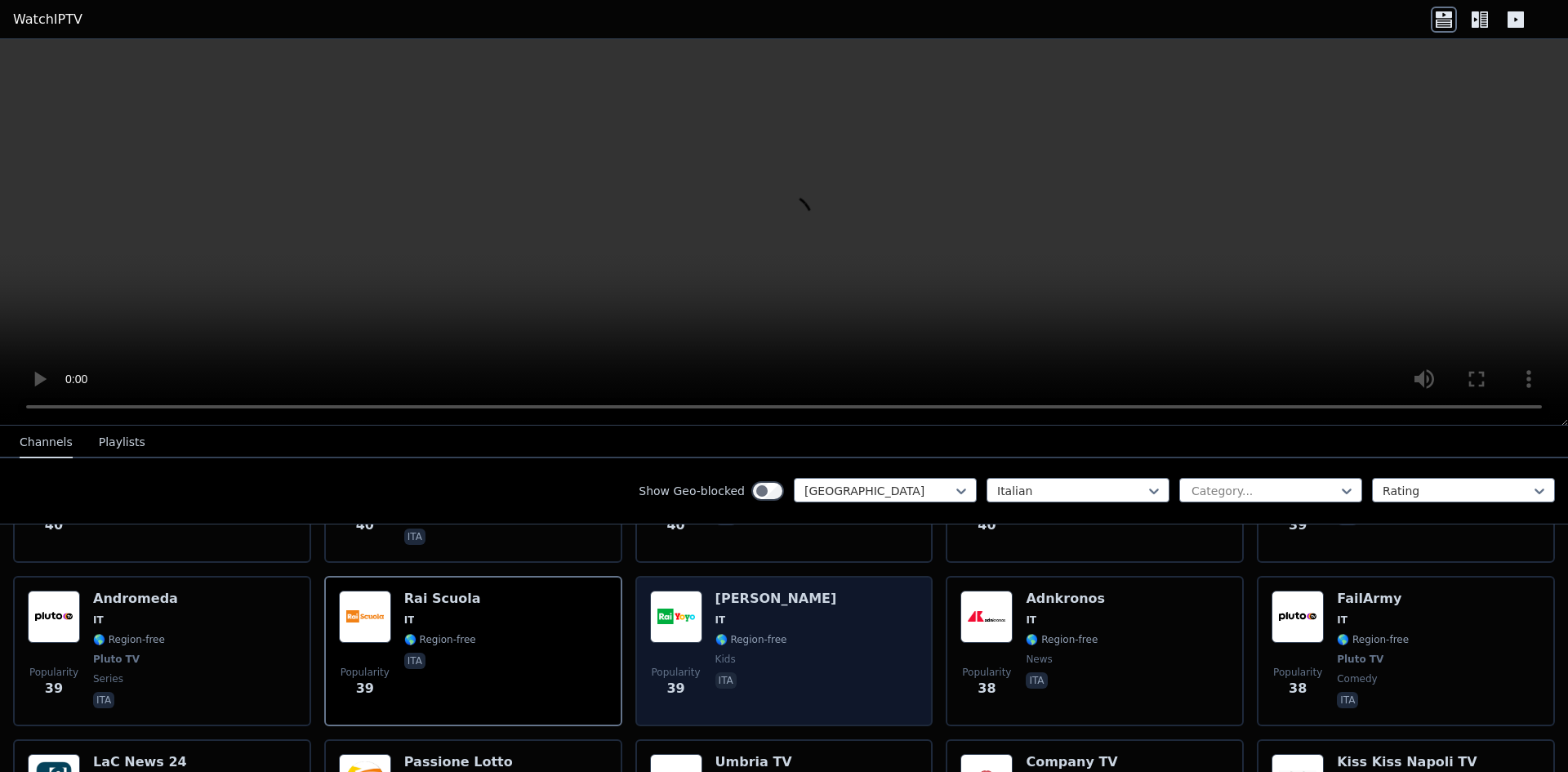
click at [749, 672] on span "ita" at bounding box center [777, 682] width 122 height 19
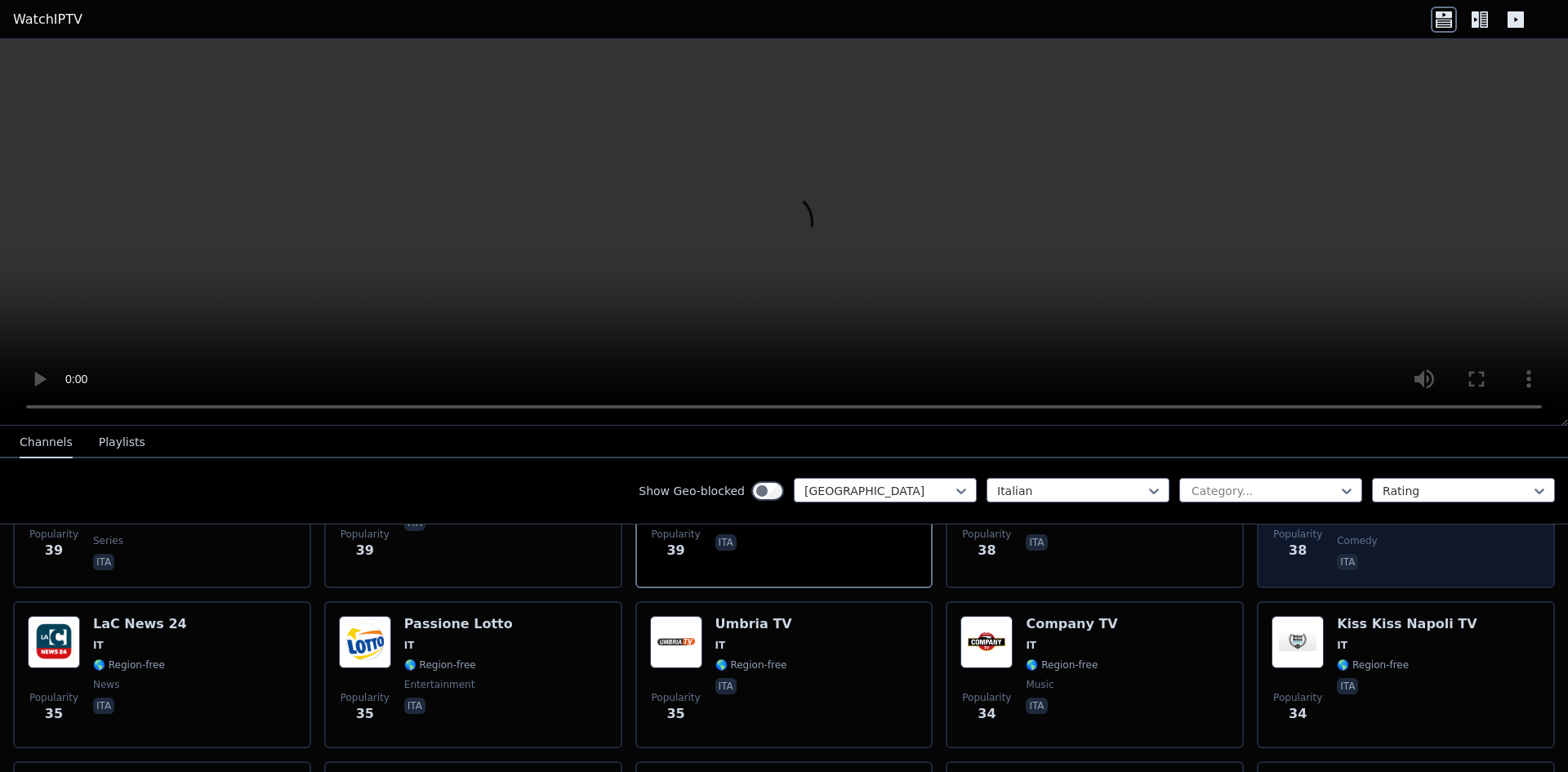
scroll to position [2776, 0]
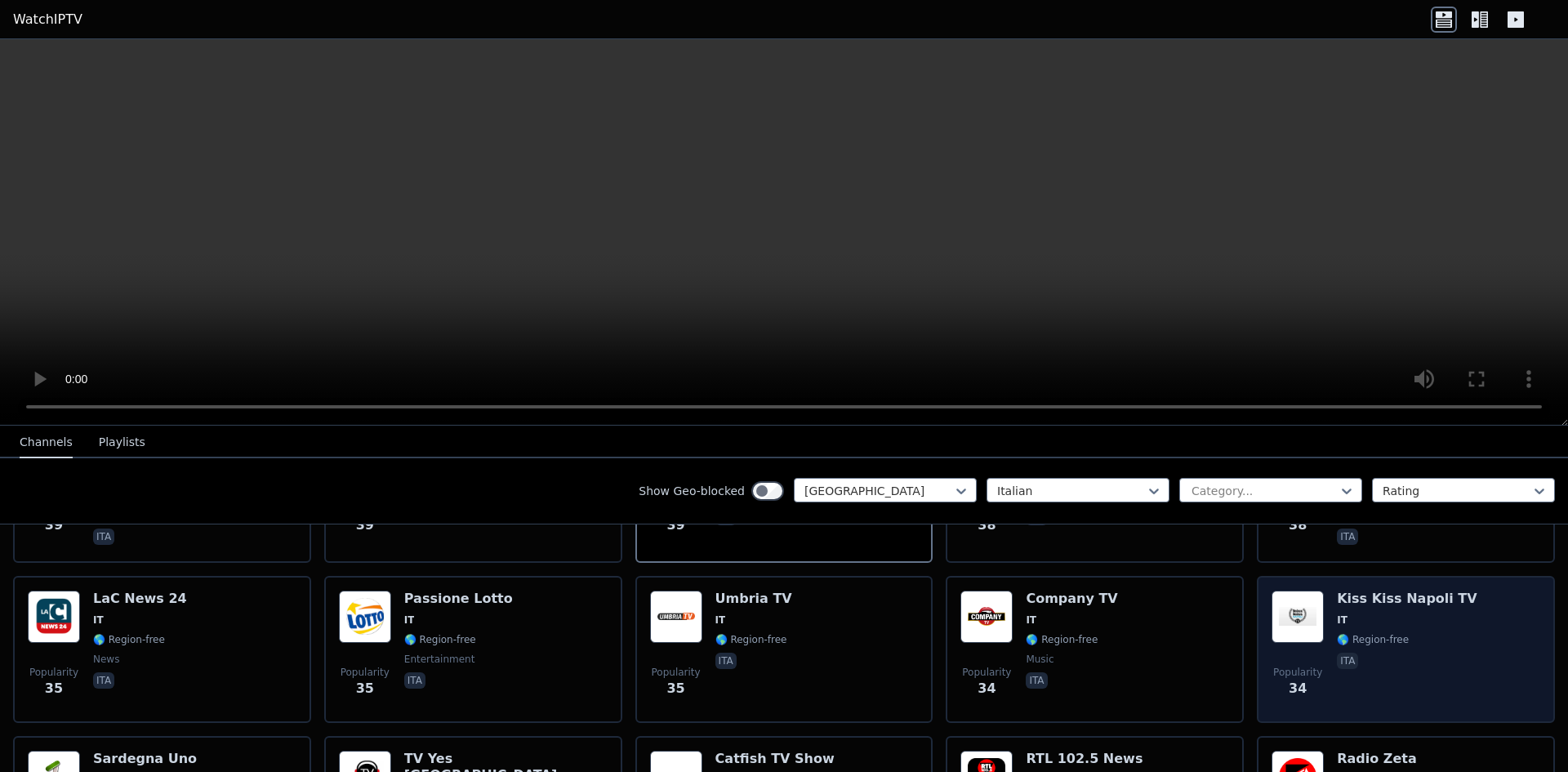
click at [1301, 590] on img at bounding box center [1298, 616] width 53 height 53
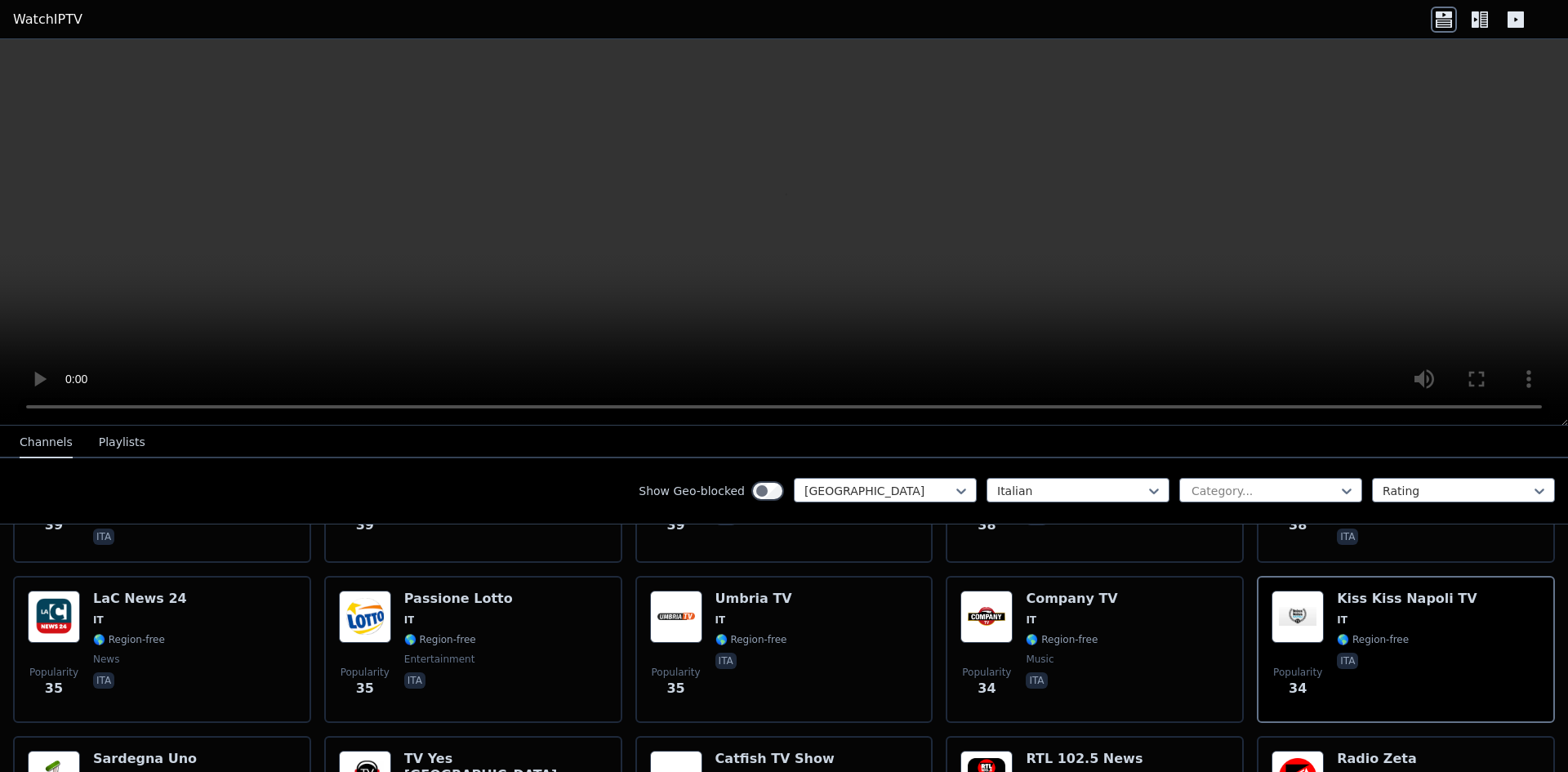
click at [92, 771] on span "<" at bounding box center [88, 780] width 11 height 16
click at [185, 771] on span ">" at bounding box center [180, 780] width 11 height 16
click at [108, 771] on span "+" at bounding box center [102, 780] width 11 height 16
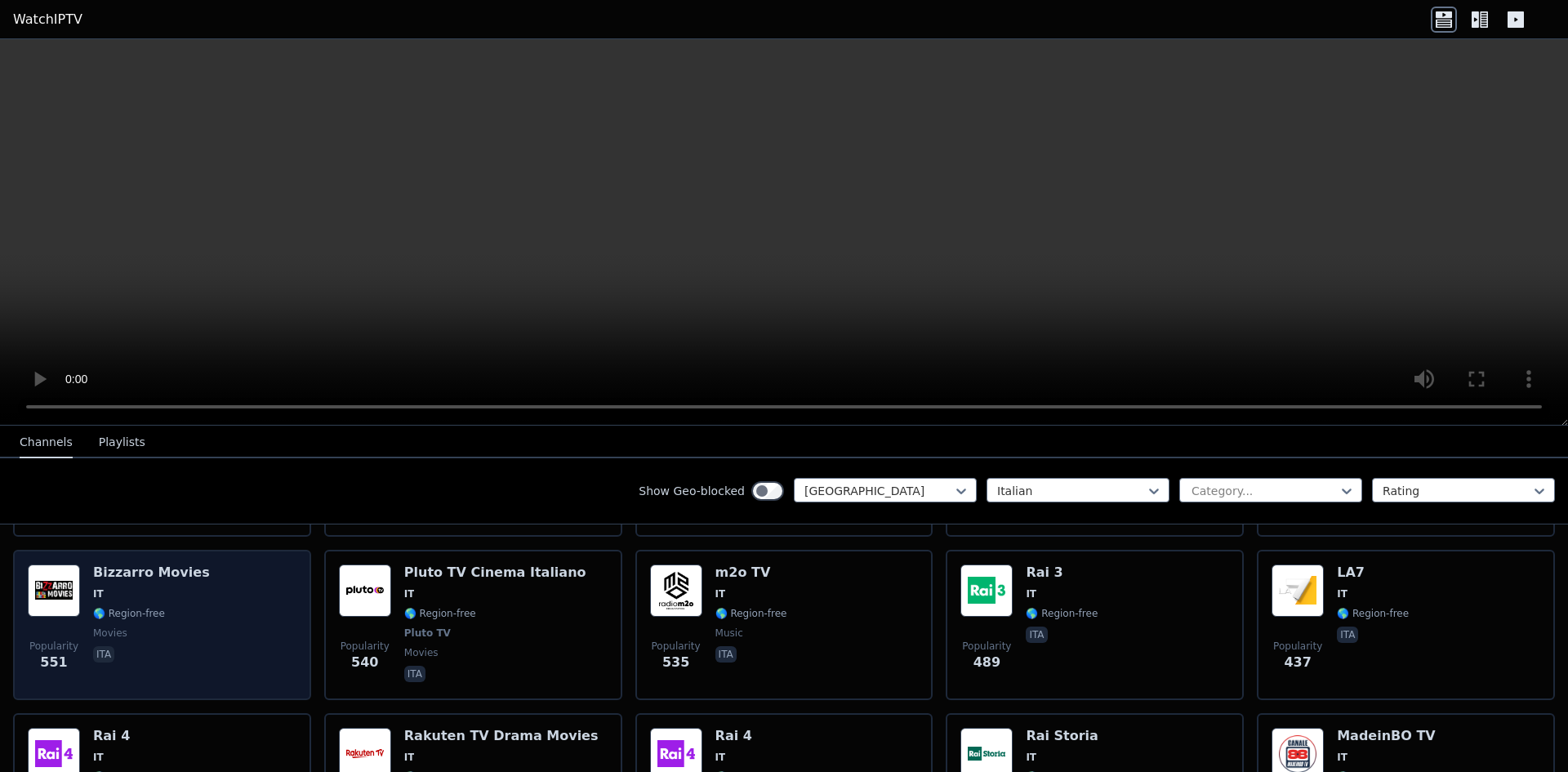
scroll to position [0, 0]
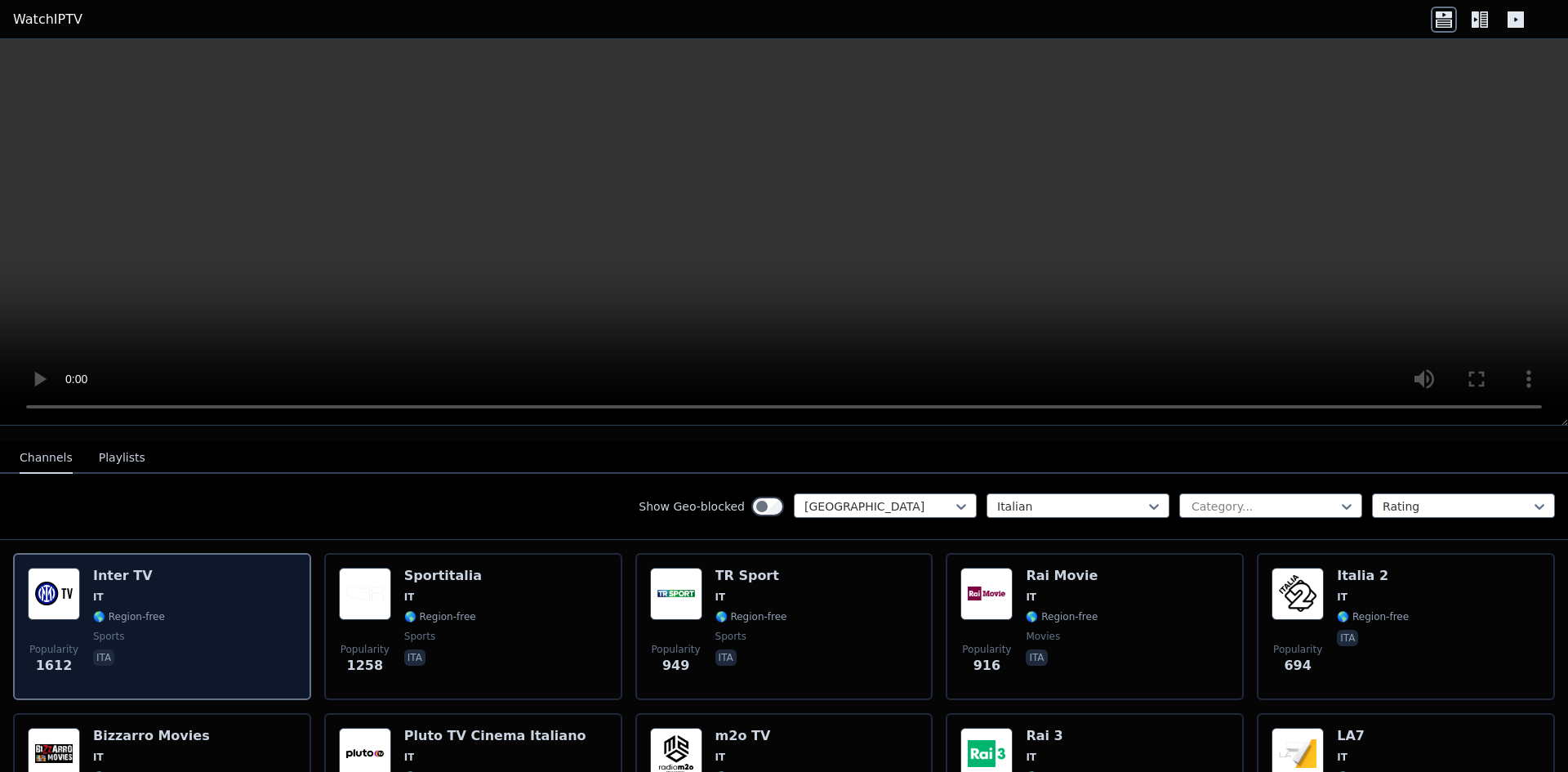
click at [214, 552] on div "Popularity 1612 Inter TV IT 🌎 Region-free sports ita" at bounding box center [161, 625] width 298 height 147
click at [204, 567] on div "Popularity 1612 Inter TV IT 🌎 Region-free sports ita" at bounding box center [161, 626] width 268 height 118
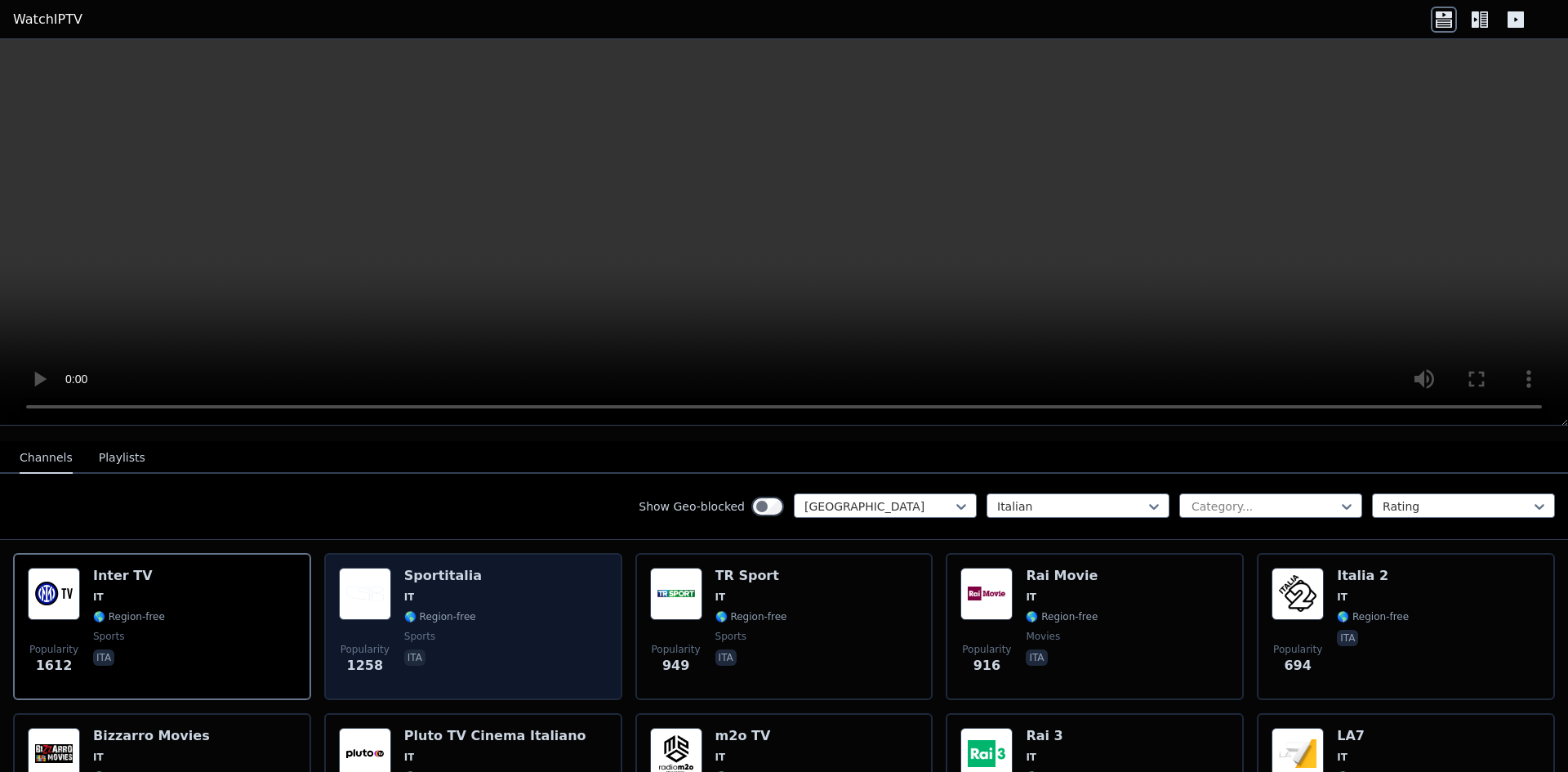
click at [457, 610] on span "🌎 Region-free" at bounding box center [440, 616] width 72 height 13
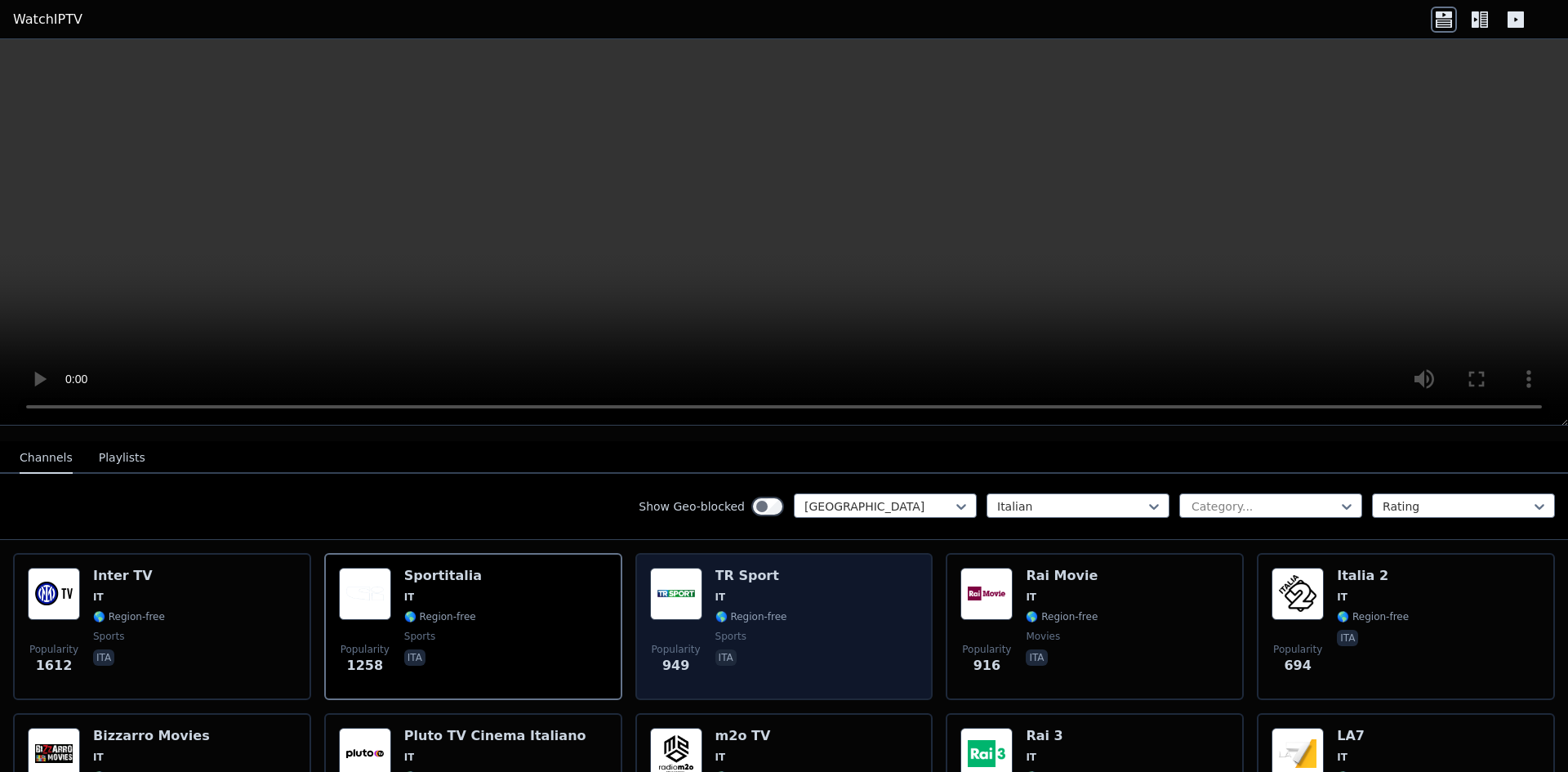
click at [758, 610] on span "🌎 Region-free" at bounding box center [752, 616] width 72 height 13
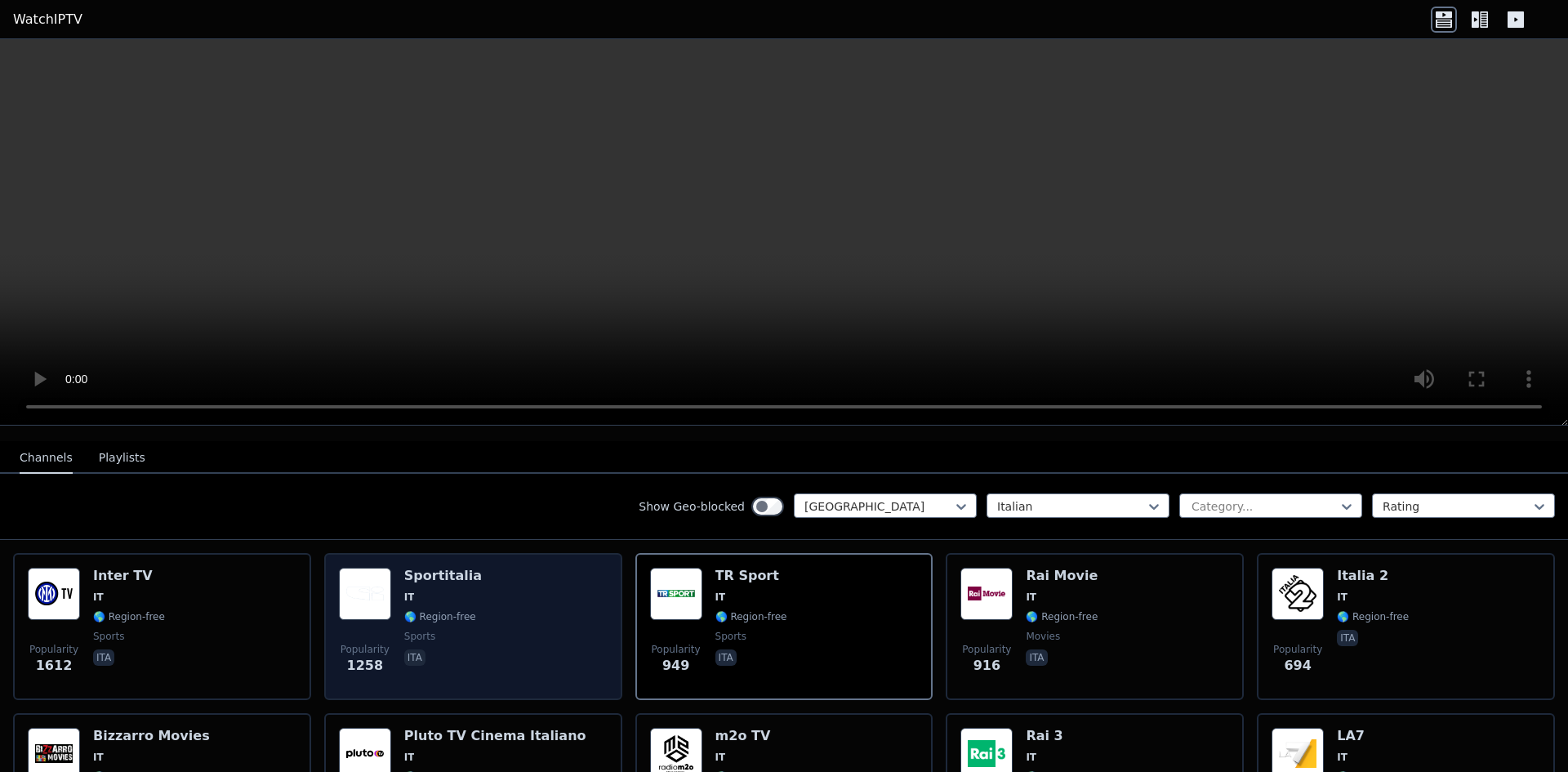
click at [566, 574] on div "Popularity 1258 Sportitalia IT 🌎 Region-free sports ita" at bounding box center [472, 626] width 268 height 118
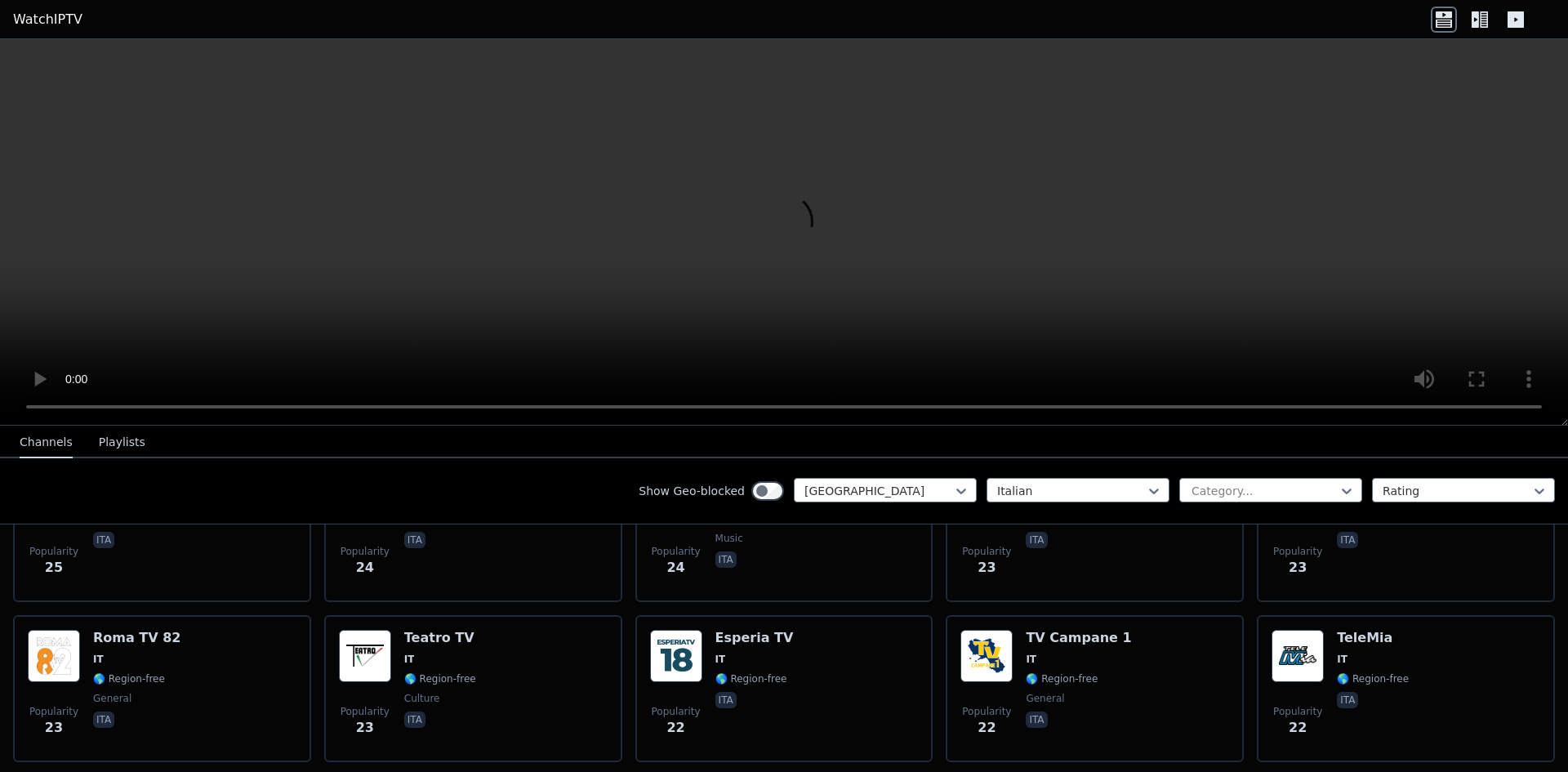
scroll to position [4002, 0]
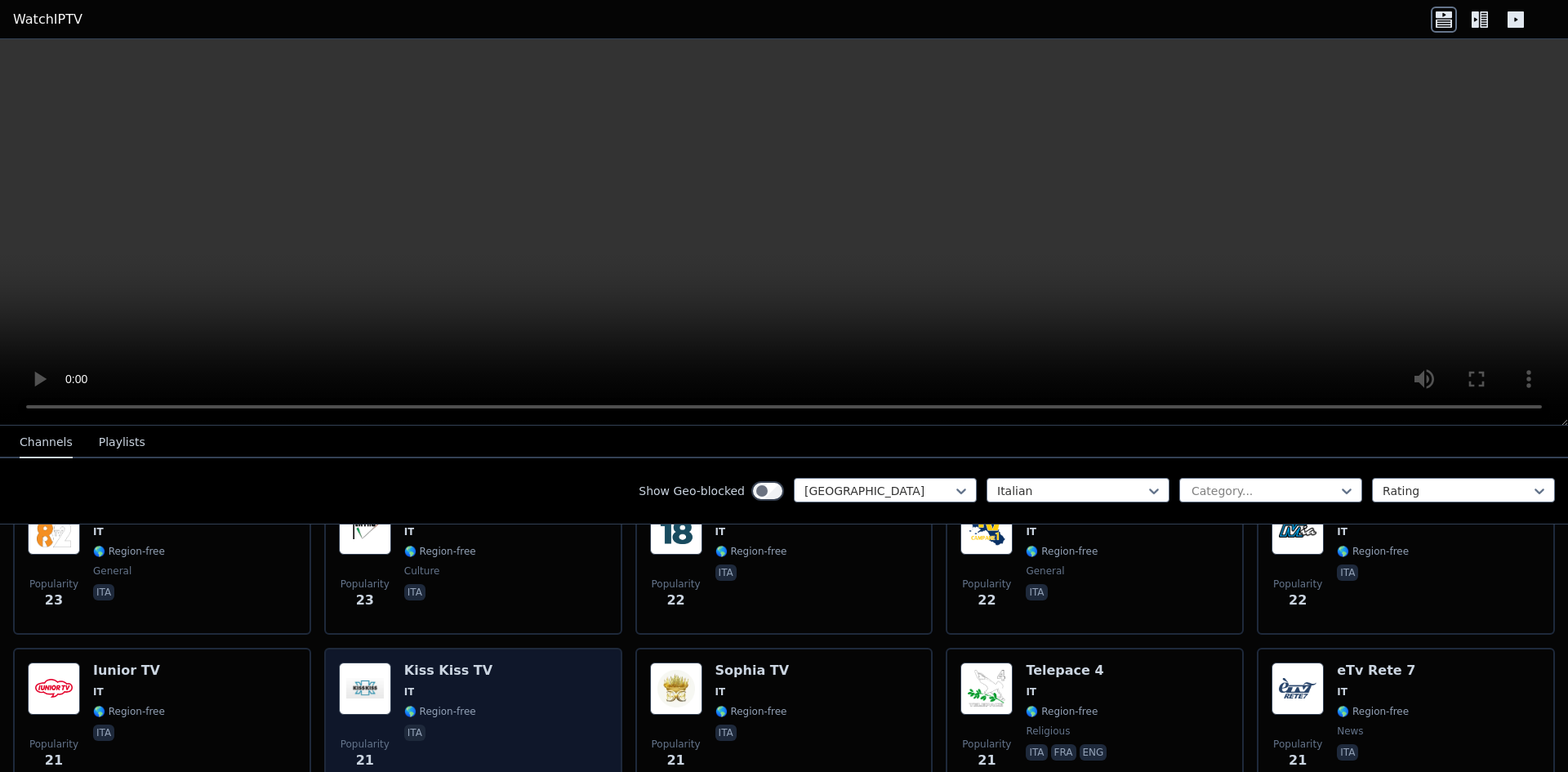
click at [516, 662] on div "Popularity 21 Kiss Kiss TV IT 🌎 Region-free ita" at bounding box center [472, 721] width 268 height 118
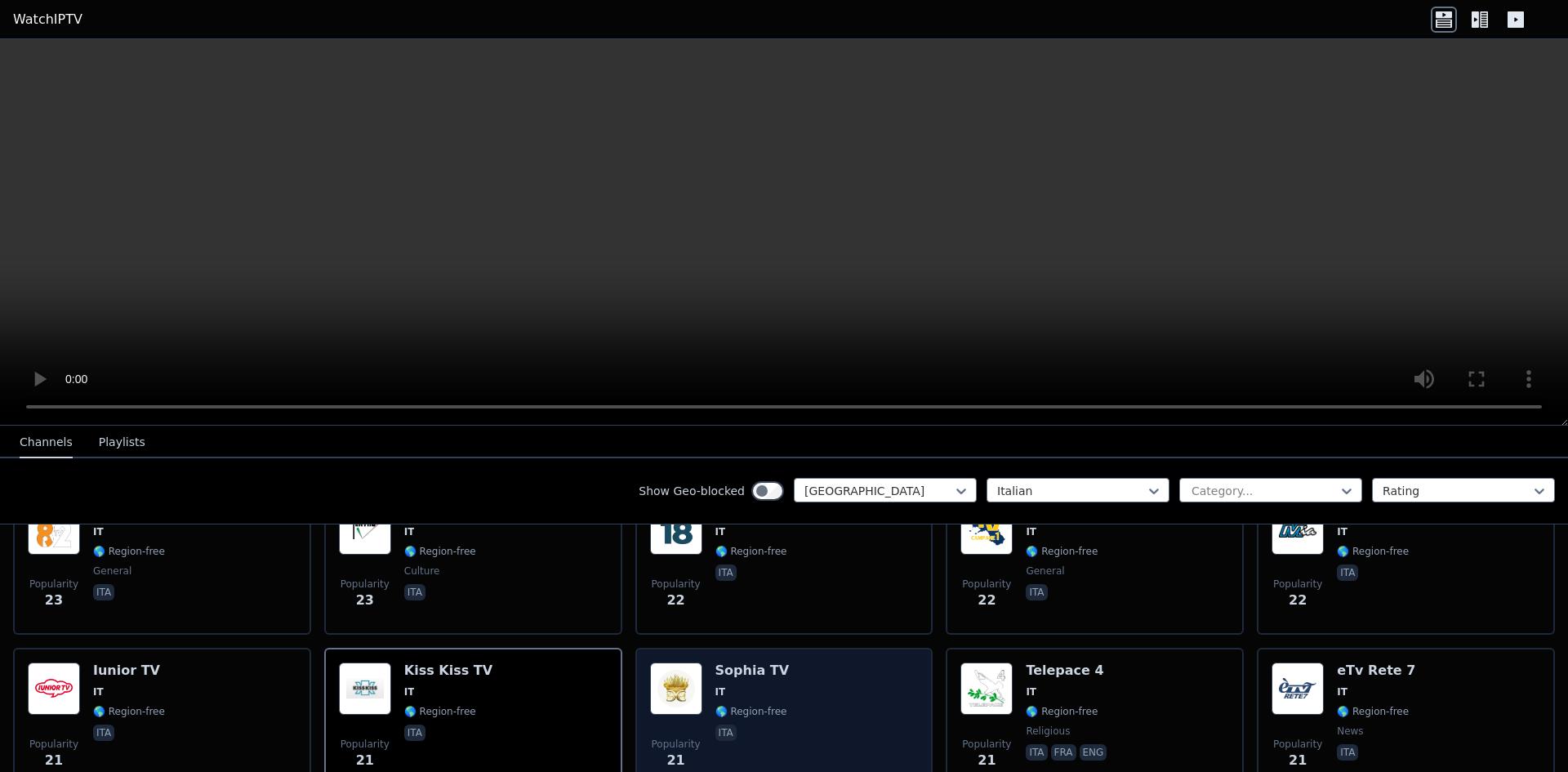
click at [709, 662] on div "Popularity 21 Sophia TV IT 🌎 Region-free ita" at bounding box center [784, 721] width 268 height 118
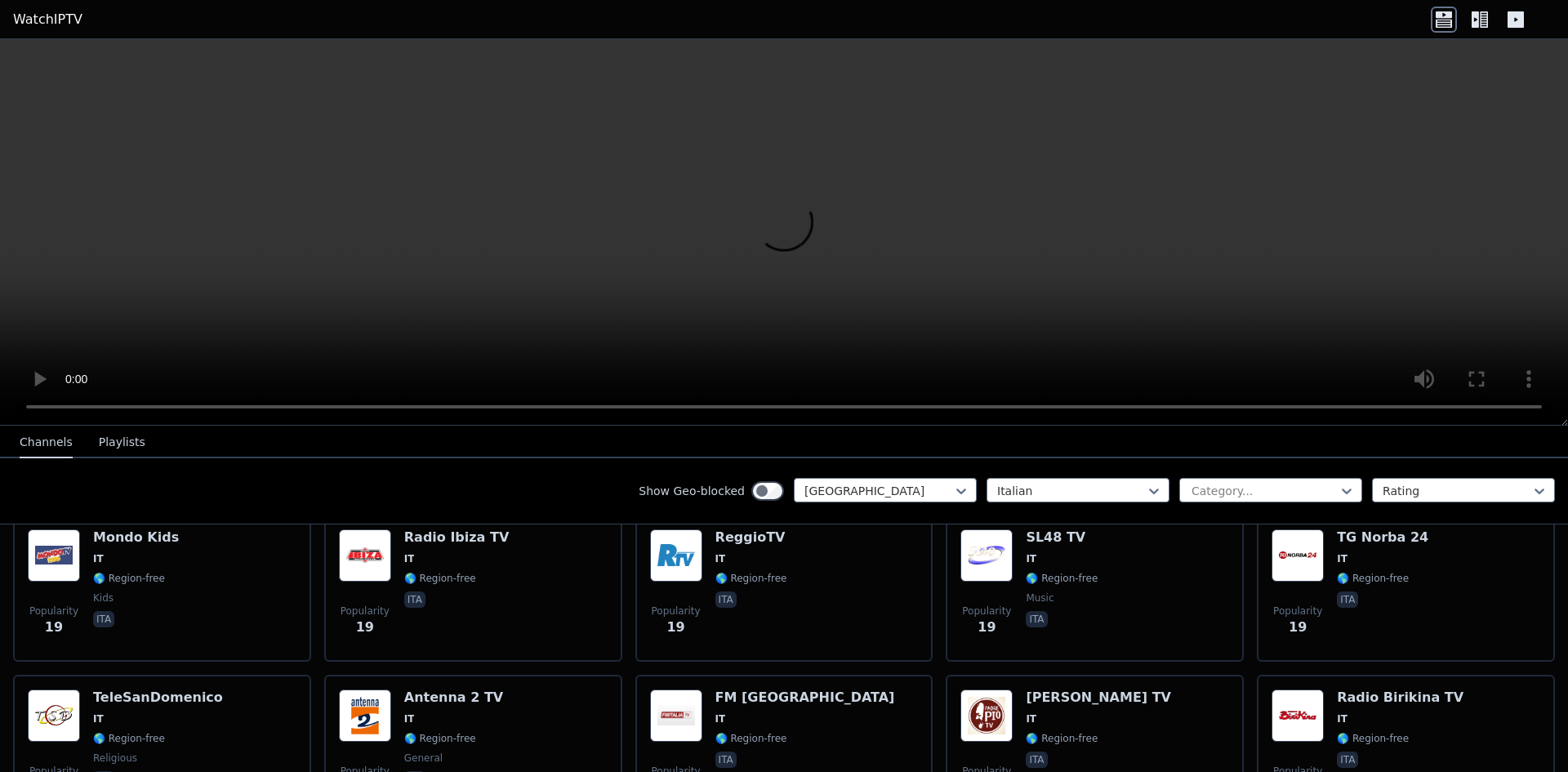
scroll to position [4492, 0]
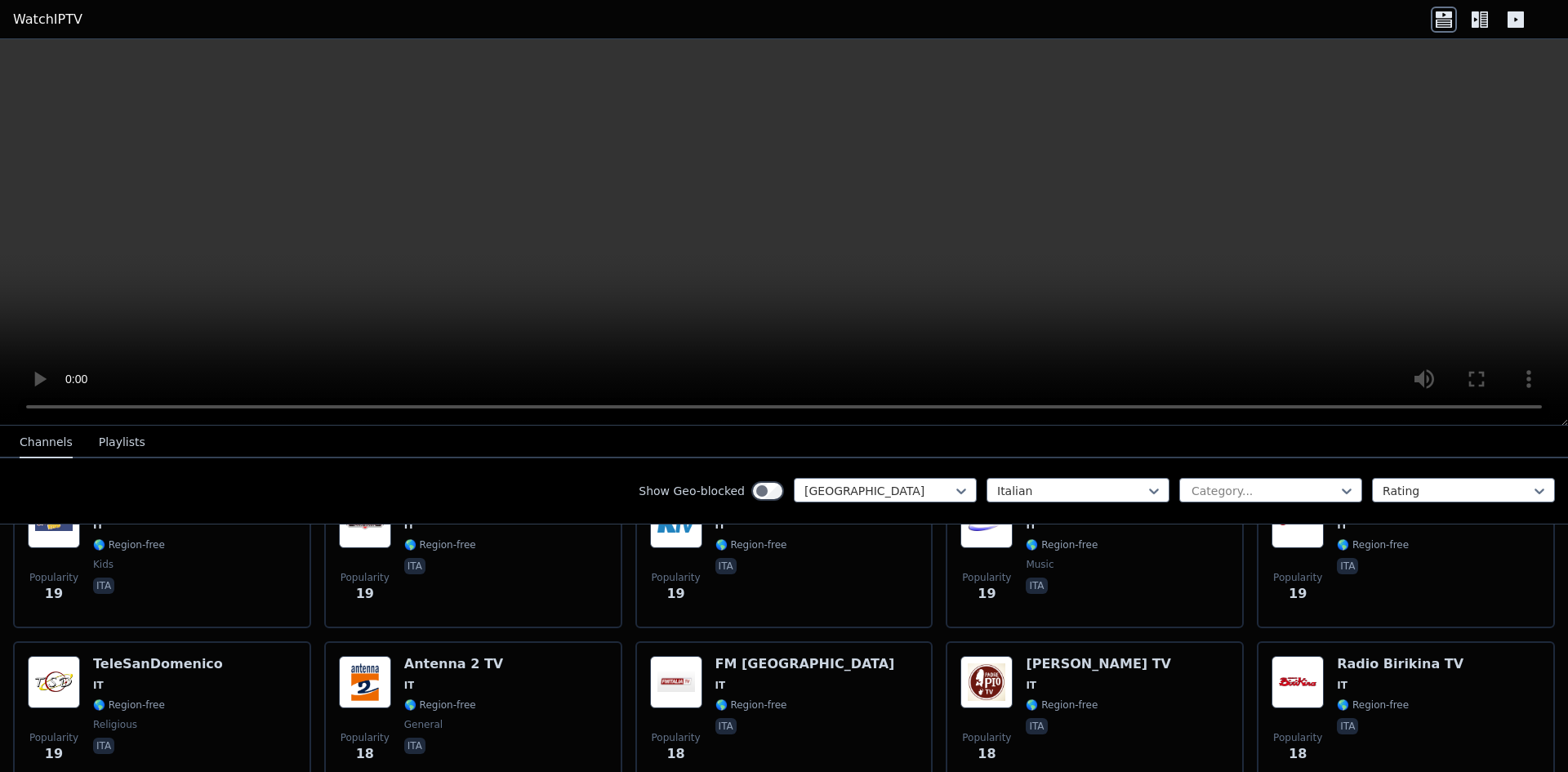
click at [709, 662] on div "Popularity 18 FM ITALIA IT 🌎 Region-free ita" at bounding box center [784, 715] width 268 height 118
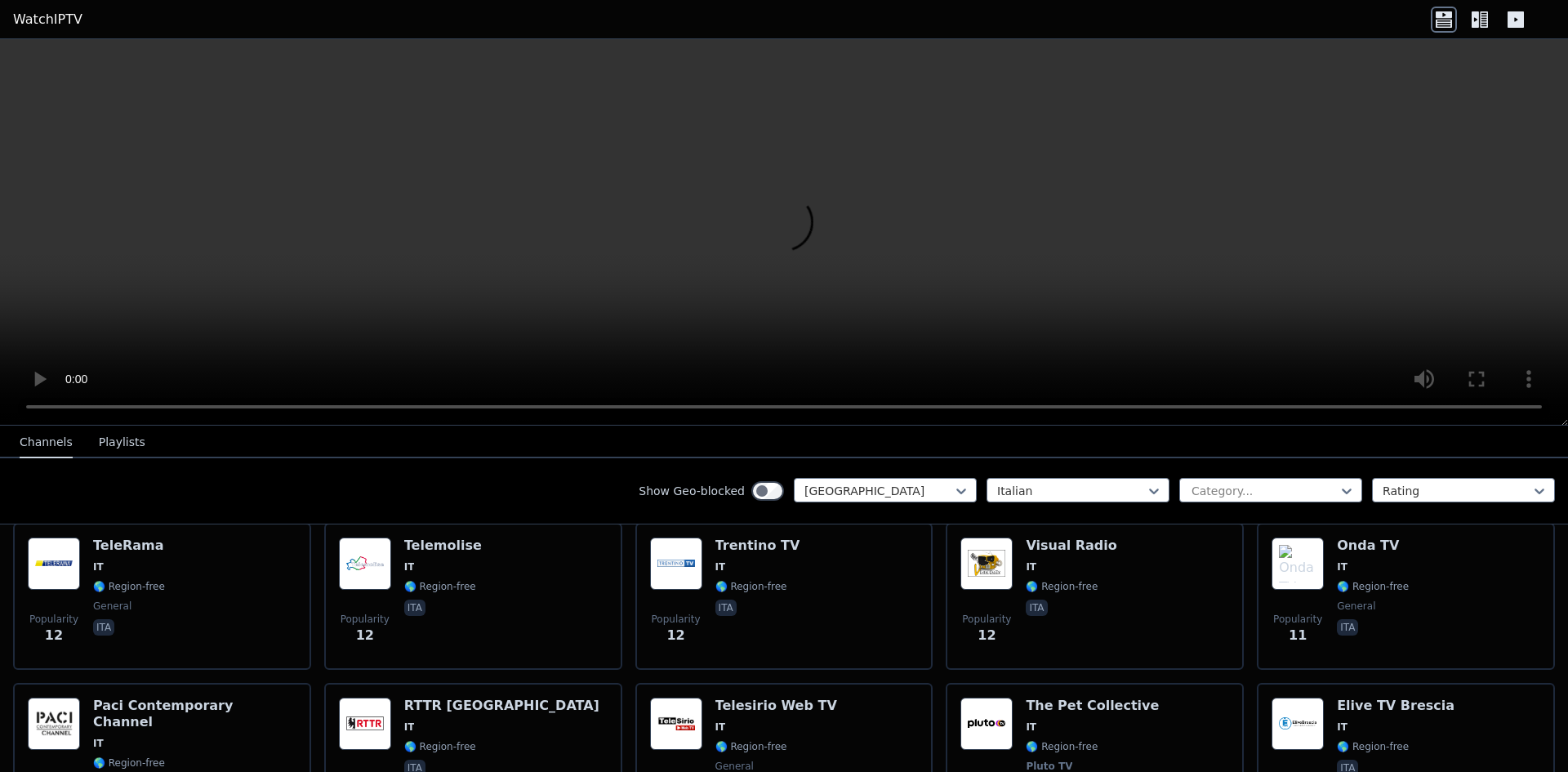
scroll to position [7019, 0]
